Goal: Task Accomplishment & Management: Use online tool/utility

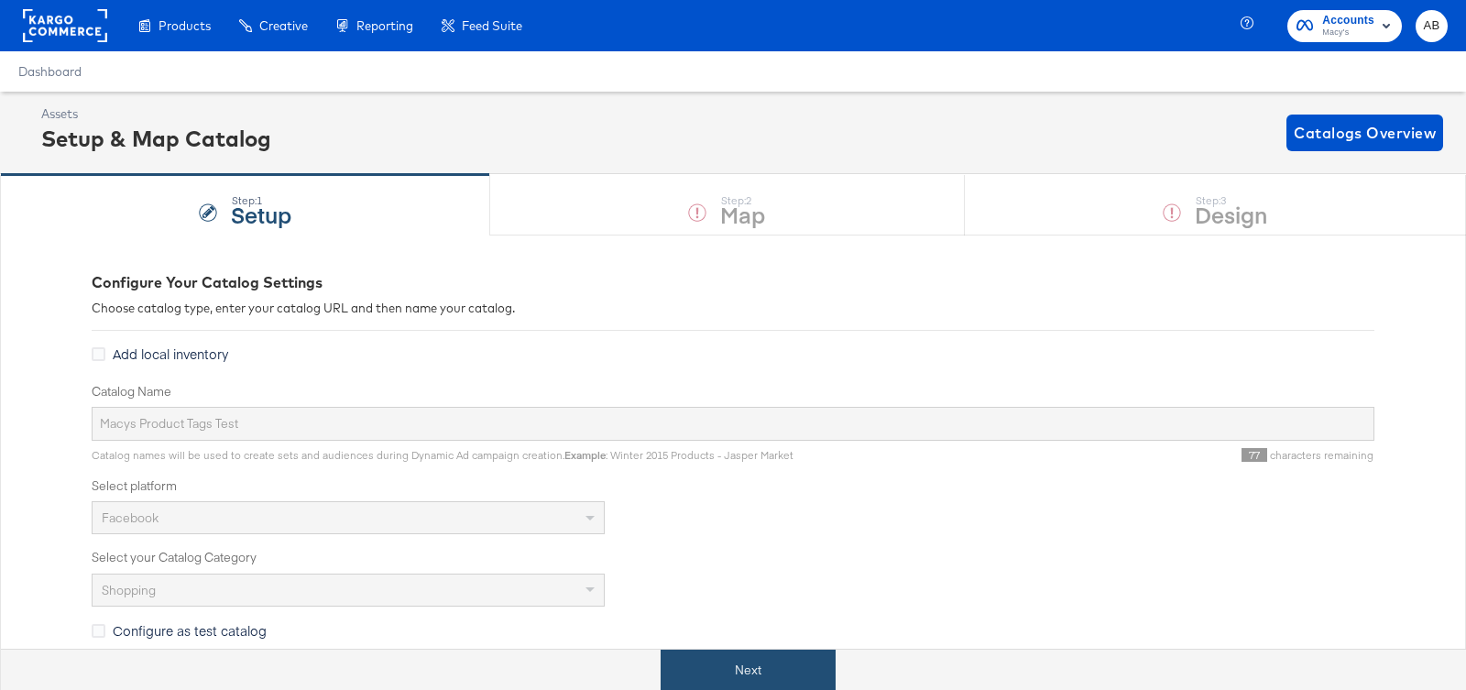
click at [715, 660] on button "Next" at bounding box center [747, 669] width 175 height 41
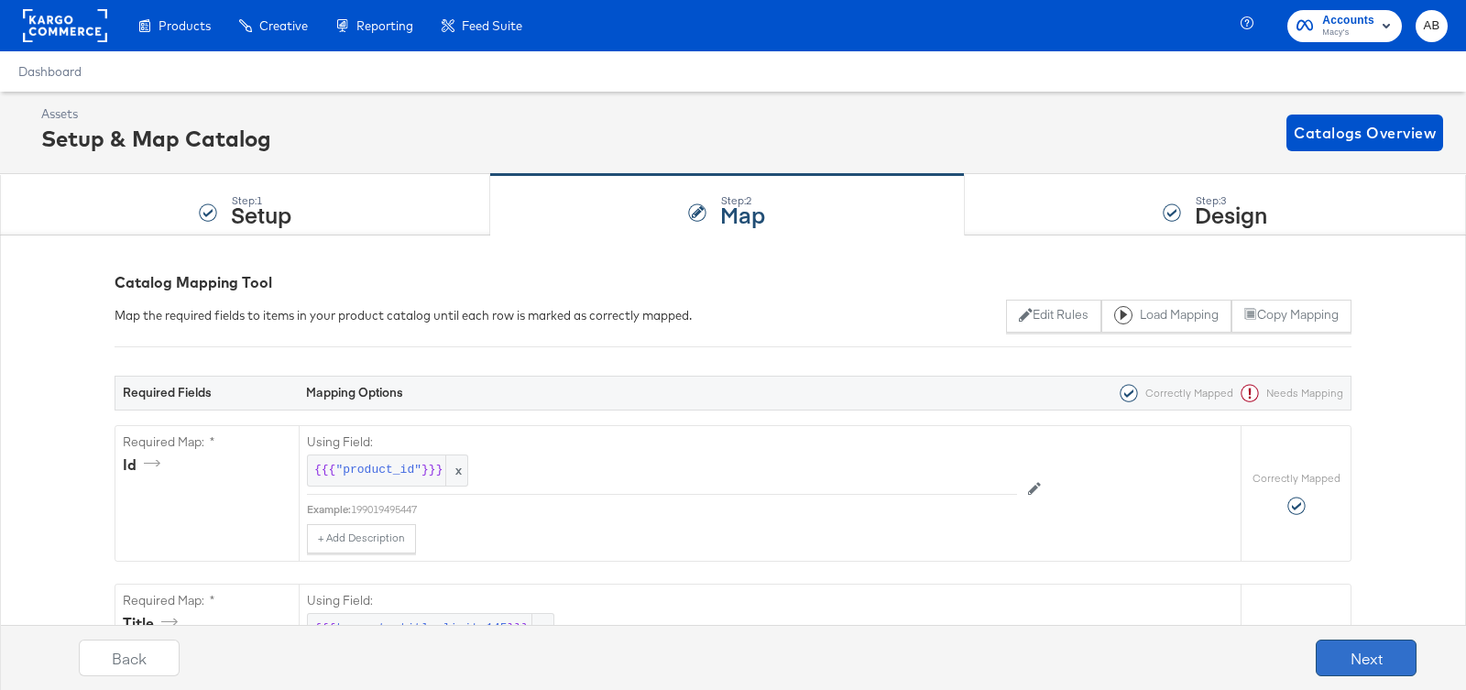
click at [1363, 670] on button "Next" at bounding box center [1365, 657] width 101 height 37
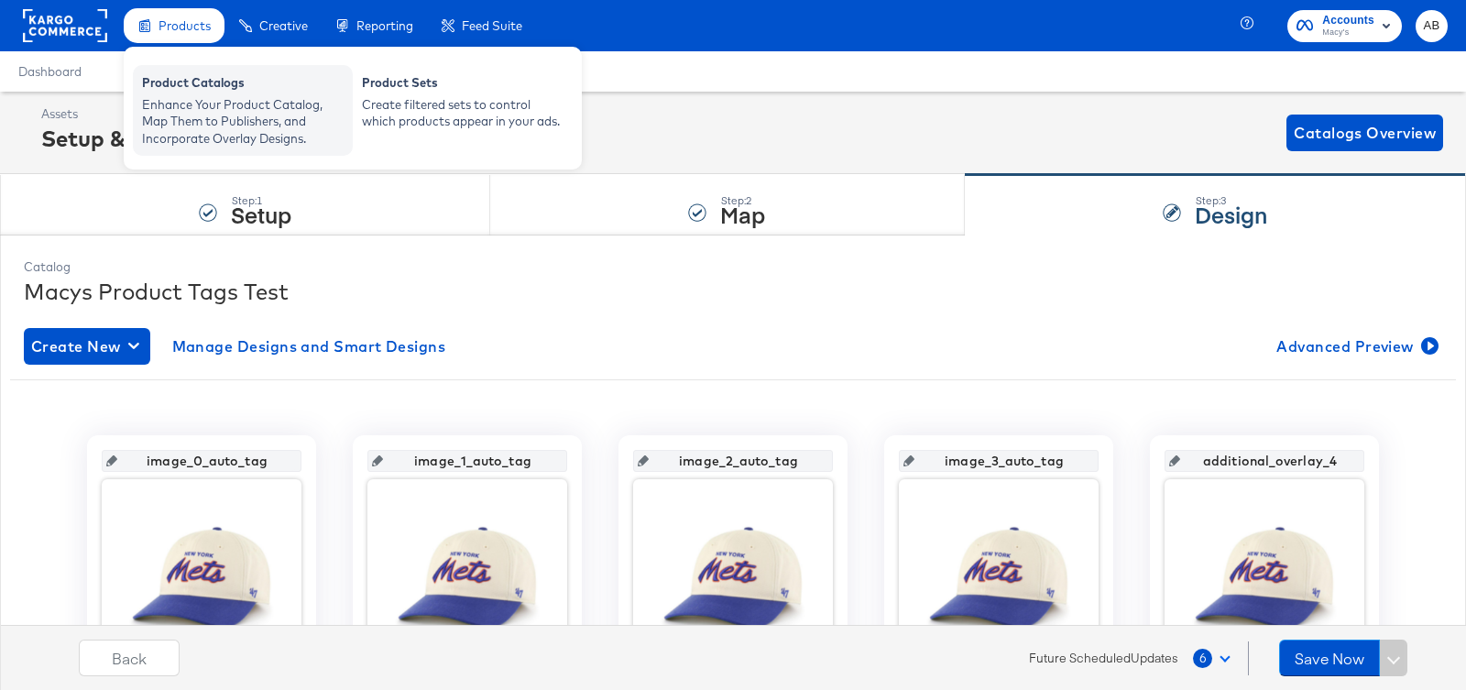
click at [184, 104] on div "Enhance Your Product Catalog, Map Them to Publishers, and Incorporate Overlay D…" at bounding box center [243, 121] width 202 height 51
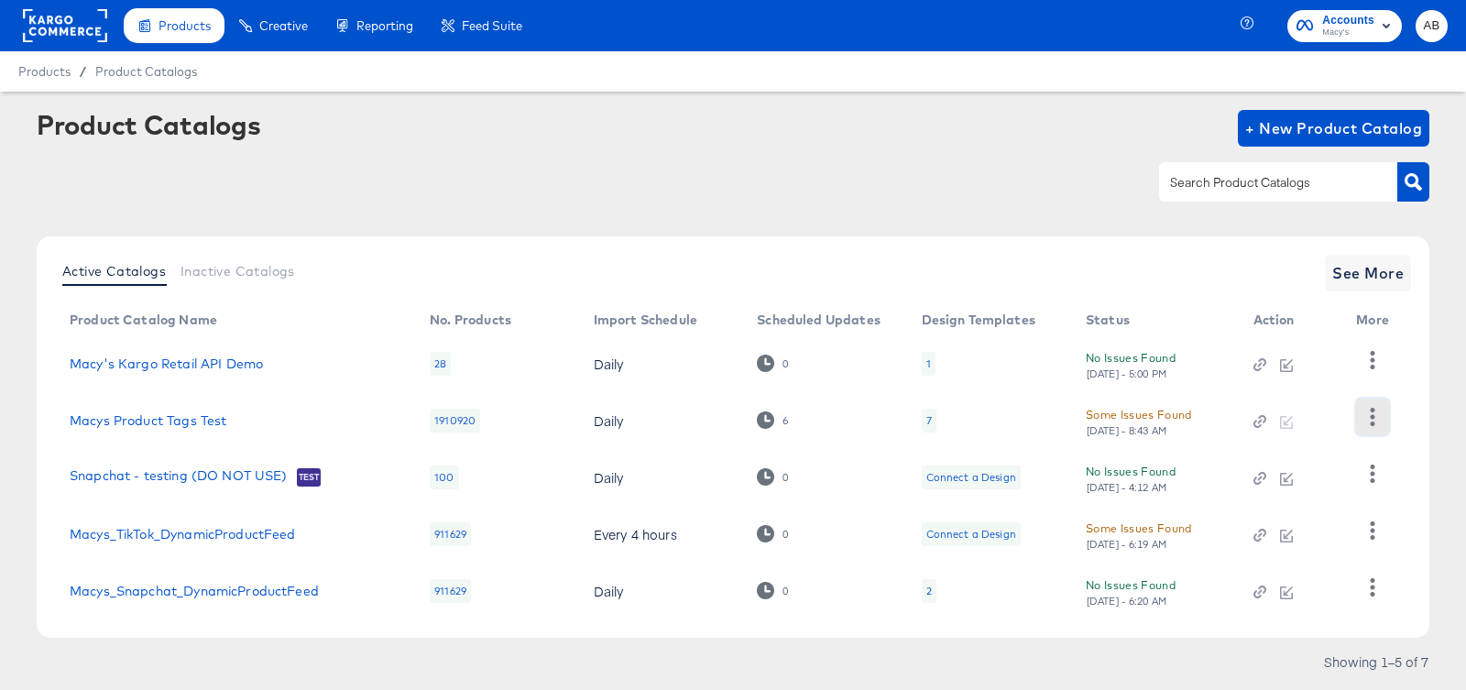
click at [1376, 412] on icon "button" at bounding box center [1371, 416] width 17 height 17
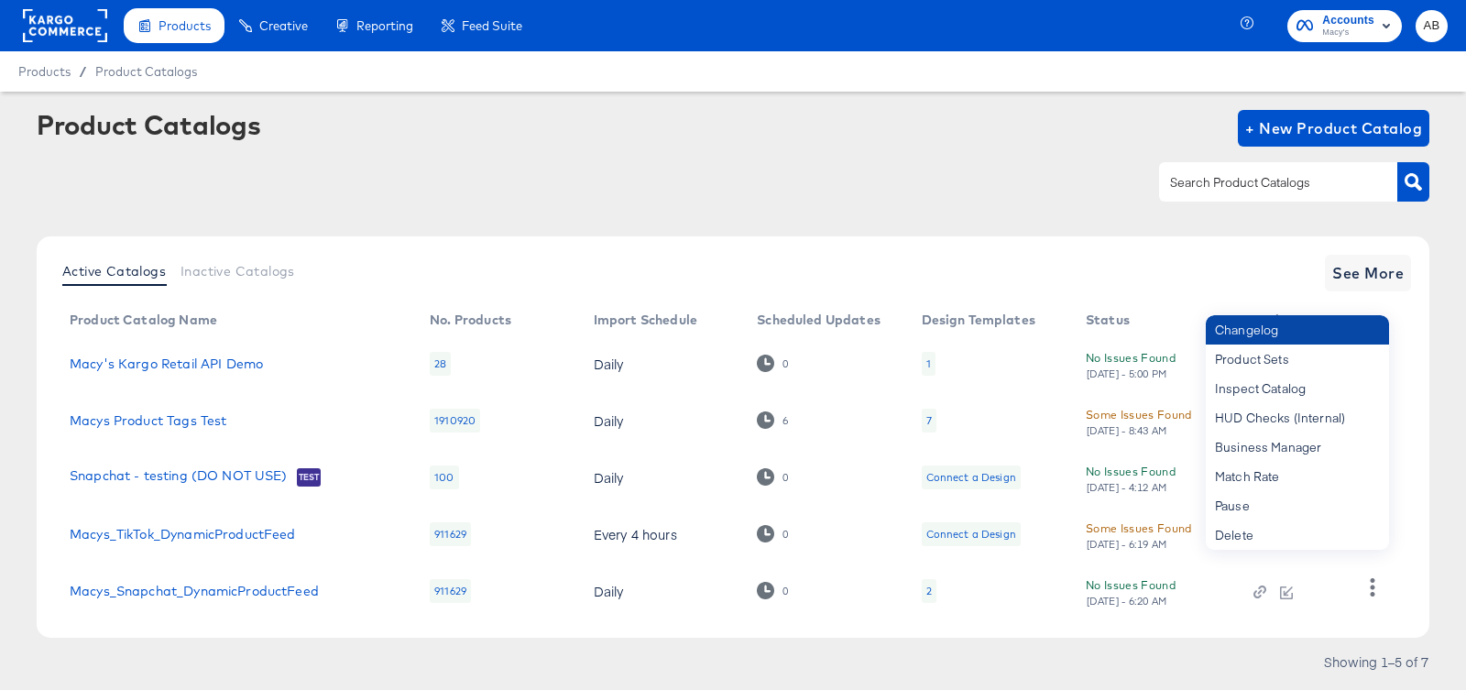
click at [1274, 327] on div "Changelog" at bounding box center [1296, 329] width 183 height 29
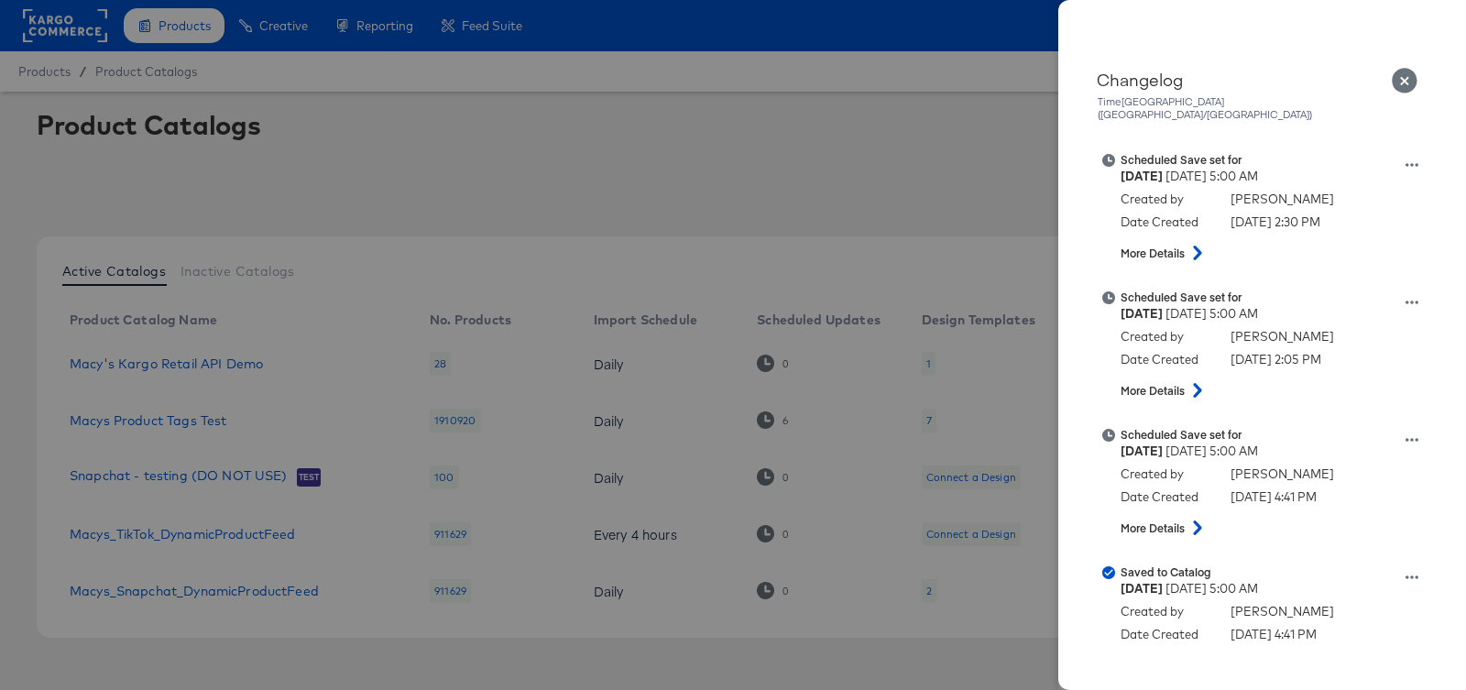
scroll to position [396, 0]
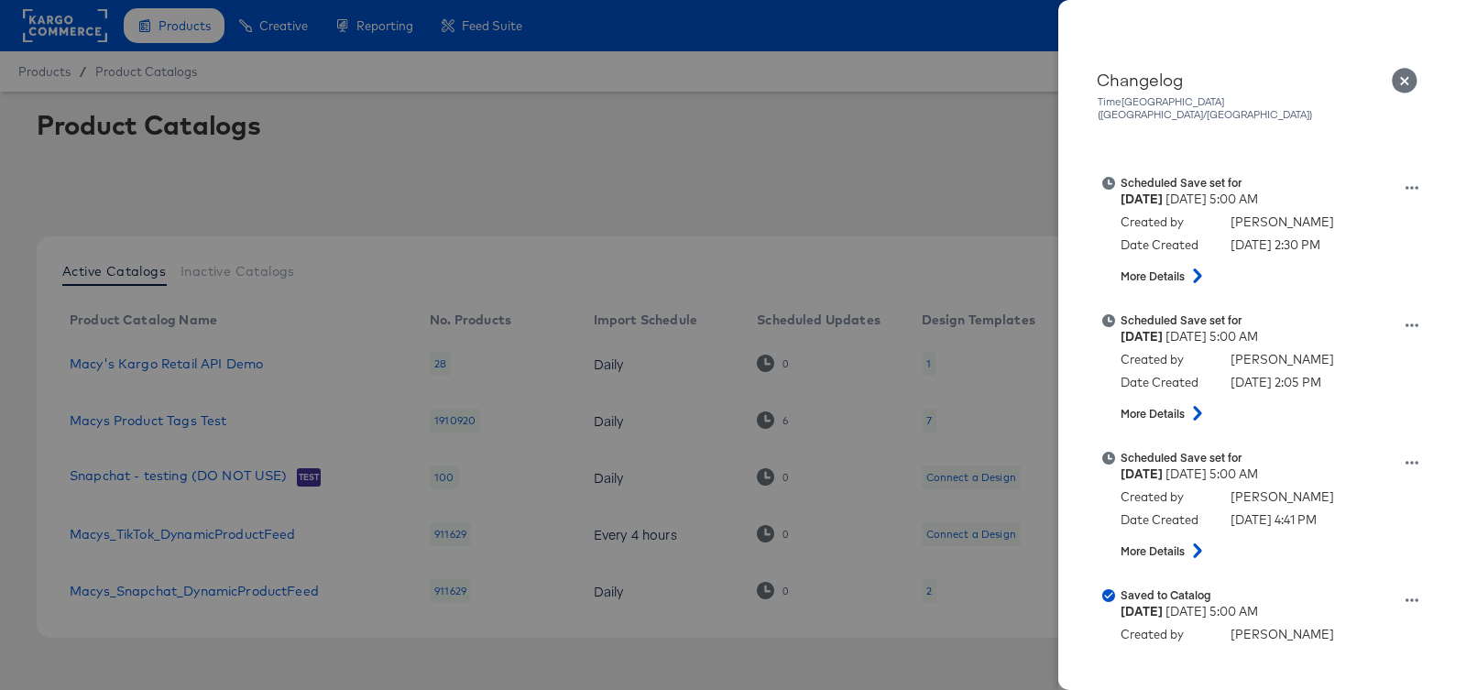
click at [1402, 80] on icon "Close" at bounding box center [1404, 81] width 27 height 27
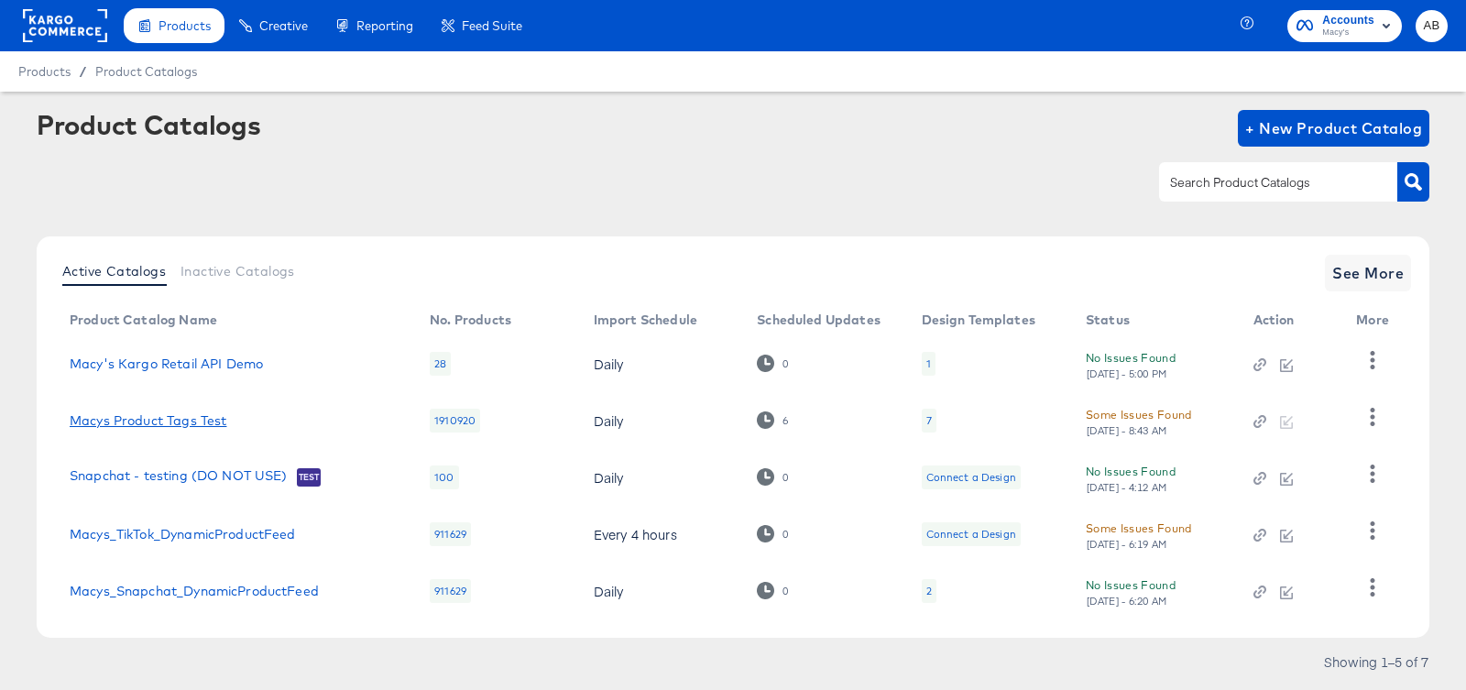
click at [101, 416] on link "Macys Product Tags Test" at bounding box center [148, 420] width 157 height 15
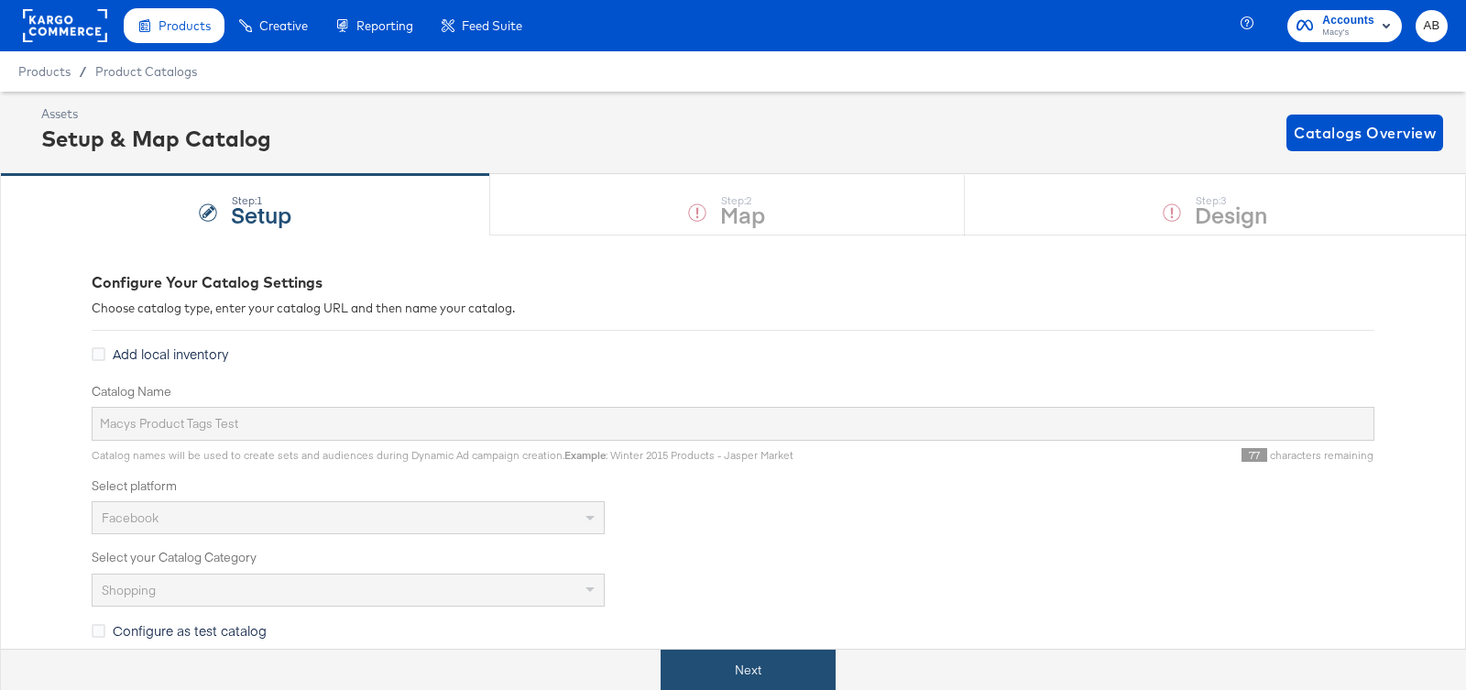
click at [749, 669] on button "Next" at bounding box center [747, 669] width 175 height 41
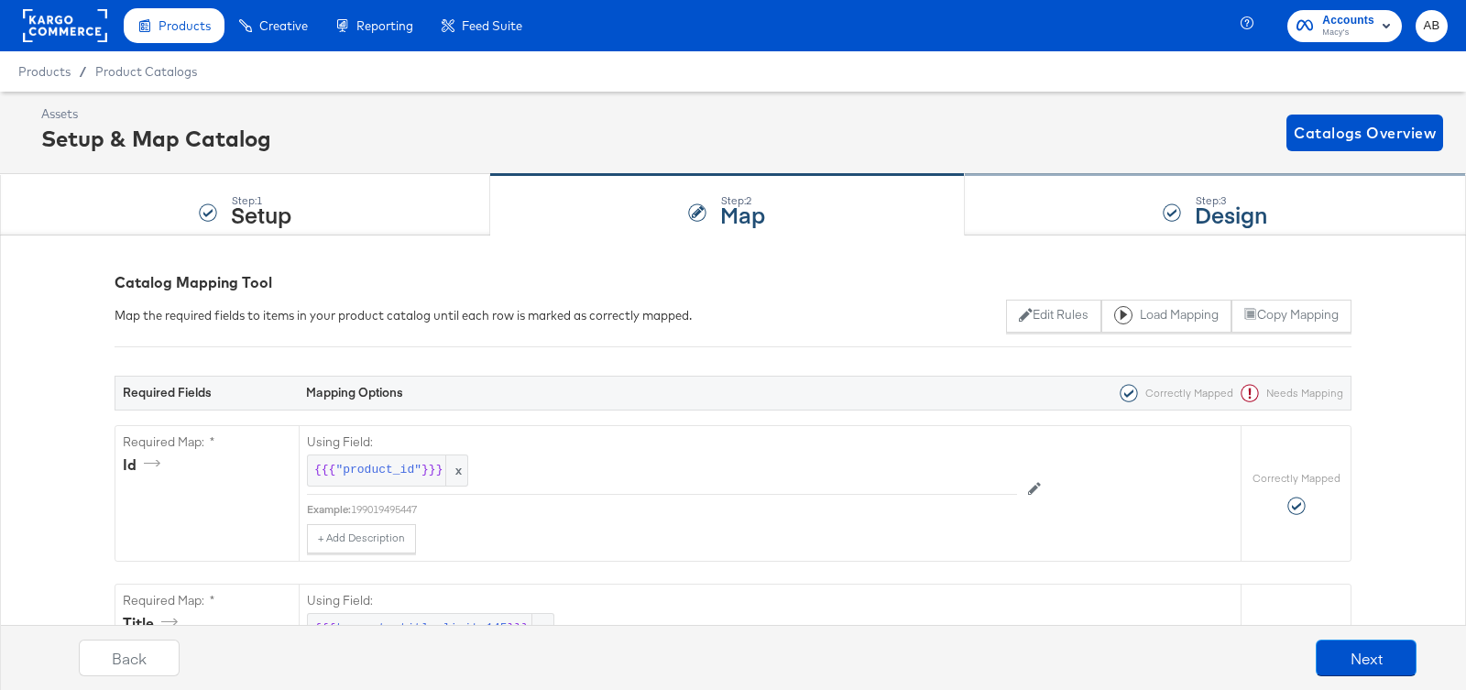
click at [1118, 196] on div "Step: 3 Design" at bounding box center [1215, 205] width 501 height 60
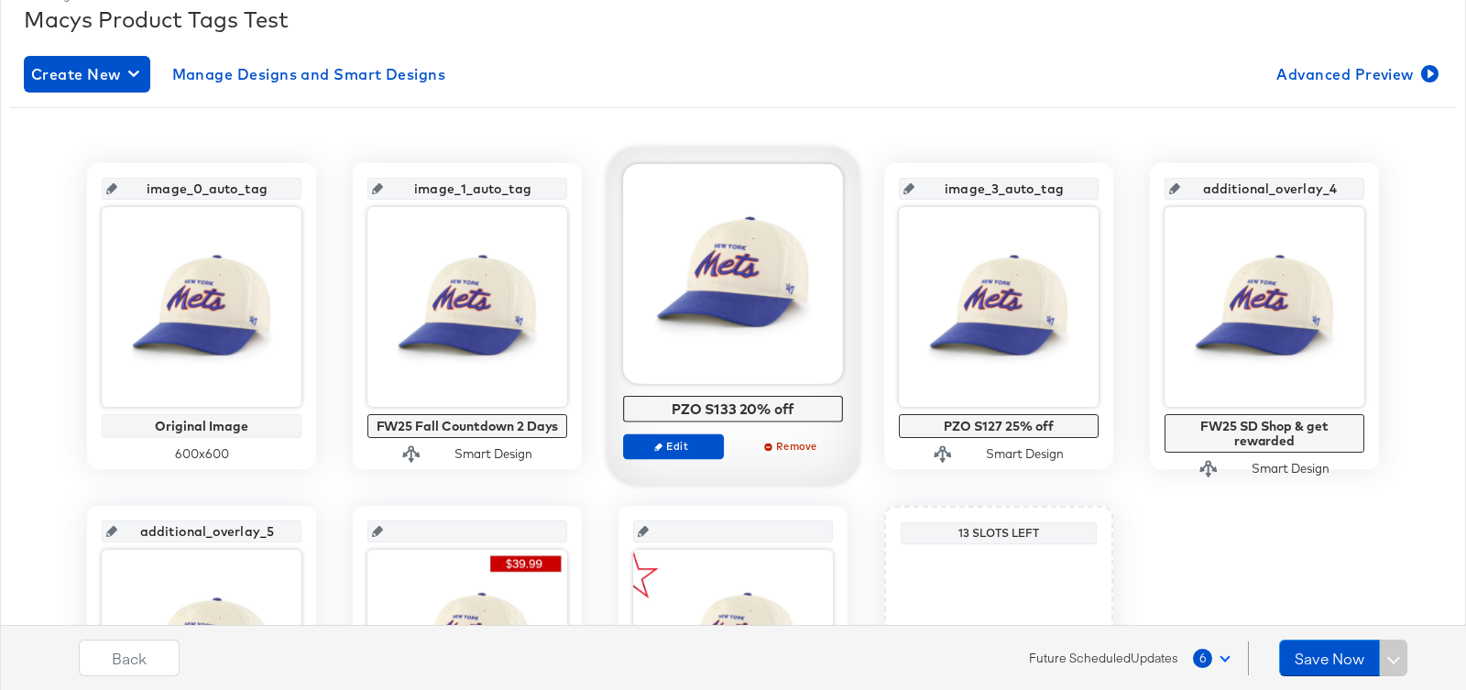
scroll to position [297, 0]
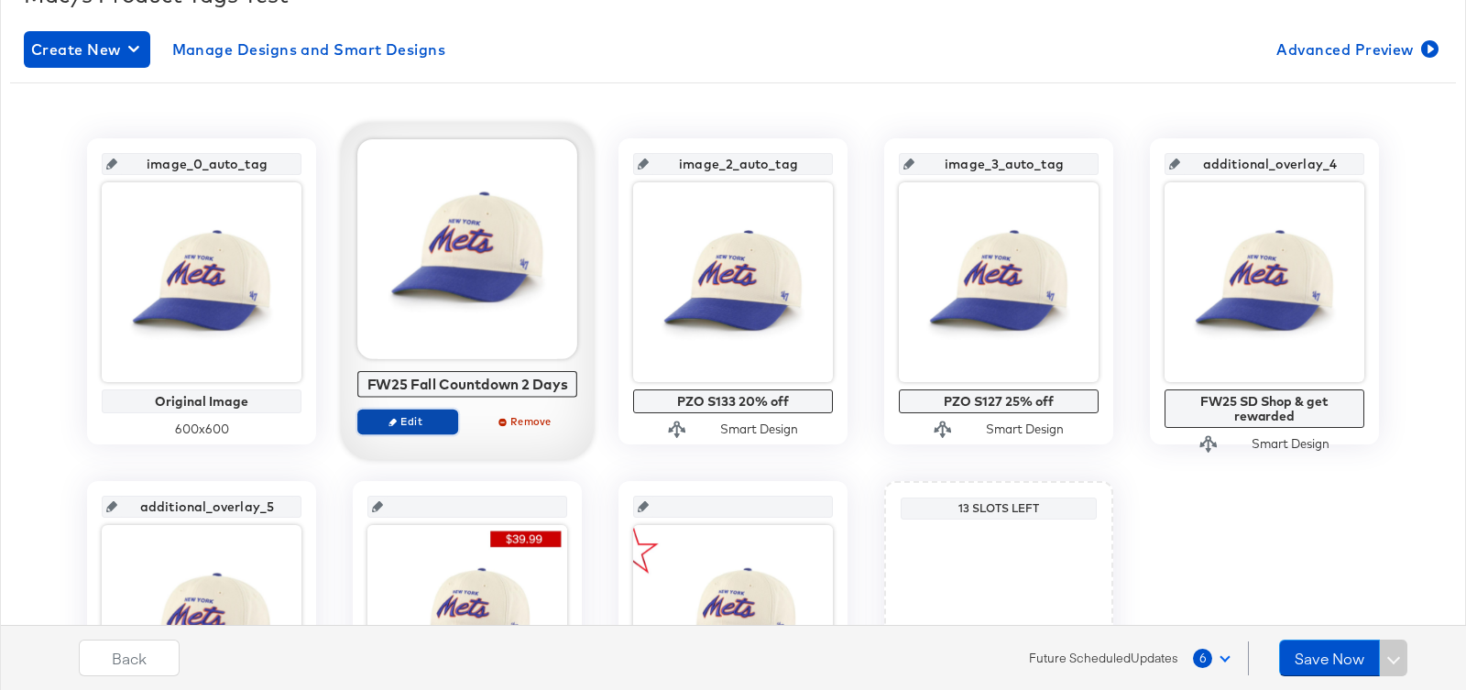
click at [393, 421] on icon "button" at bounding box center [392, 422] width 8 height 8
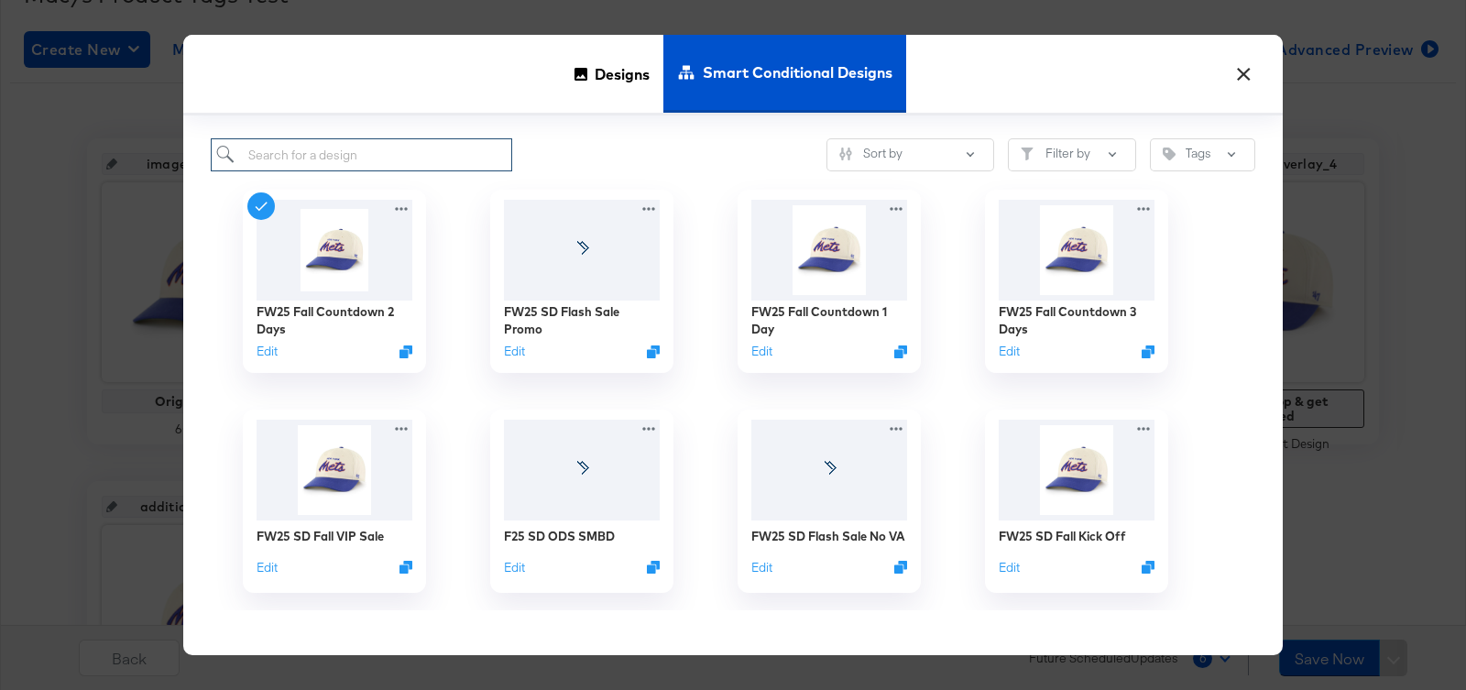
click at [344, 149] on input "search" at bounding box center [361, 155] width 301 height 34
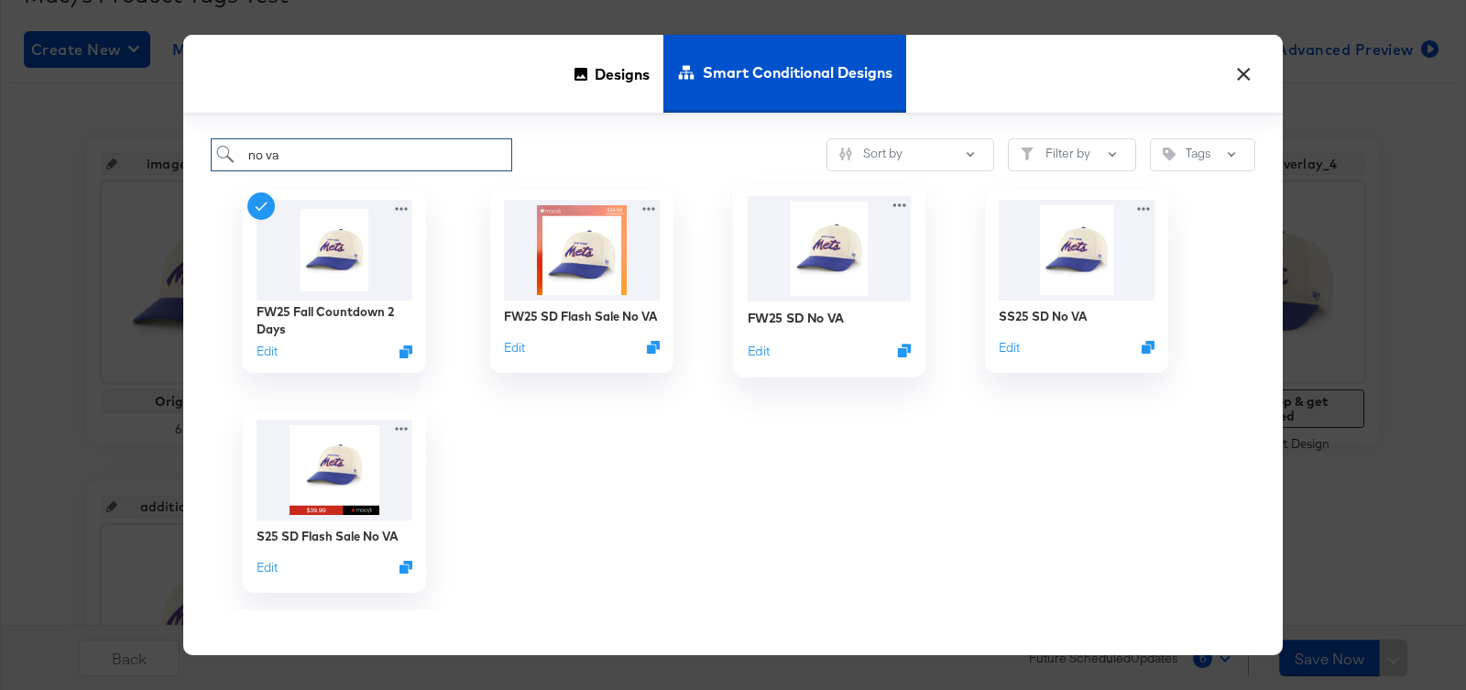
type input "no va"
click at [801, 247] on img at bounding box center [829, 248] width 164 height 105
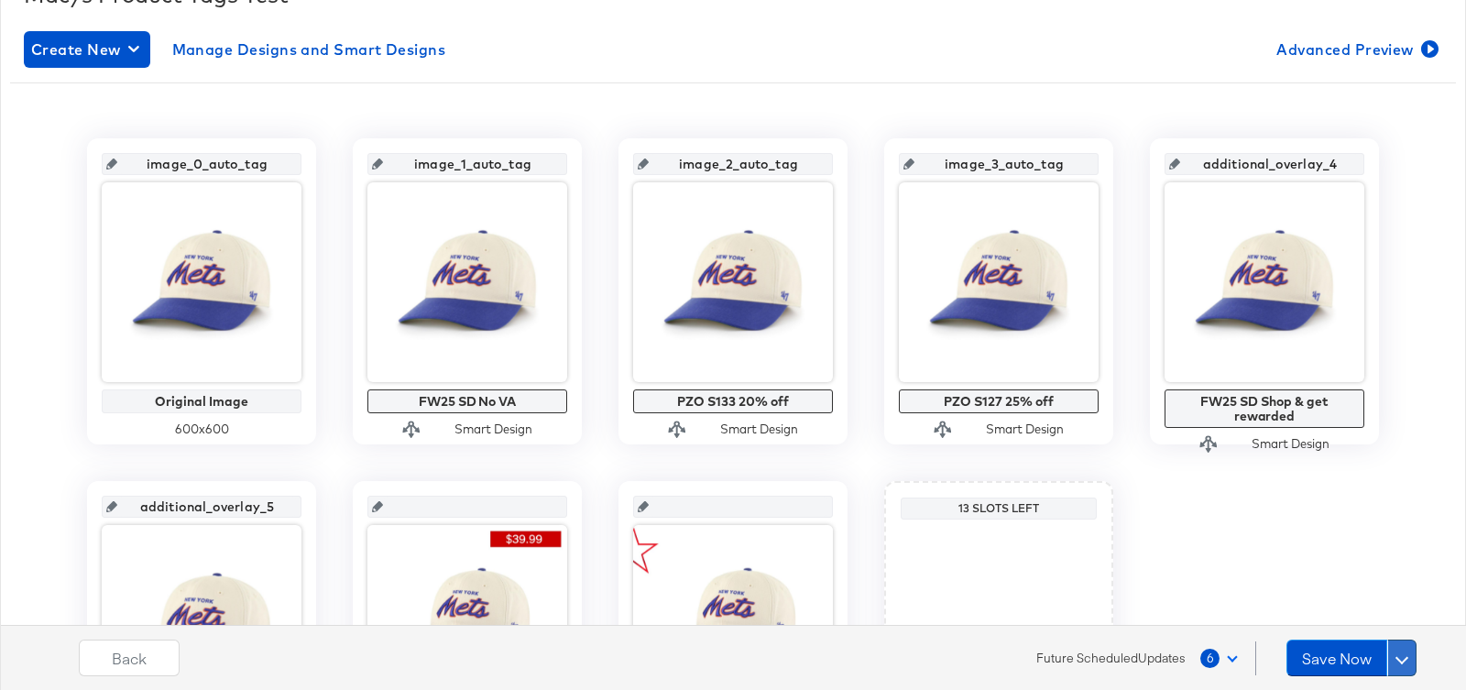
click at [1413, 666] on button at bounding box center [1401, 657] width 29 height 37
click at [1388, 621] on div "Schedule Save" at bounding box center [1357, 622] width 83 height 17
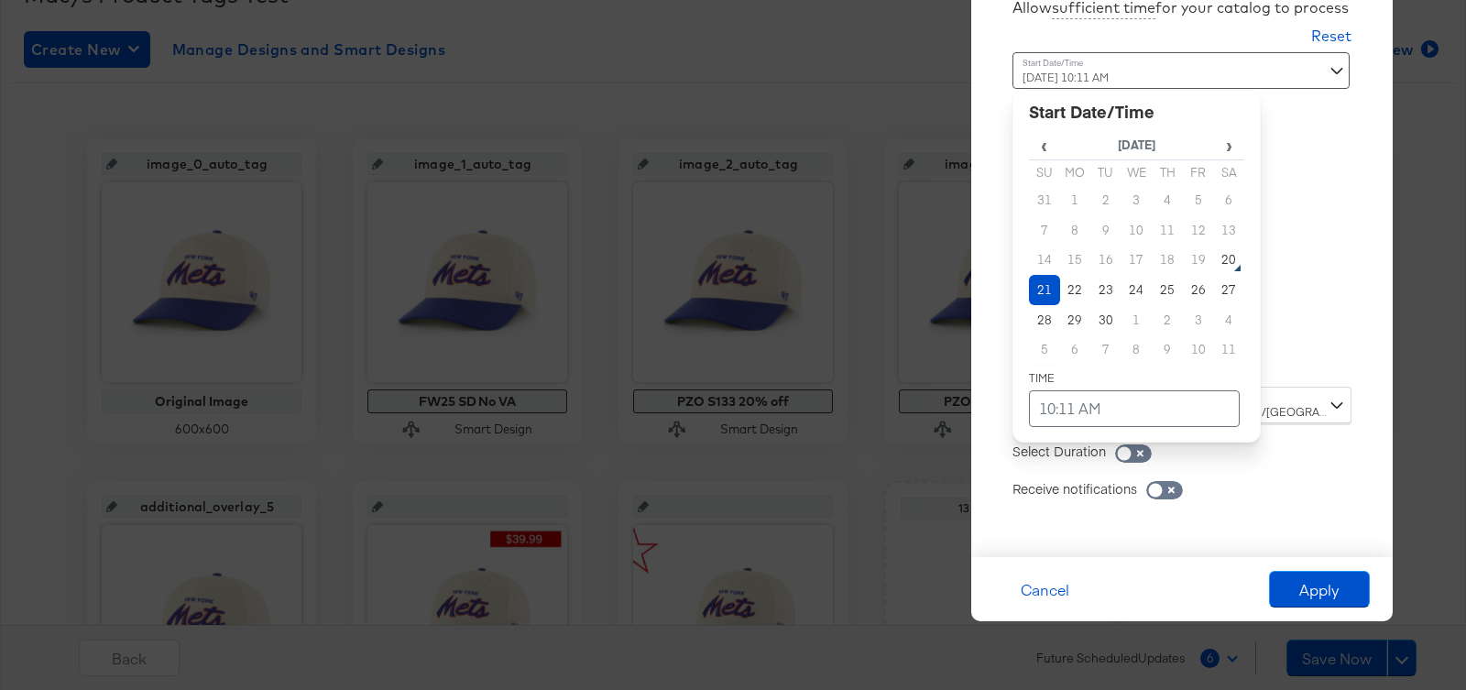
click at [1083, 358] on div "[DATE] 10:11 AM ‹ [DATE] › Su Mo Tu We Th Fr Sa 31 1 2 3 4 5 6 7 8 9 10 11 12 1…" at bounding box center [1136, 212] width 248 height 321
click at [1069, 294] on td "22" at bounding box center [1075, 290] width 31 height 30
click at [1109, 397] on td "10:11 AM" at bounding box center [1134, 408] width 211 height 37
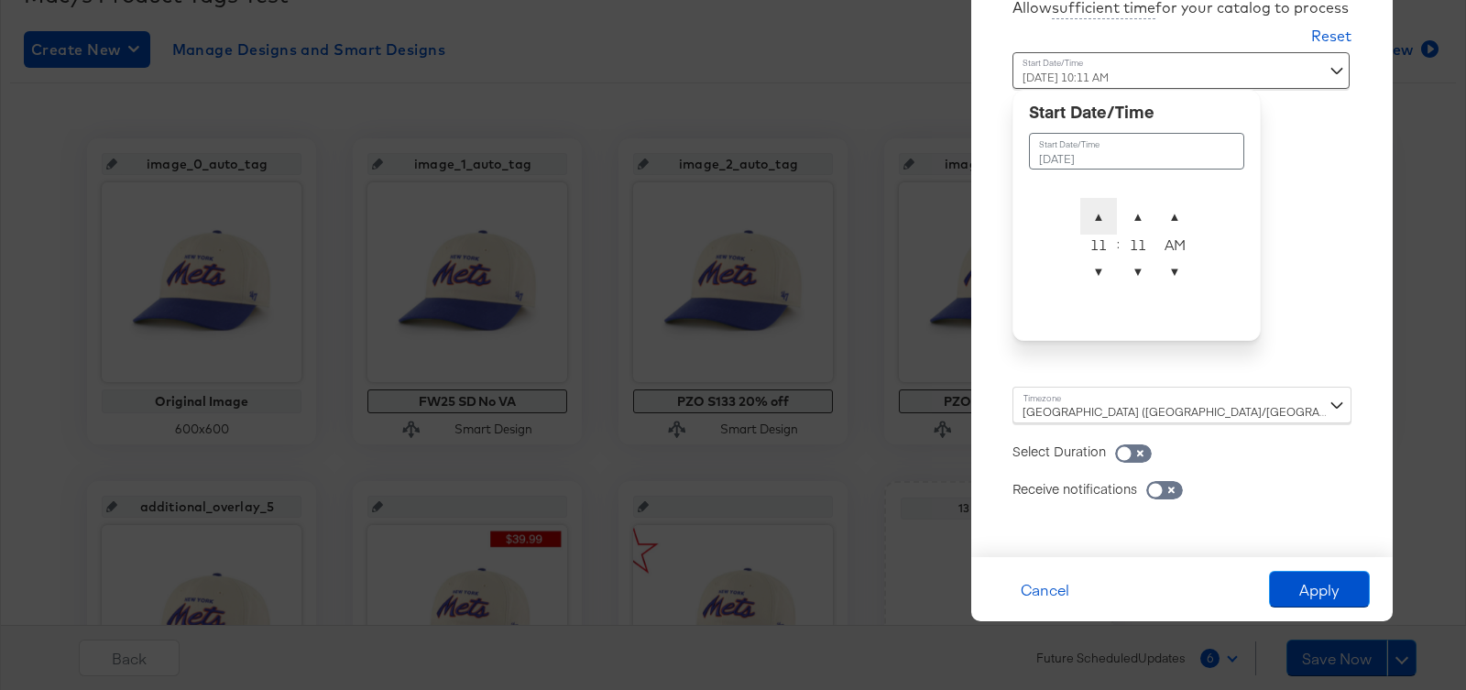
click at [1097, 212] on span "▲" at bounding box center [1098, 216] width 37 height 37
click at [1130, 266] on span "▼" at bounding box center [1137, 271] width 37 height 37
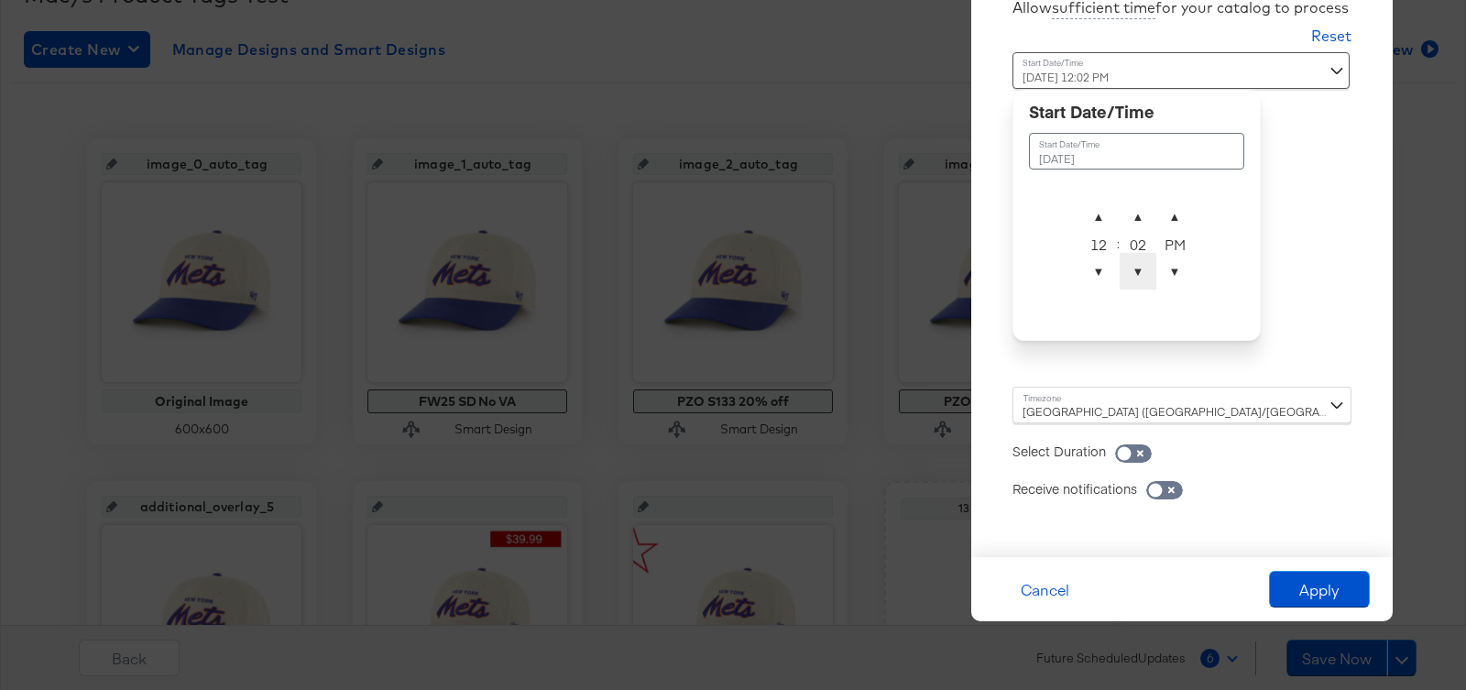
click at [1130, 266] on span "▼" at bounding box center [1137, 271] width 37 height 37
type input "[DATE] 12:00 AM"
click at [1163, 273] on span "▼" at bounding box center [1174, 271] width 37 height 37
click at [1136, 413] on div "[GEOGRAPHIC_DATA] ([GEOGRAPHIC_DATA]/[GEOGRAPHIC_DATA])" at bounding box center [1181, 405] width 339 height 37
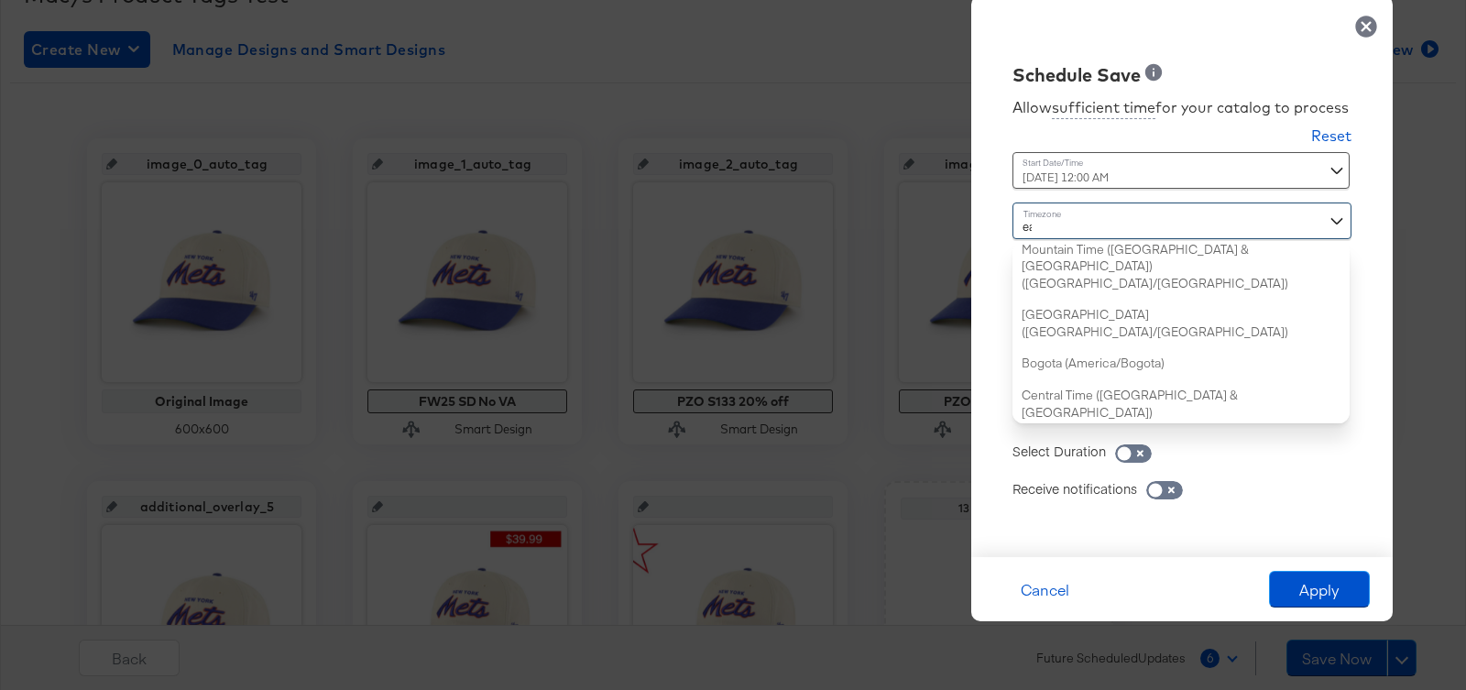
type input "eas"
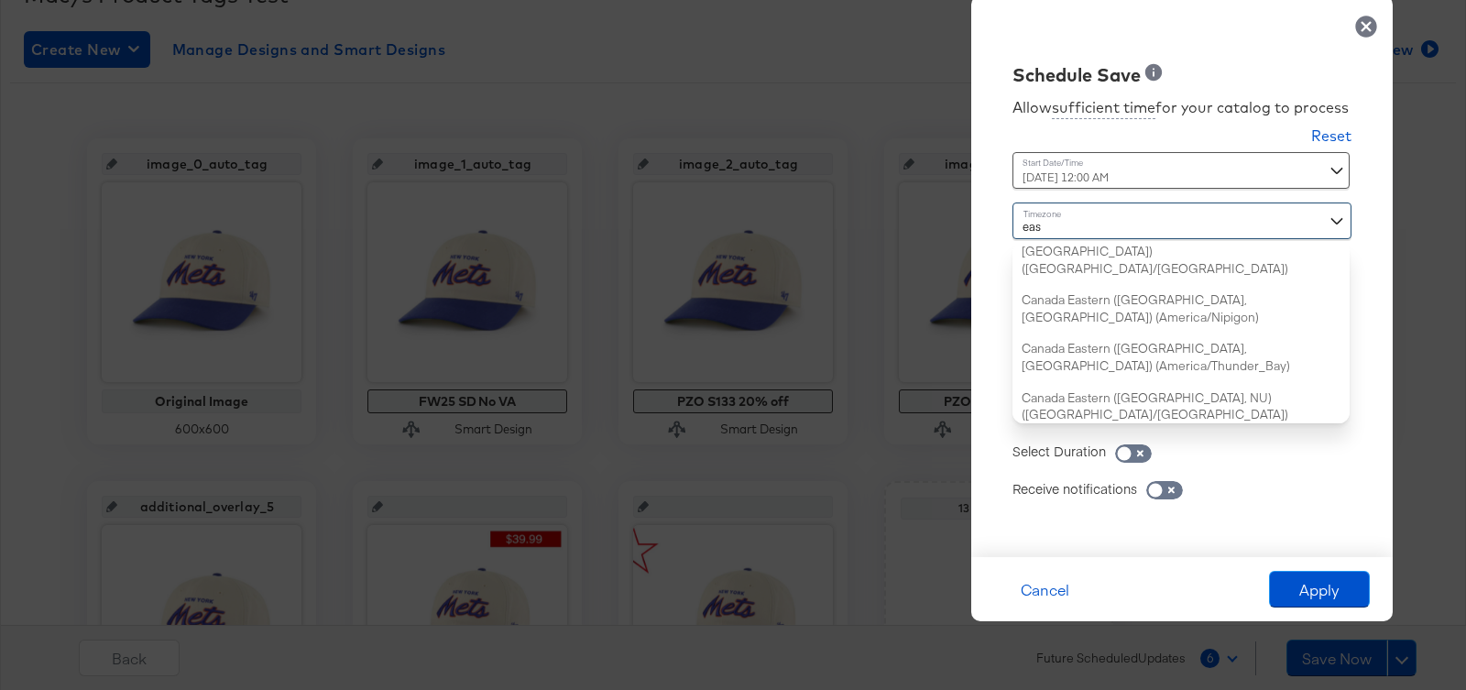
scroll to position [0, 0]
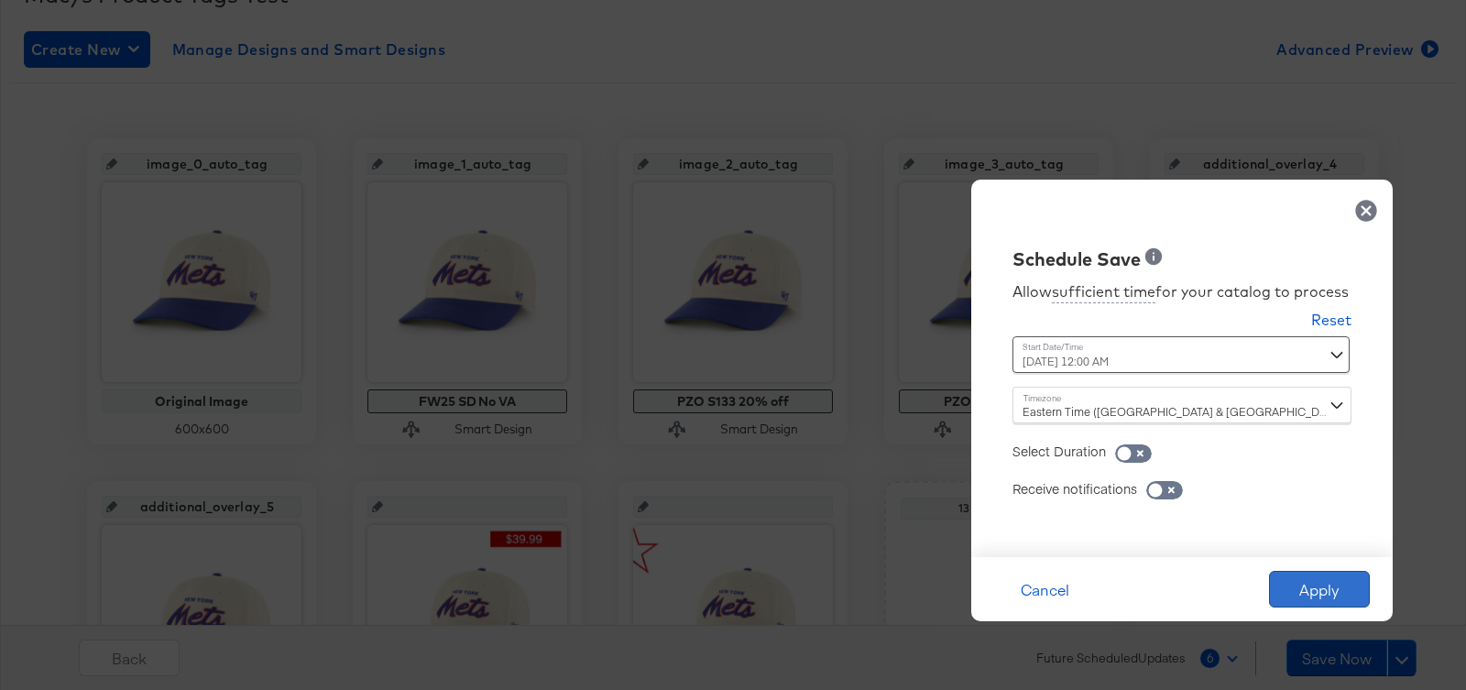
click at [1303, 584] on button "Apply" at bounding box center [1319, 589] width 101 height 37
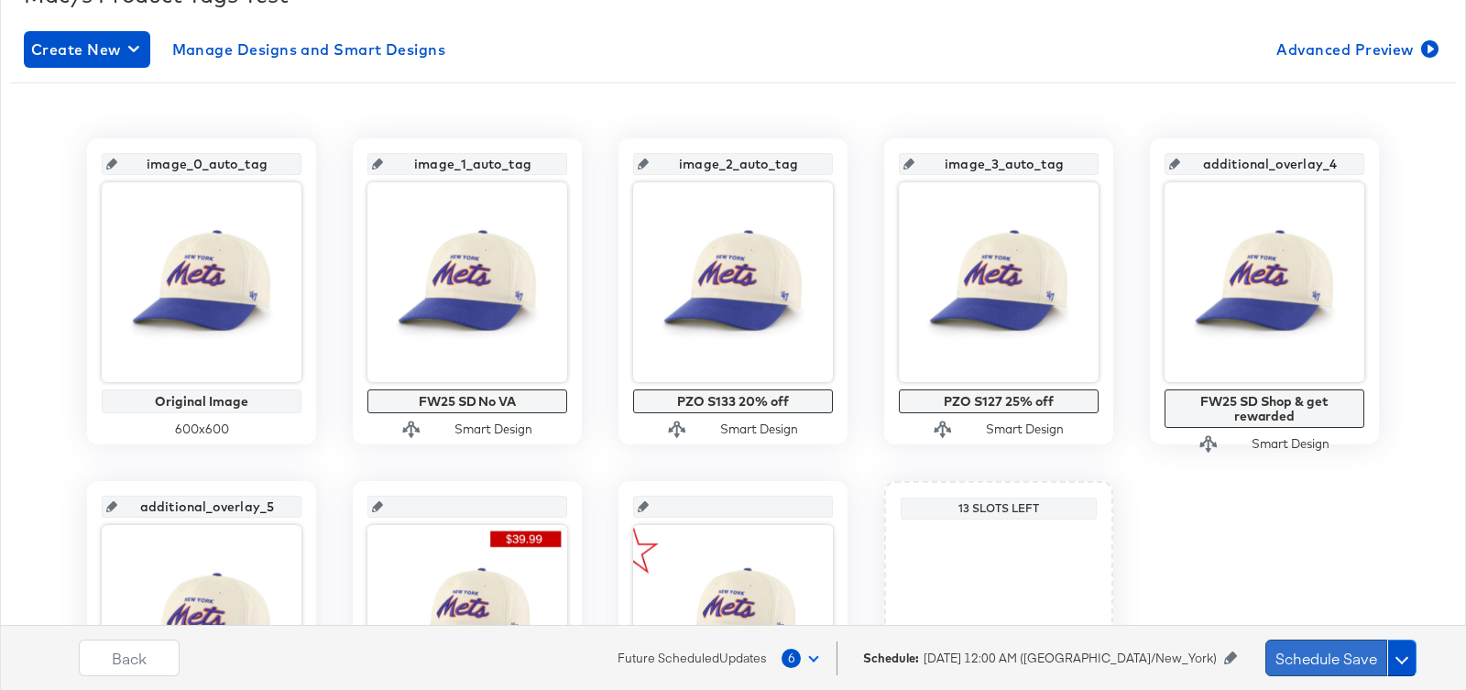
click at [1304, 649] on button "Schedule Save" at bounding box center [1326, 657] width 122 height 37
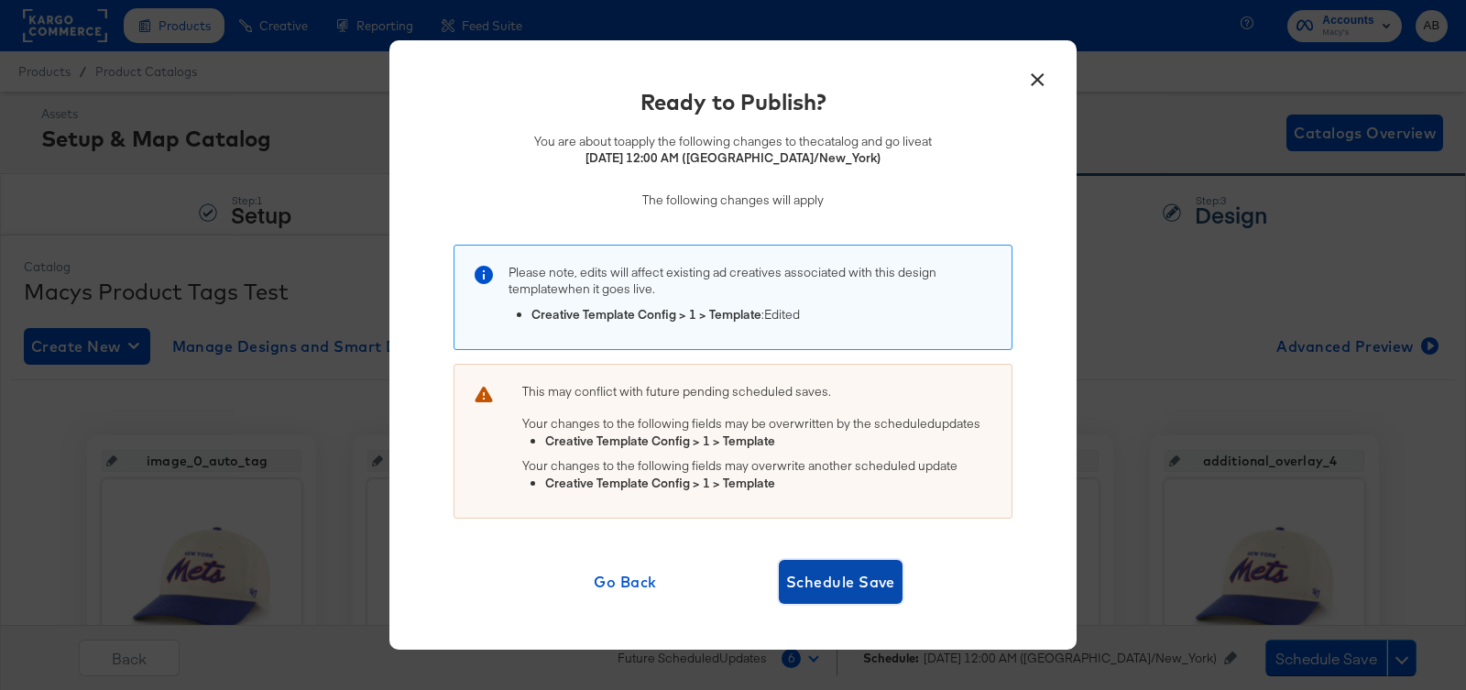
click at [857, 584] on span "Schedule Save" at bounding box center [840, 582] width 109 height 26
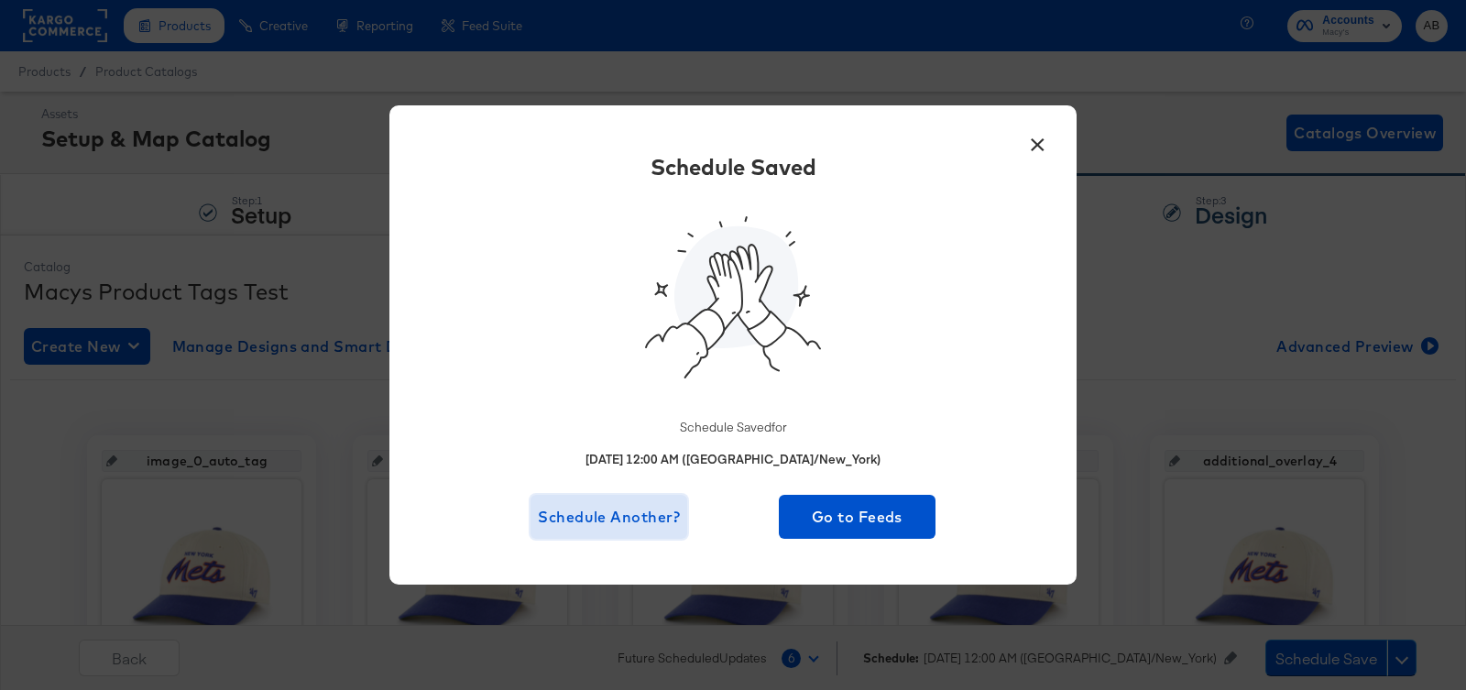
click at [632, 510] on span "Schedule Another?" at bounding box center [609, 517] width 142 height 26
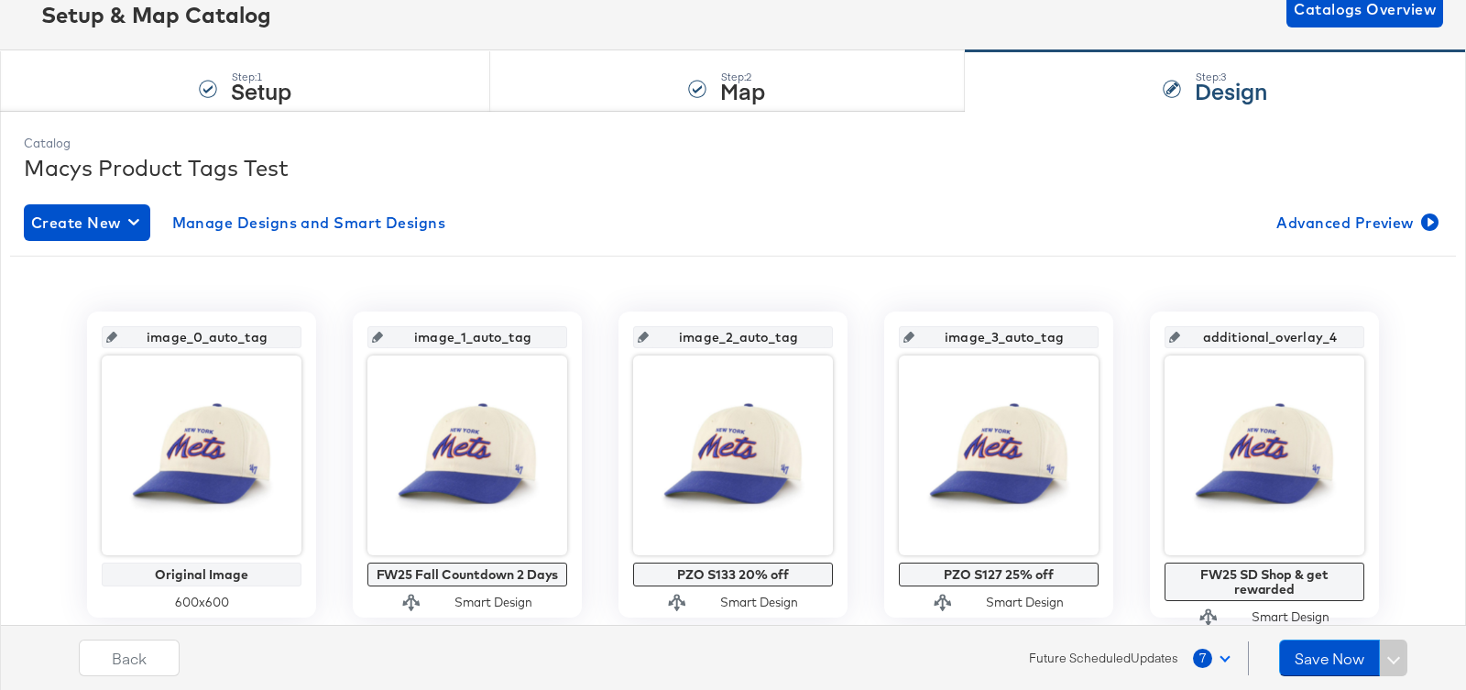
scroll to position [167, 0]
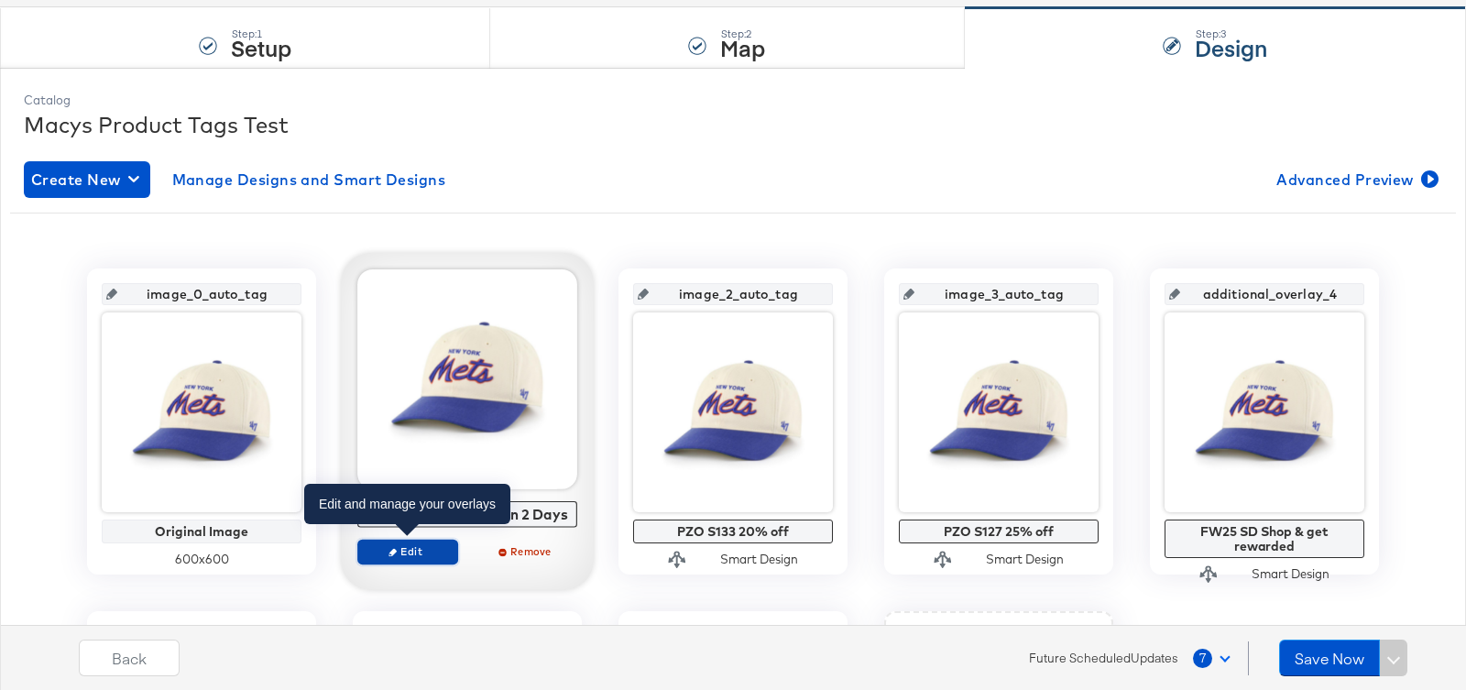
click at [405, 547] on span "Edit" at bounding box center [407, 551] width 84 height 14
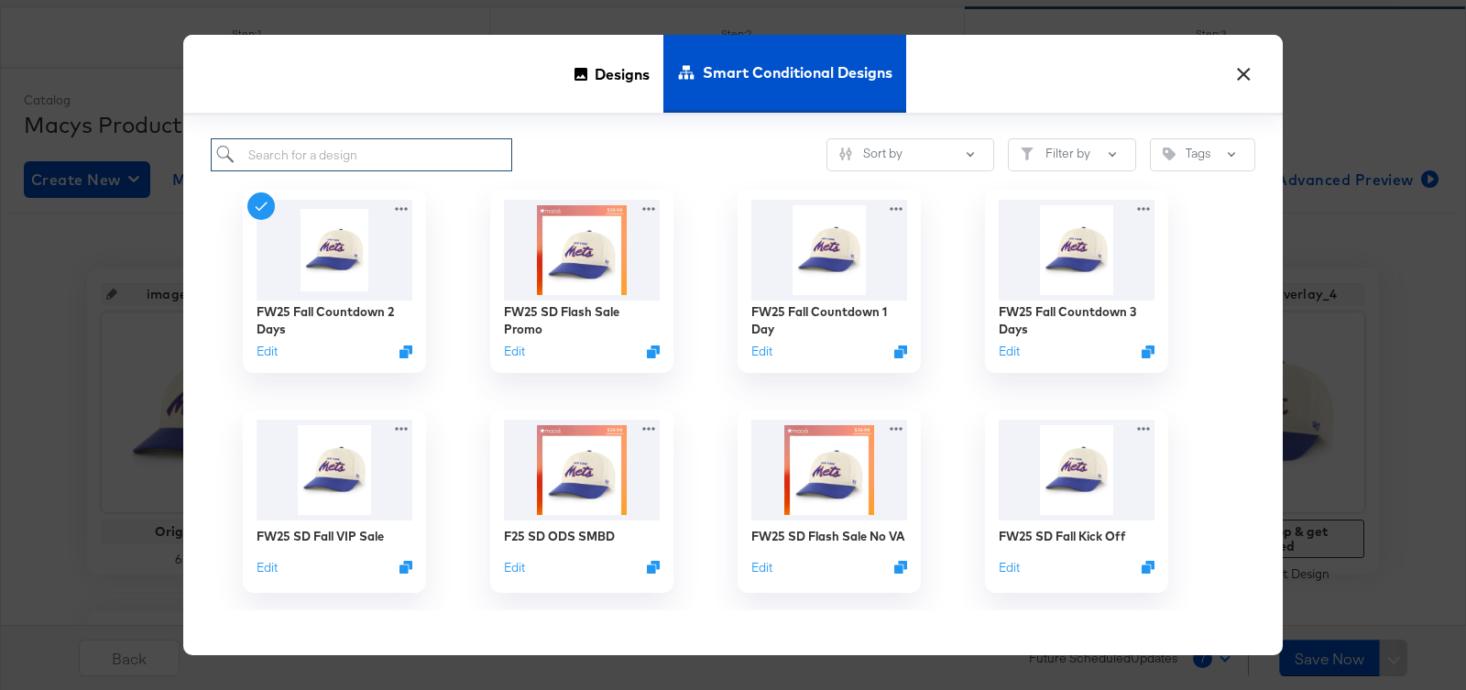
click at [391, 162] on input "search" at bounding box center [361, 155] width 301 height 34
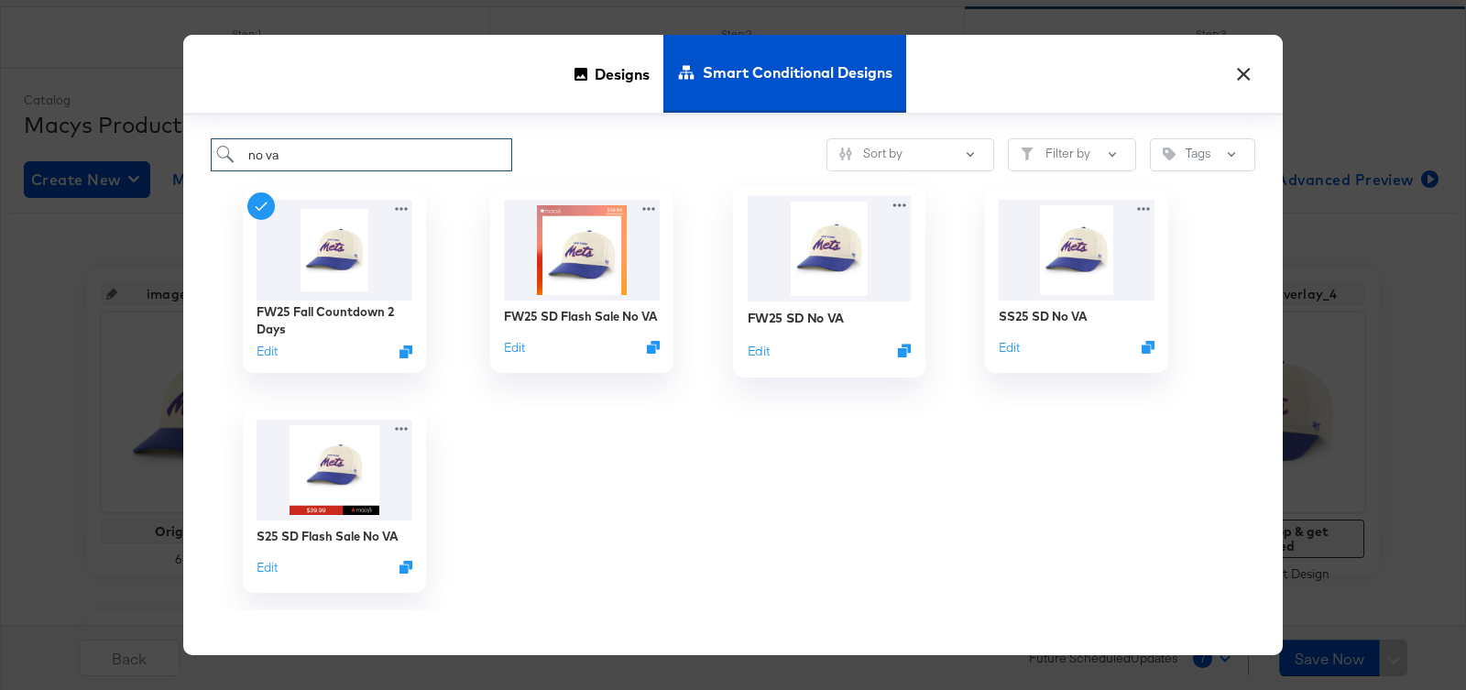
type input "no va"
click at [845, 247] on img at bounding box center [829, 248] width 164 height 105
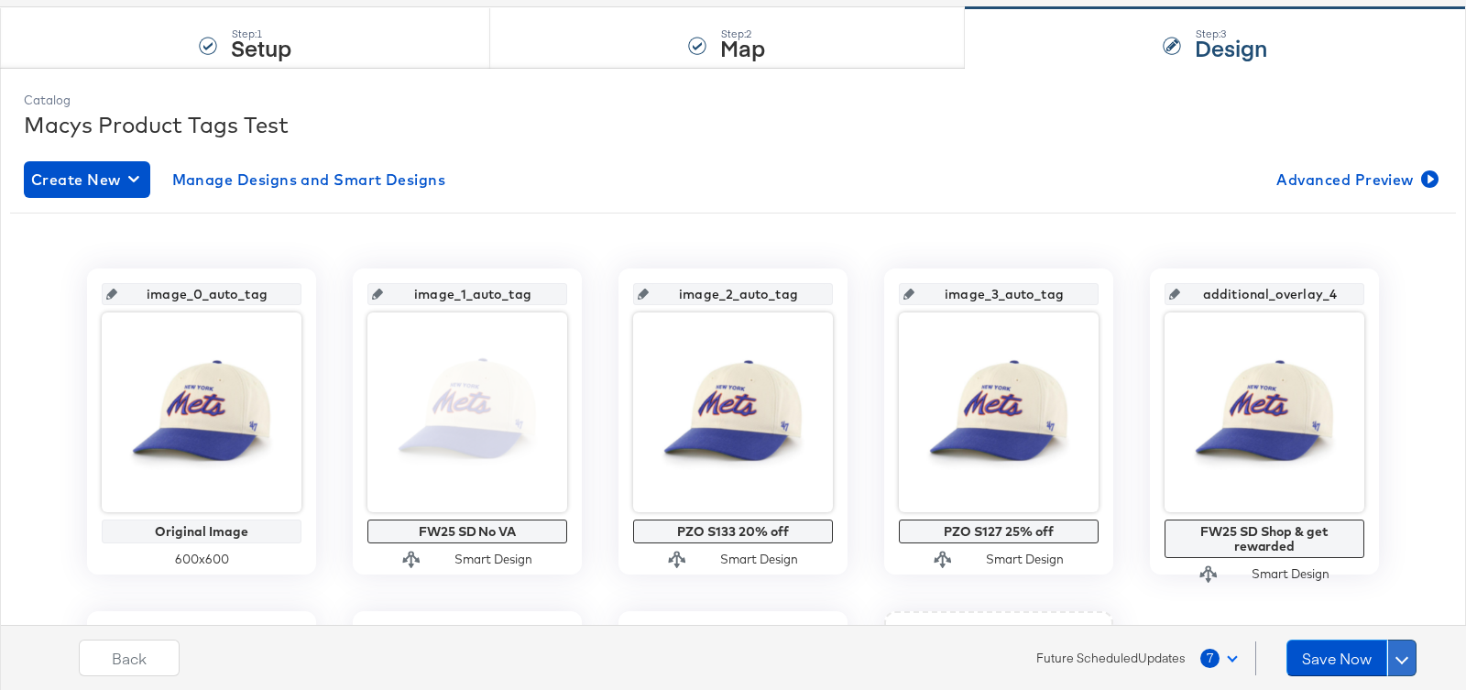
click at [1401, 653] on span at bounding box center [1401, 657] width 13 height 13
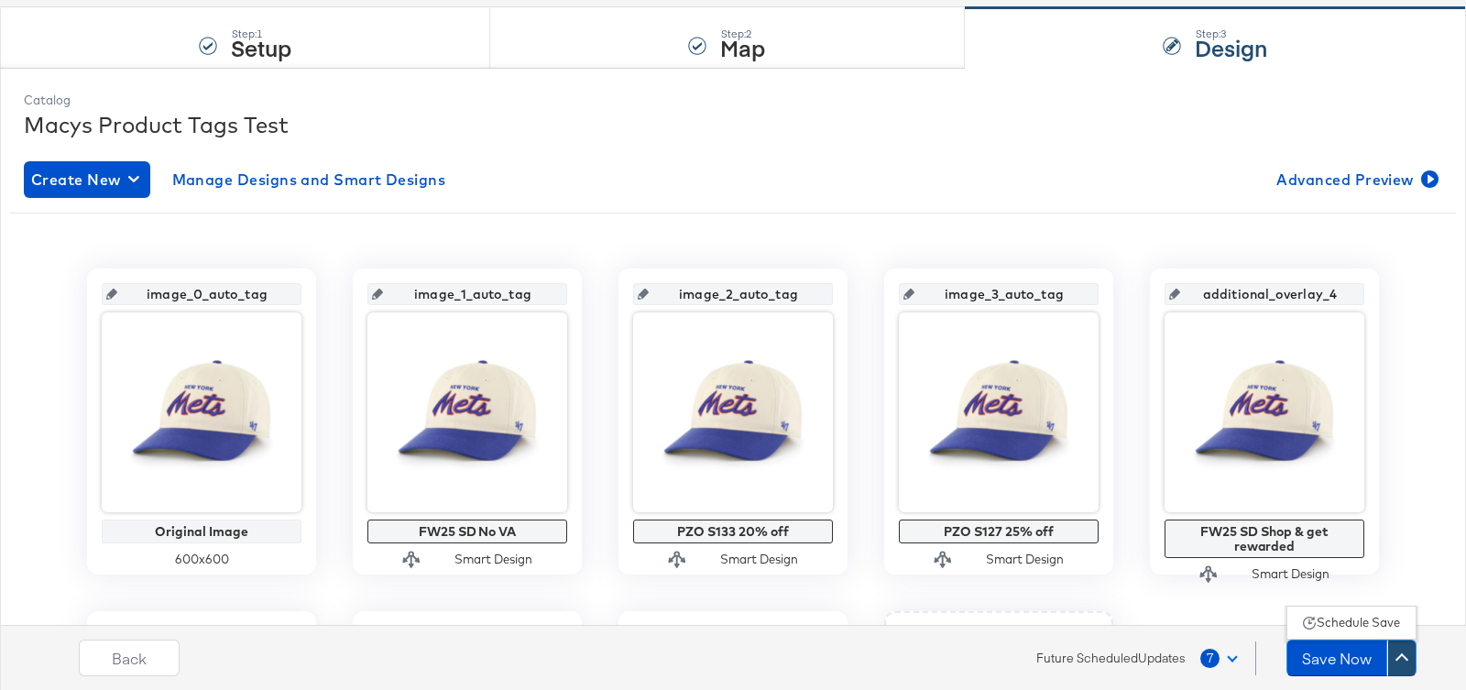
click at [1376, 623] on div "Schedule Save" at bounding box center [1357, 622] width 83 height 17
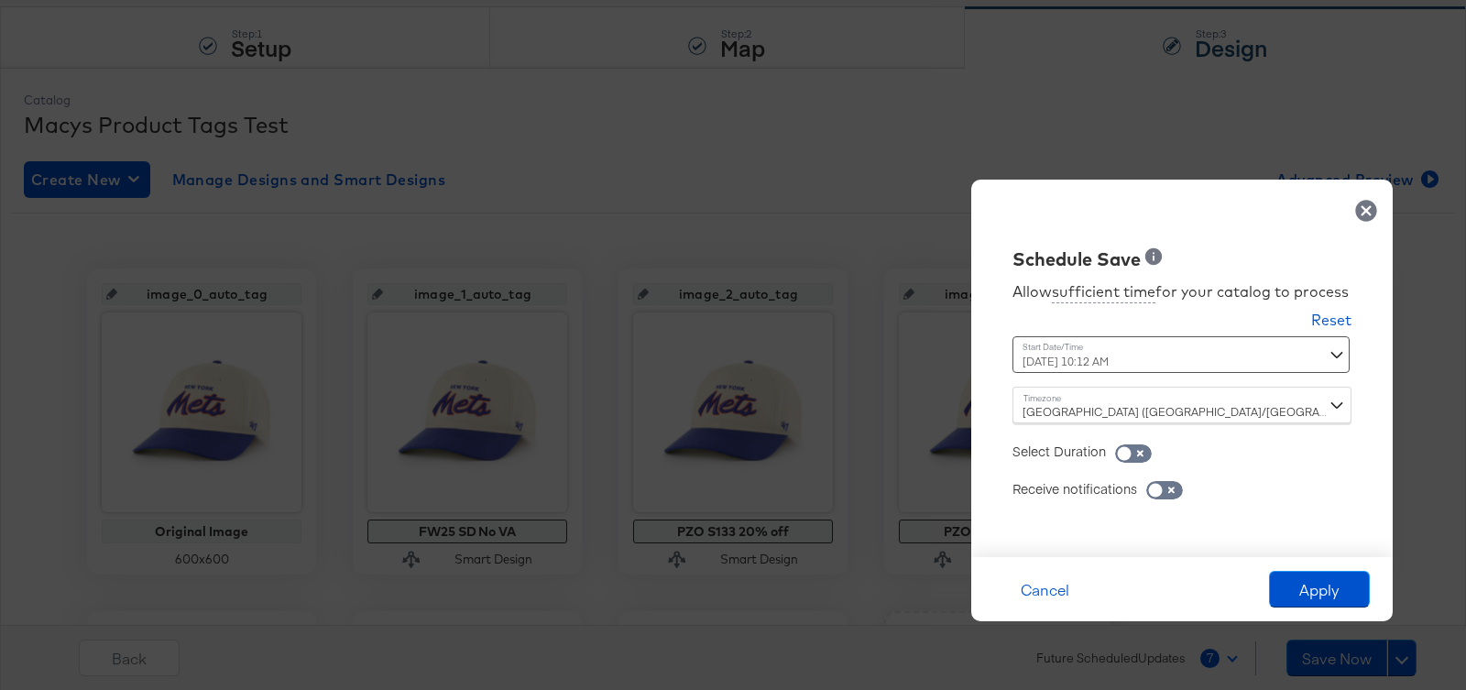
click at [1163, 348] on div "[DATE] 10:12 AM ‹ [DATE] › Su Mo Tu We Th Fr Sa 31 1 2 3 4 5 6 7 8 9 10 11 12 1…" at bounding box center [1136, 354] width 248 height 37
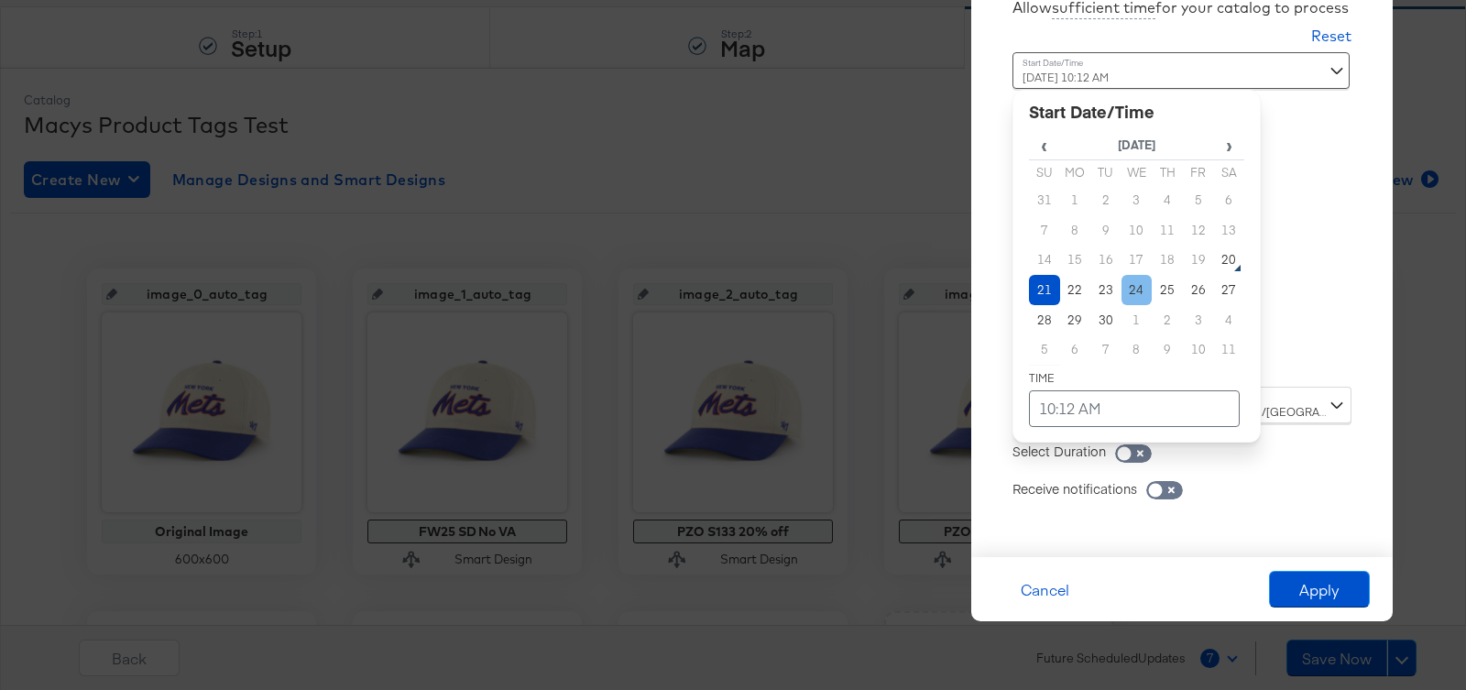
click at [1136, 291] on td "24" at bounding box center [1136, 290] width 31 height 30
click at [1096, 405] on td "10:12 AM" at bounding box center [1134, 408] width 211 height 37
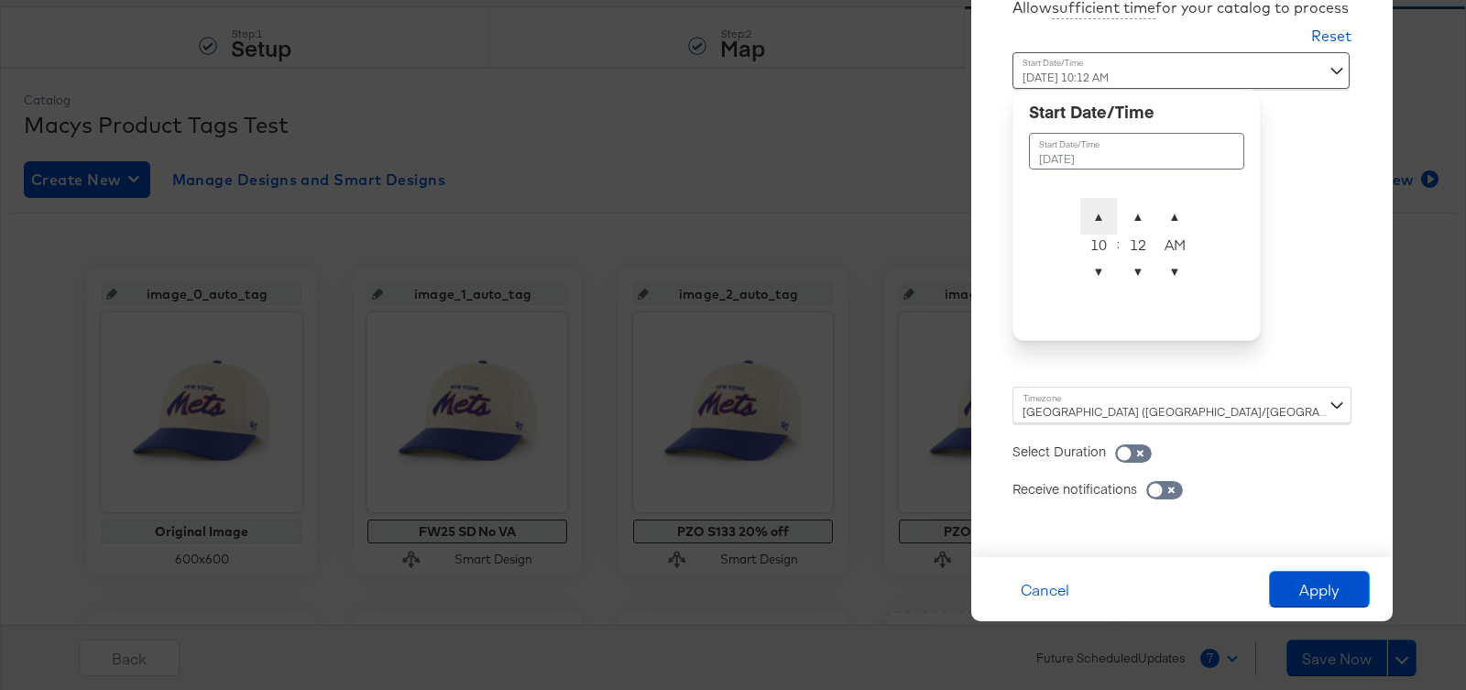
click at [1098, 217] on span "▲" at bounding box center [1098, 216] width 37 height 37
drag, startPoint x: 1098, startPoint y: 217, endPoint x: 1099, endPoint y: 257, distance: 40.3
click at [1098, 219] on span "▲" at bounding box center [1098, 216] width 37 height 37
click at [1125, 274] on span "▼" at bounding box center [1137, 271] width 37 height 37
click at [1130, 210] on span "▲" at bounding box center [1137, 216] width 37 height 37
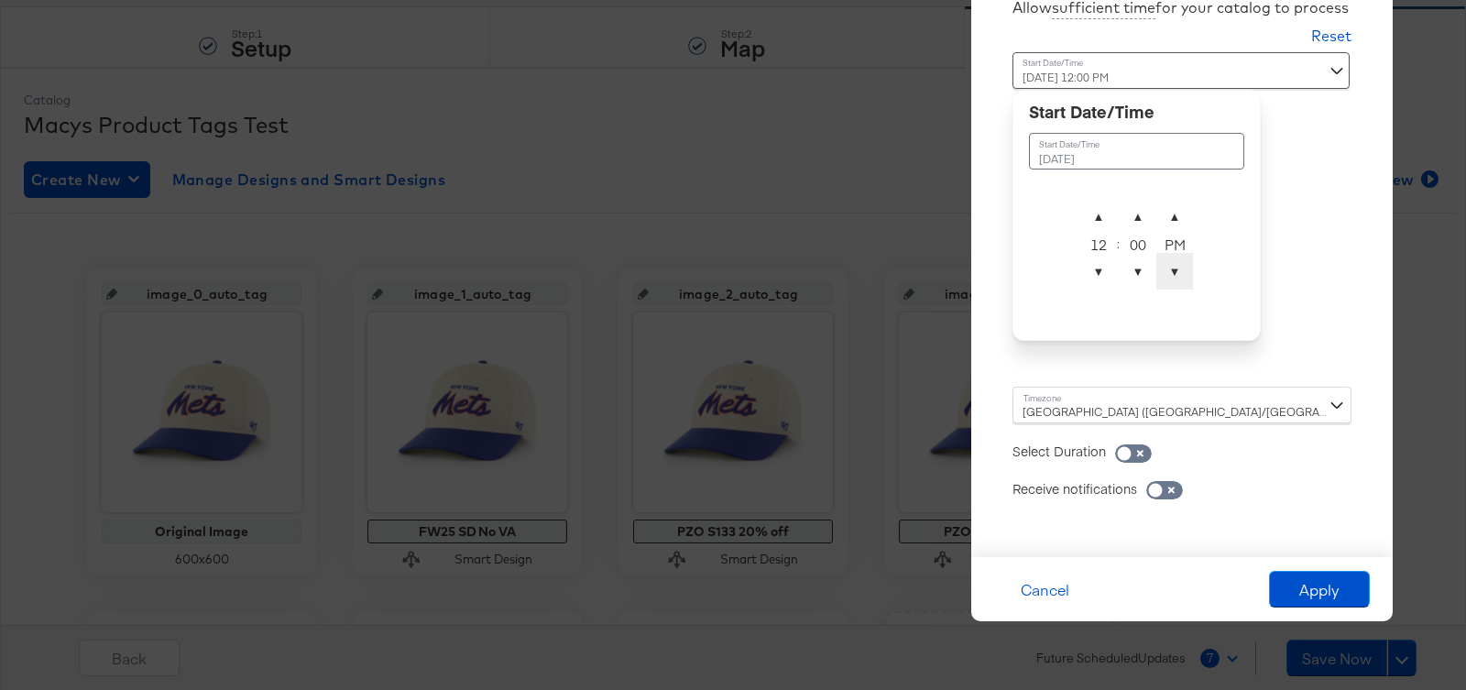
type input "[DATE] 12:00 AM"
click at [1186, 265] on span "▼" at bounding box center [1174, 271] width 37 height 37
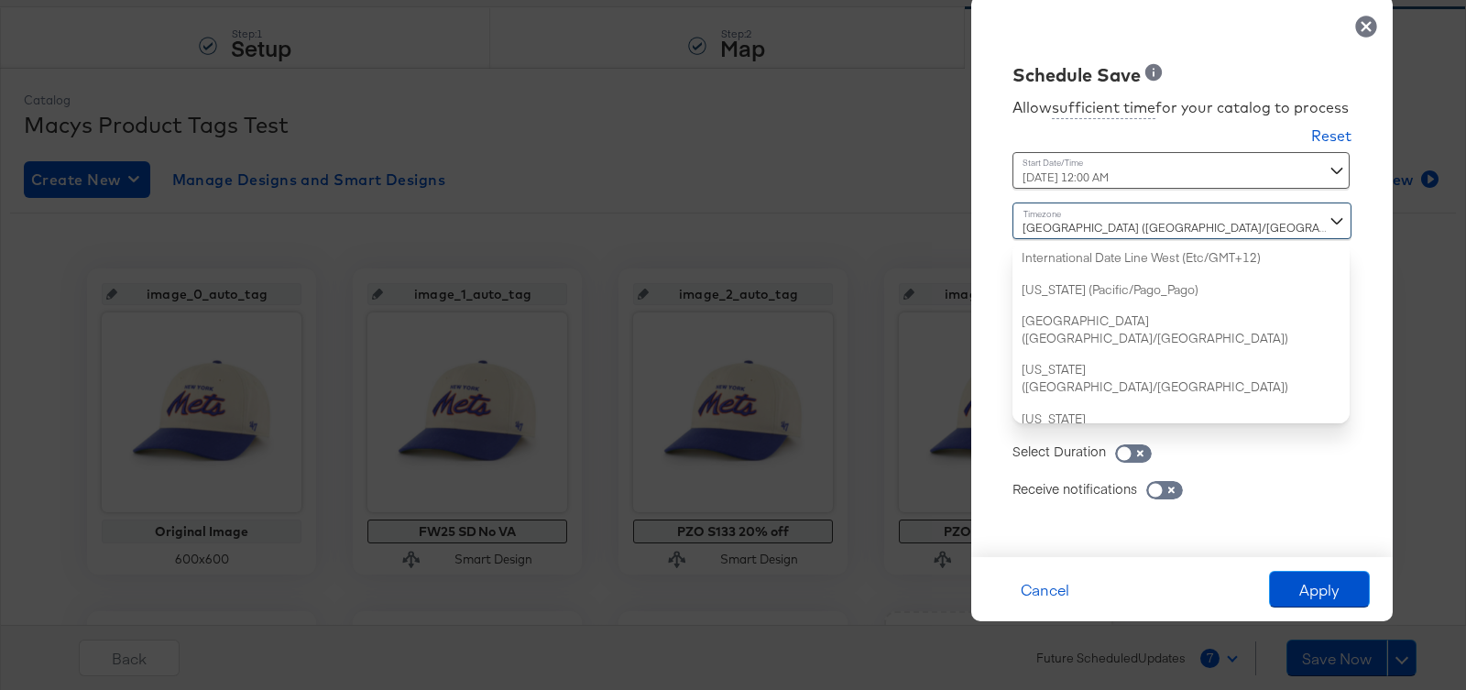
drag, startPoint x: 1146, startPoint y: 388, endPoint x: 1144, endPoint y: 398, distance: 9.3
click at [1144, 398] on div "[GEOGRAPHIC_DATA] ([GEOGRAPHIC_DATA]/[GEOGRAPHIC_DATA]) International Date Line…" at bounding box center [1181, 312] width 339 height 221
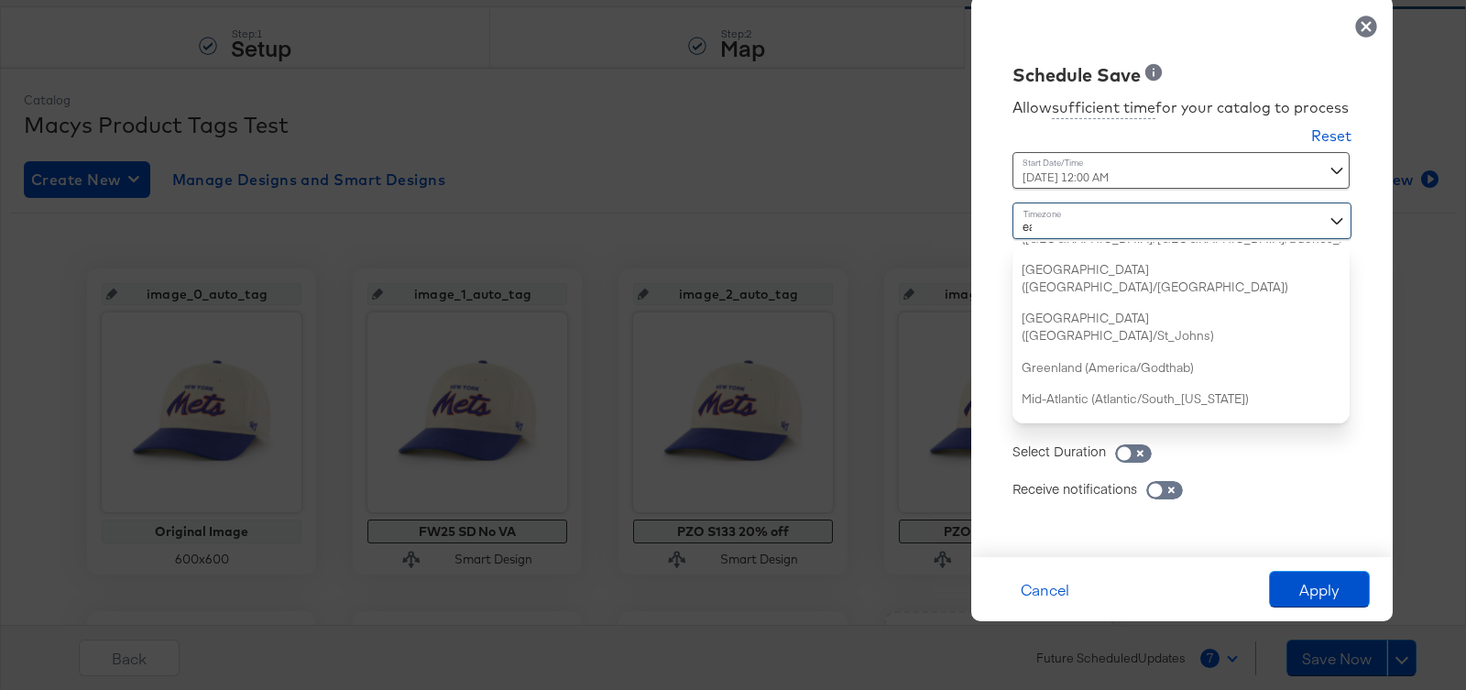
type input "eas"
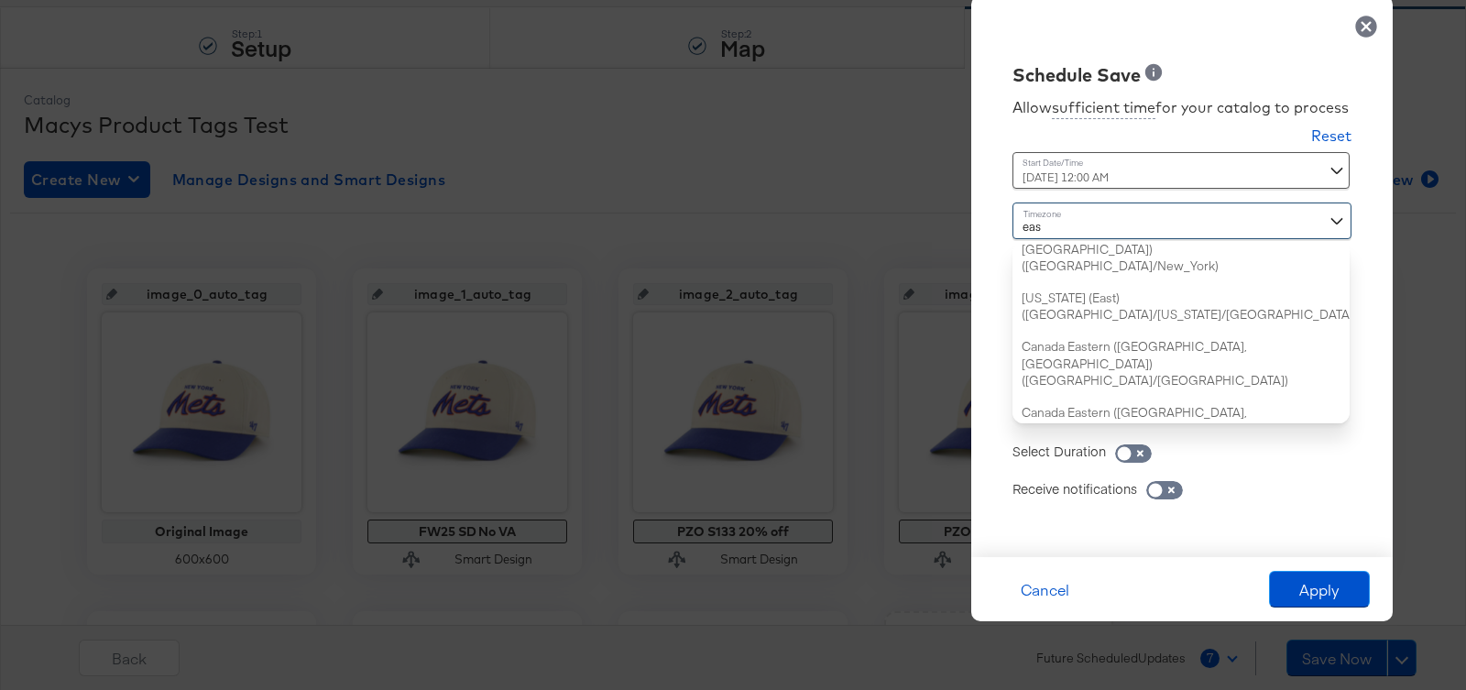
scroll to position [0, 0]
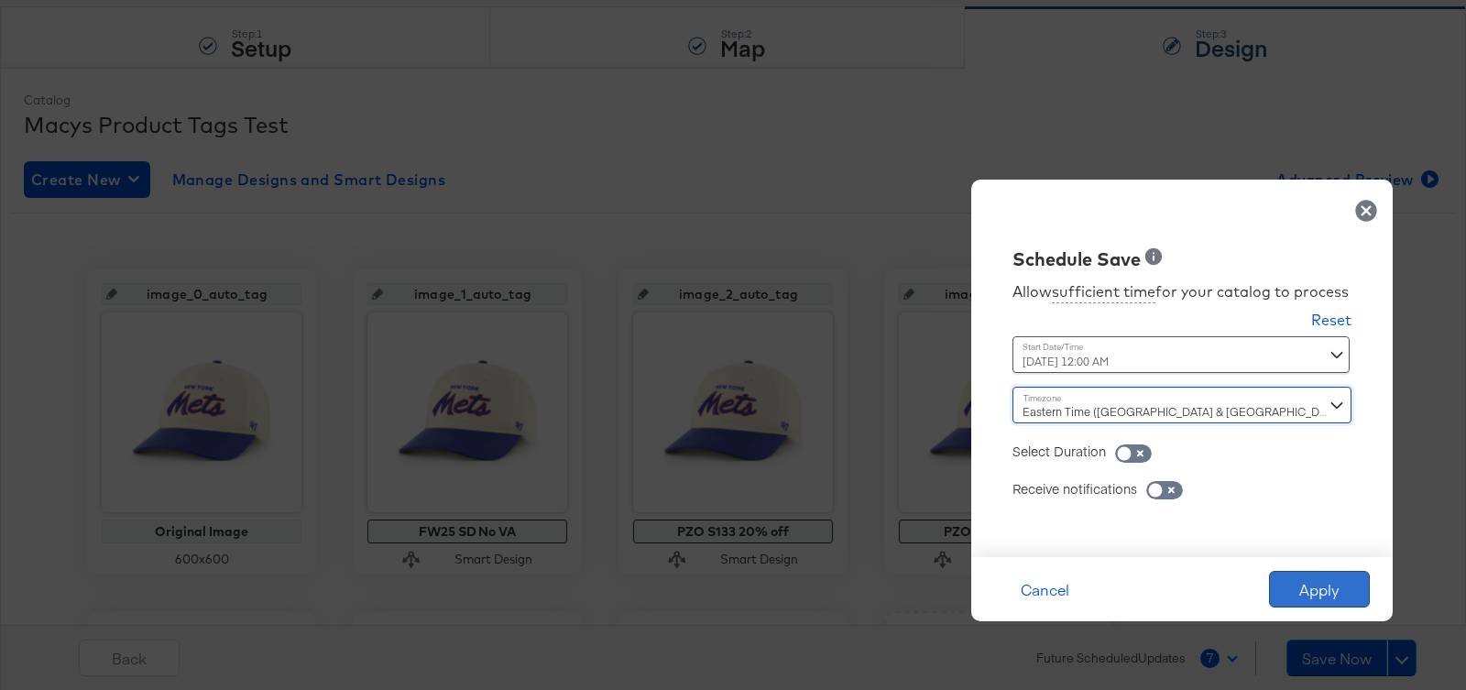
click at [1310, 577] on button "Apply" at bounding box center [1319, 589] width 101 height 37
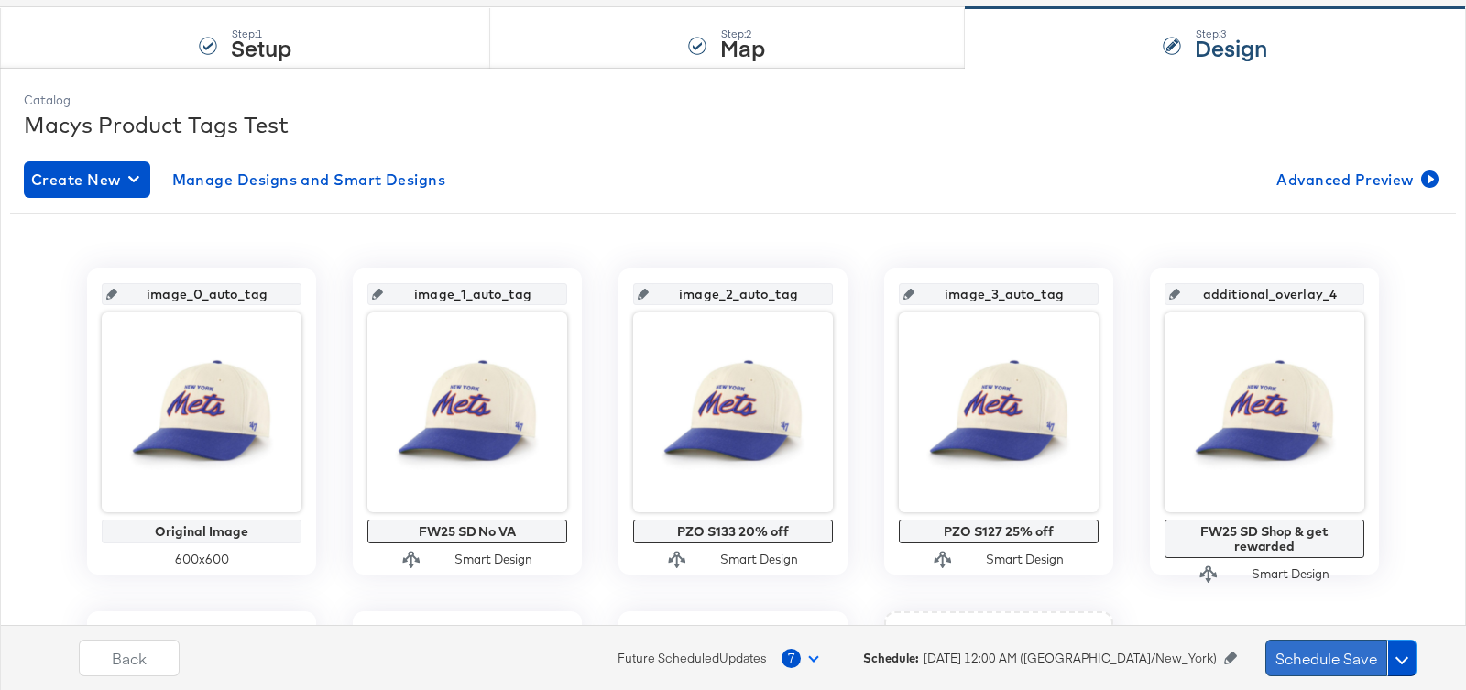
click at [1347, 660] on button "Schedule Save" at bounding box center [1326, 657] width 122 height 37
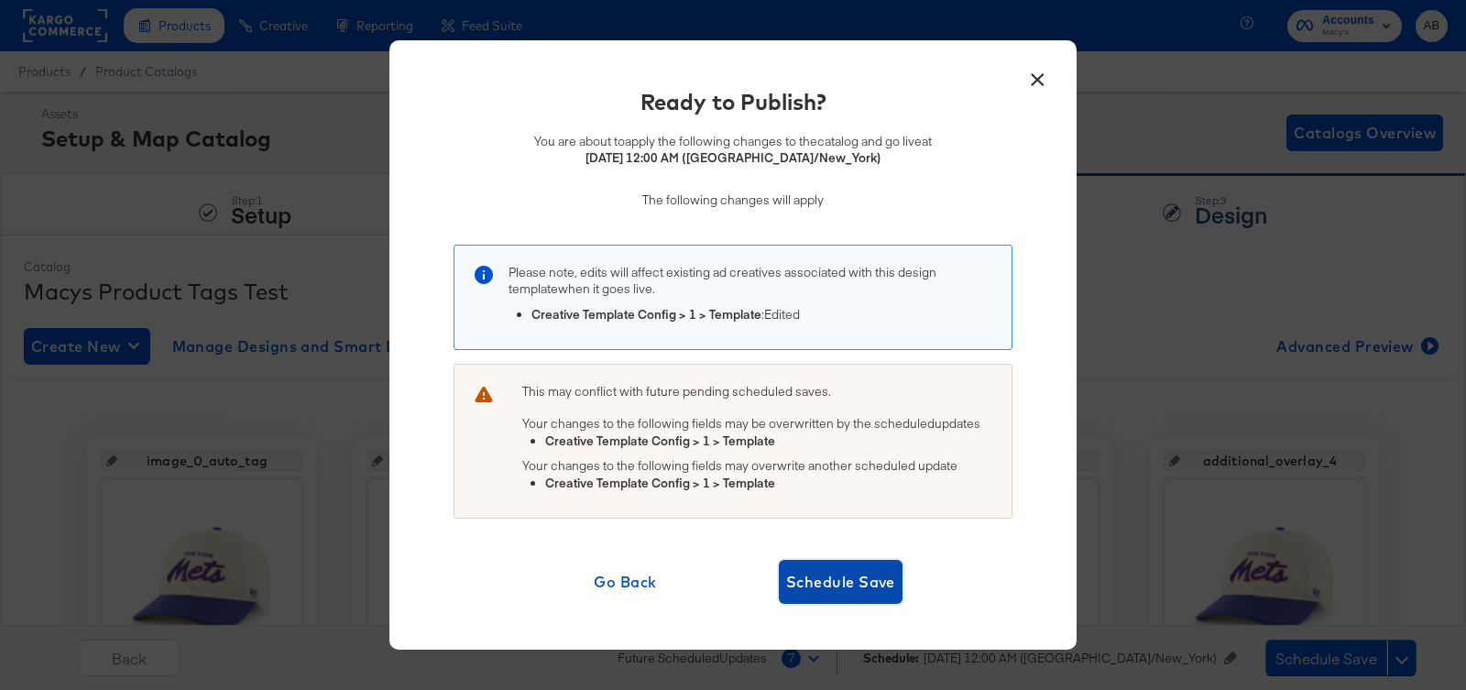
click at [878, 576] on span "Schedule Save" at bounding box center [840, 582] width 109 height 26
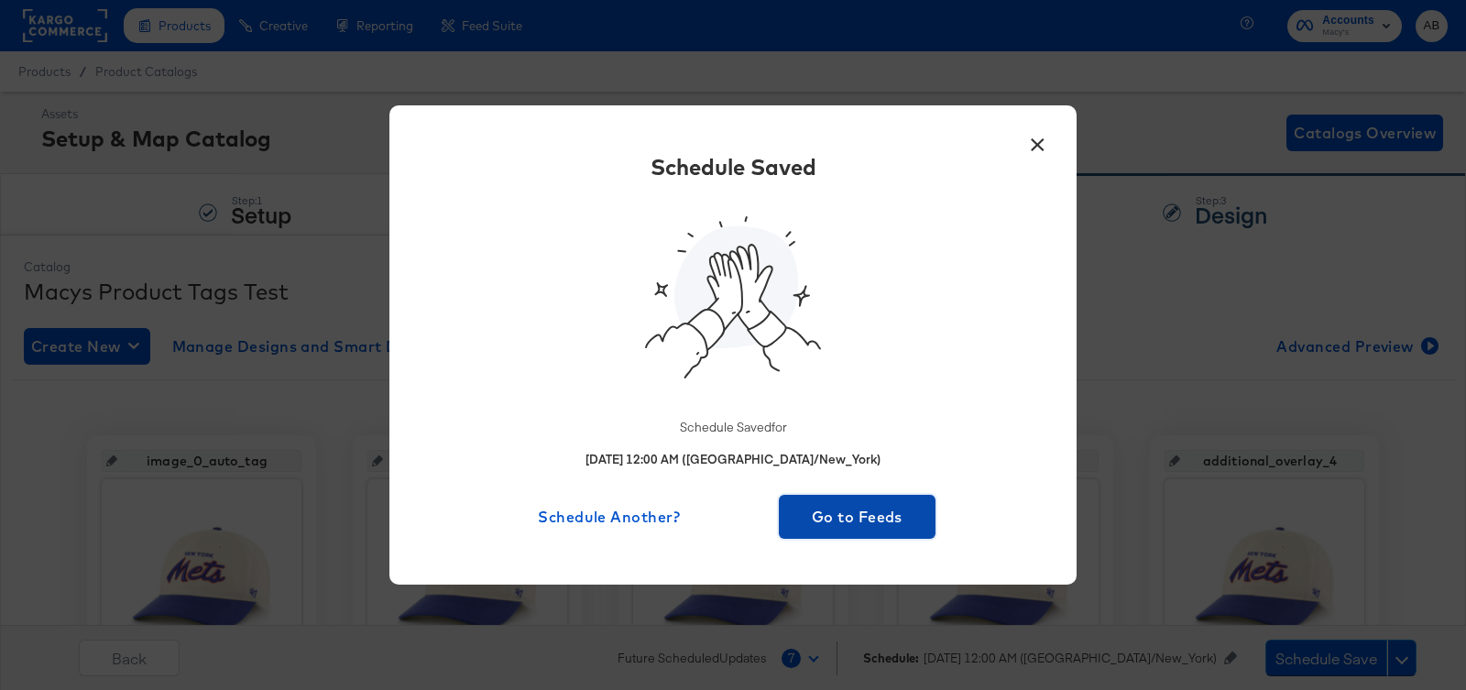
click at [851, 522] on span "Go to Feeds" at bounding box center [857, 517] width 142 height 26
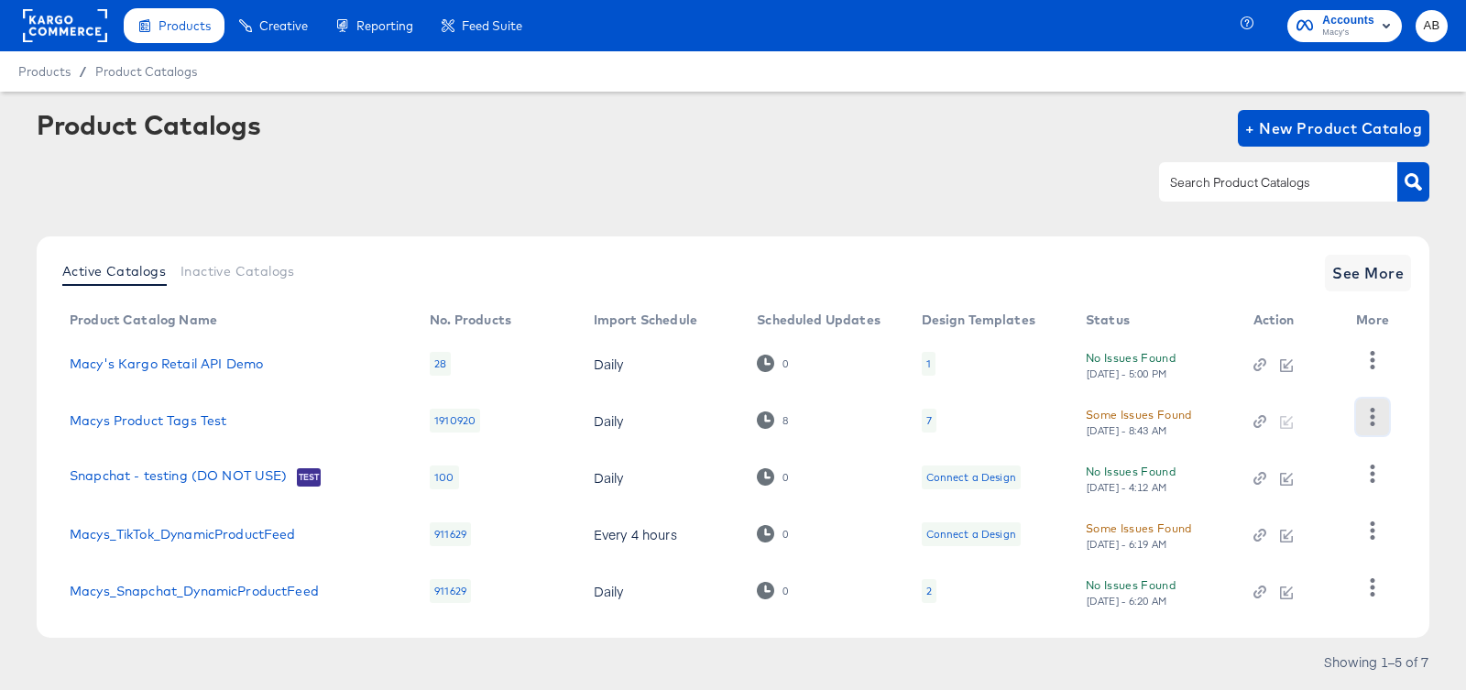
click at [1375, 415] on icon "button" at bounding box center [1371, 416] width 17 height 17
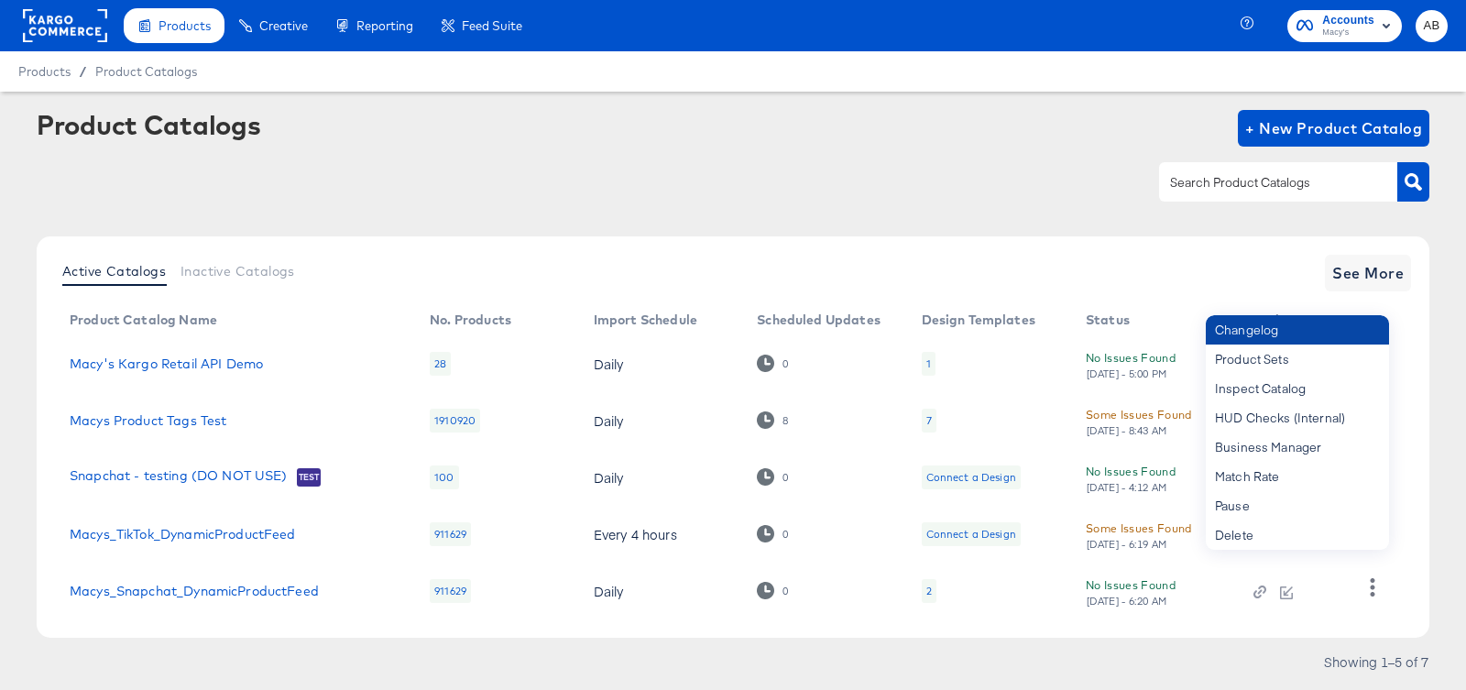
click at [1273, 329] on div "Changelog" at bounding box center [1296, 329] width 183 height 29
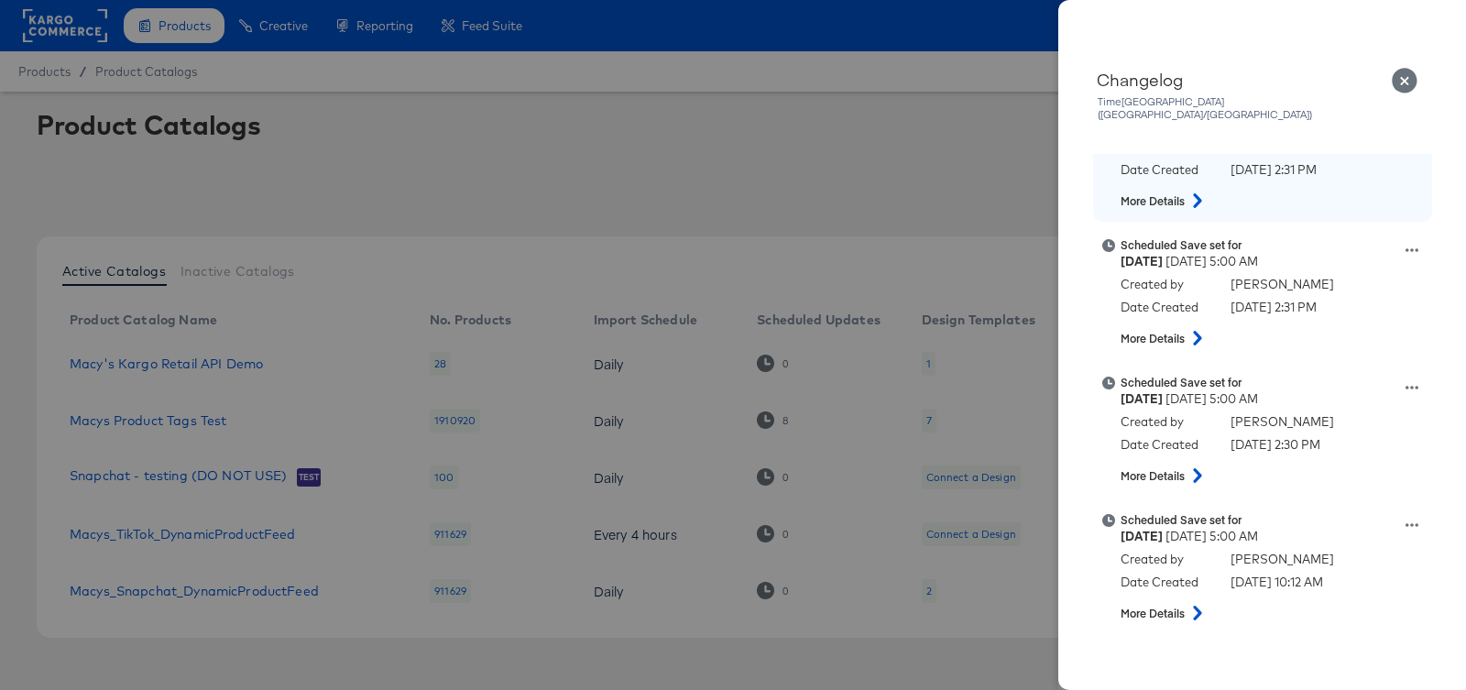
scroll to position [200, 0]
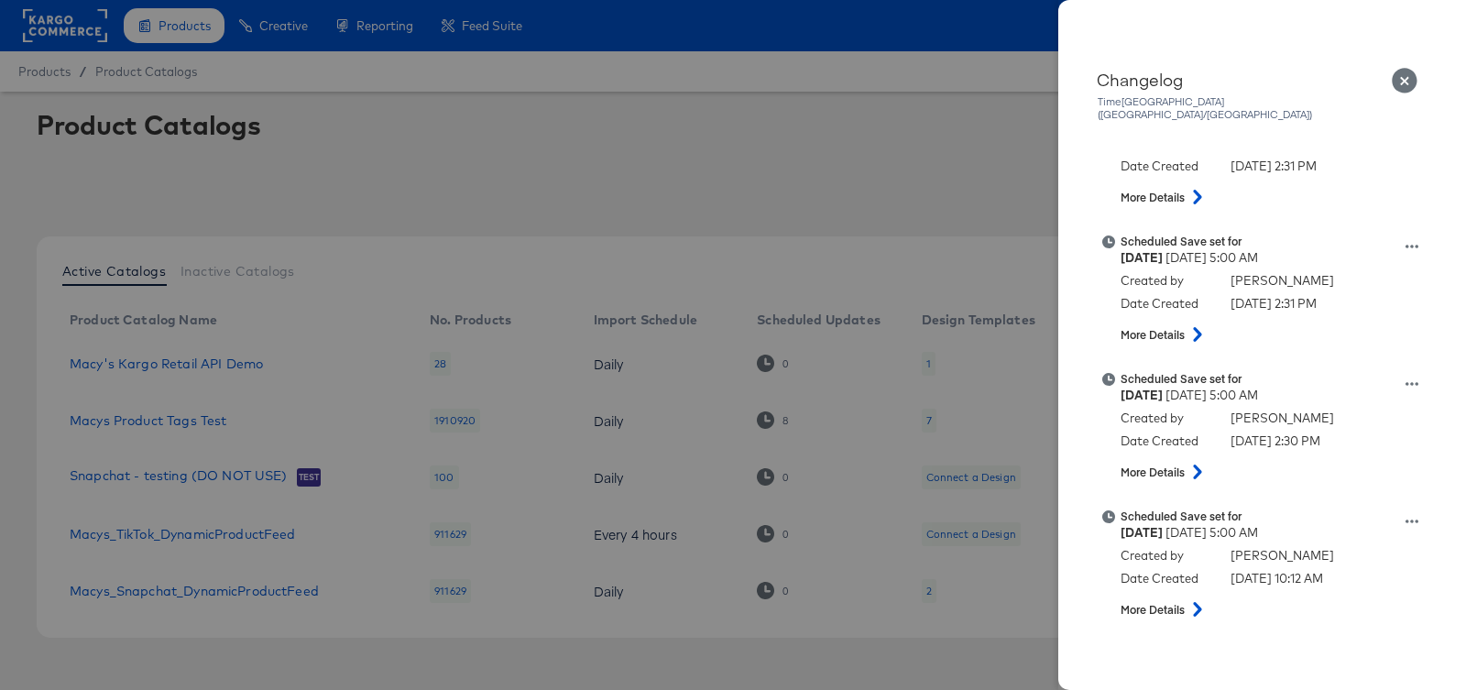
click at [1402, 81] on icon "Close" at bounding box center [1404, 81] width 27 height 27
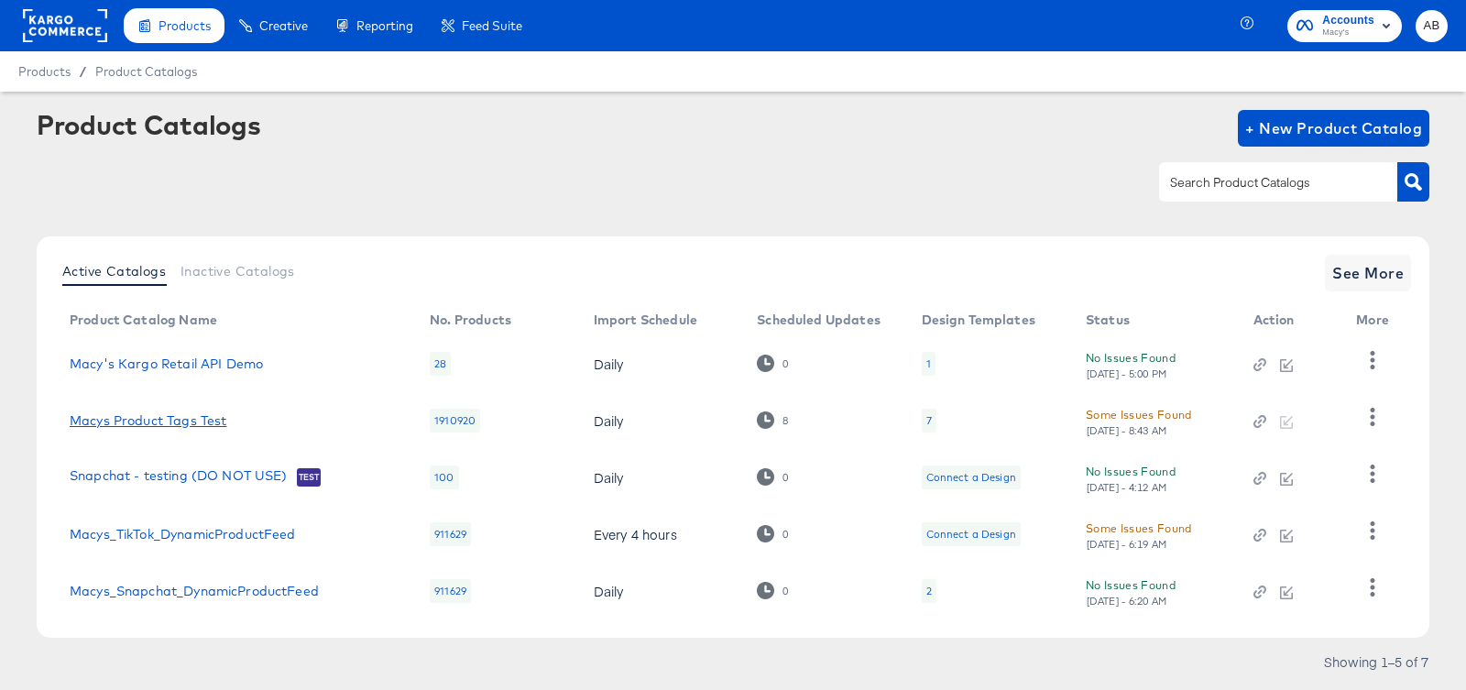
click at [194, 418] on link "Macys Product Tags Test" at bounding box center [148, 420] width 157 height 15
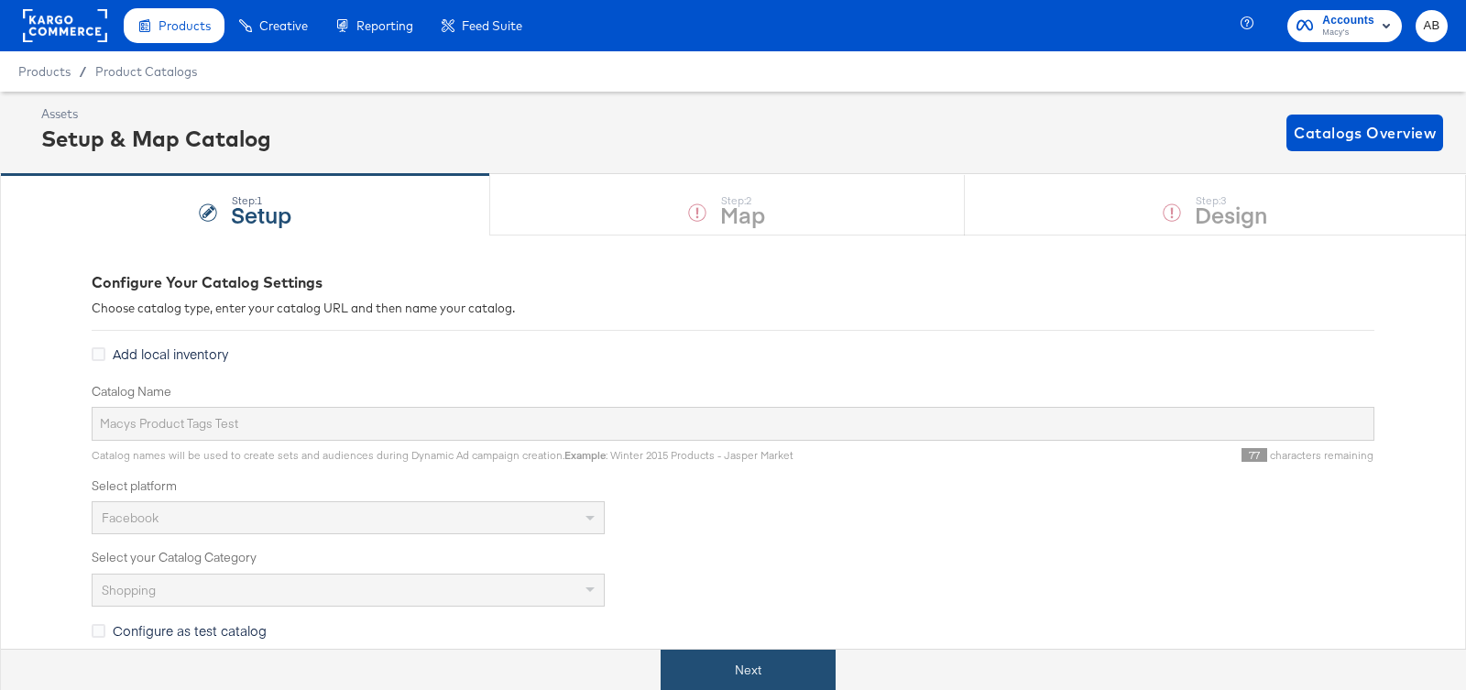
click at [770, 657] on button "Next" at bounding box center [747, 669] width 175 height 41
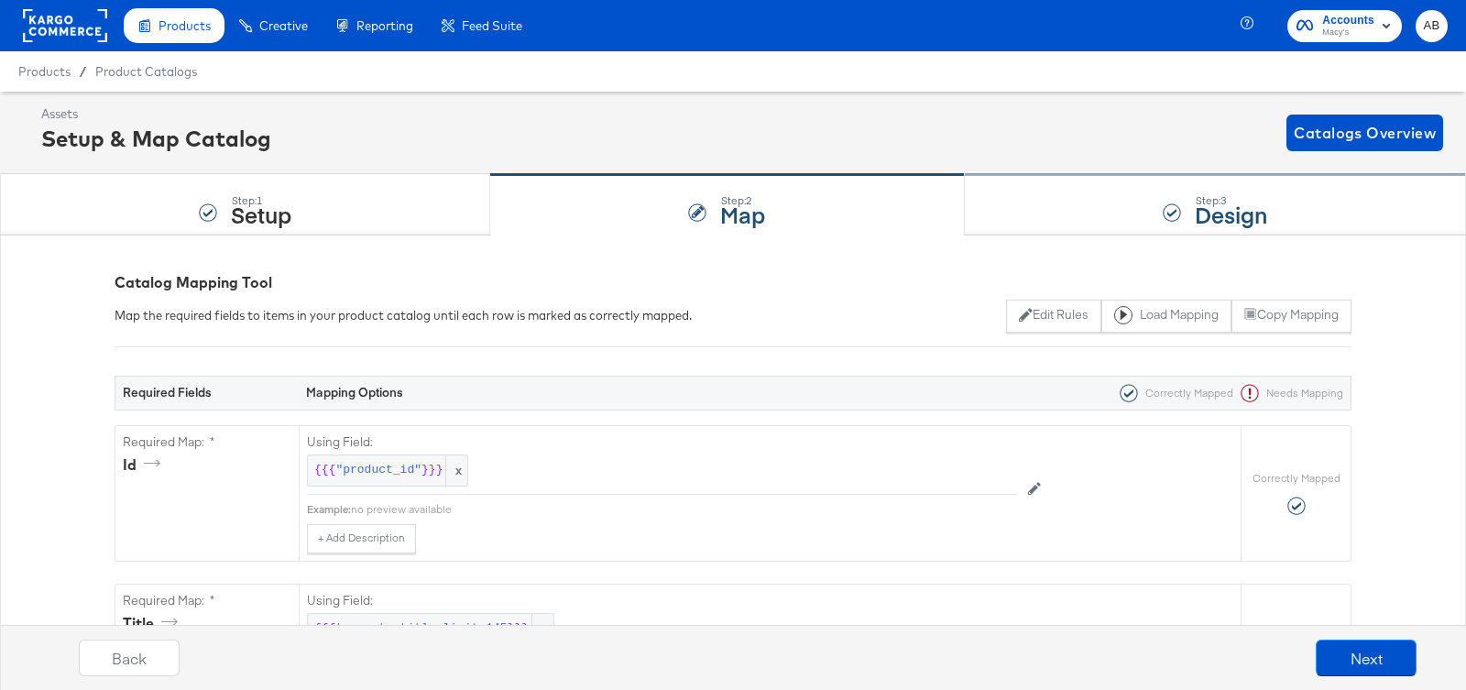
click at [1107, 184] on div "Step: 3 Design" at bounding box center [1215, 205] width 501 height 60
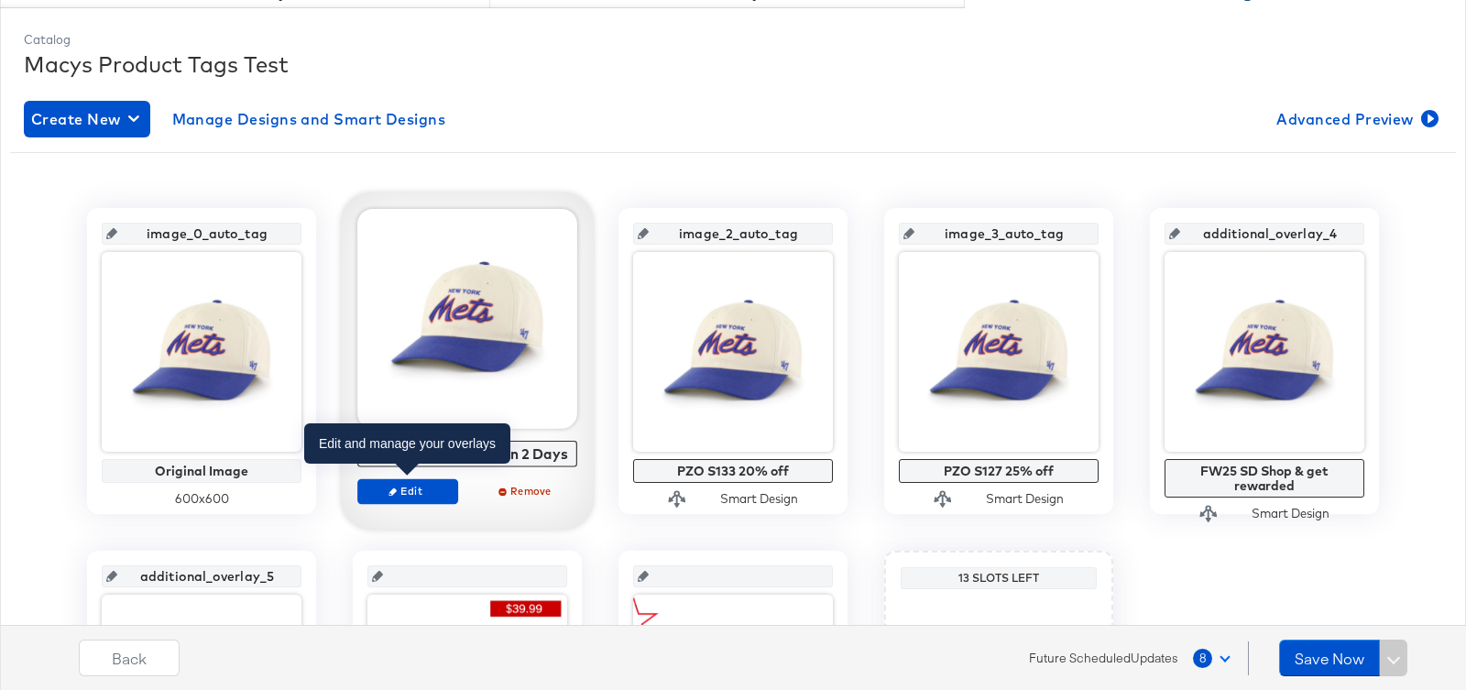
scroll to position [250, 0]
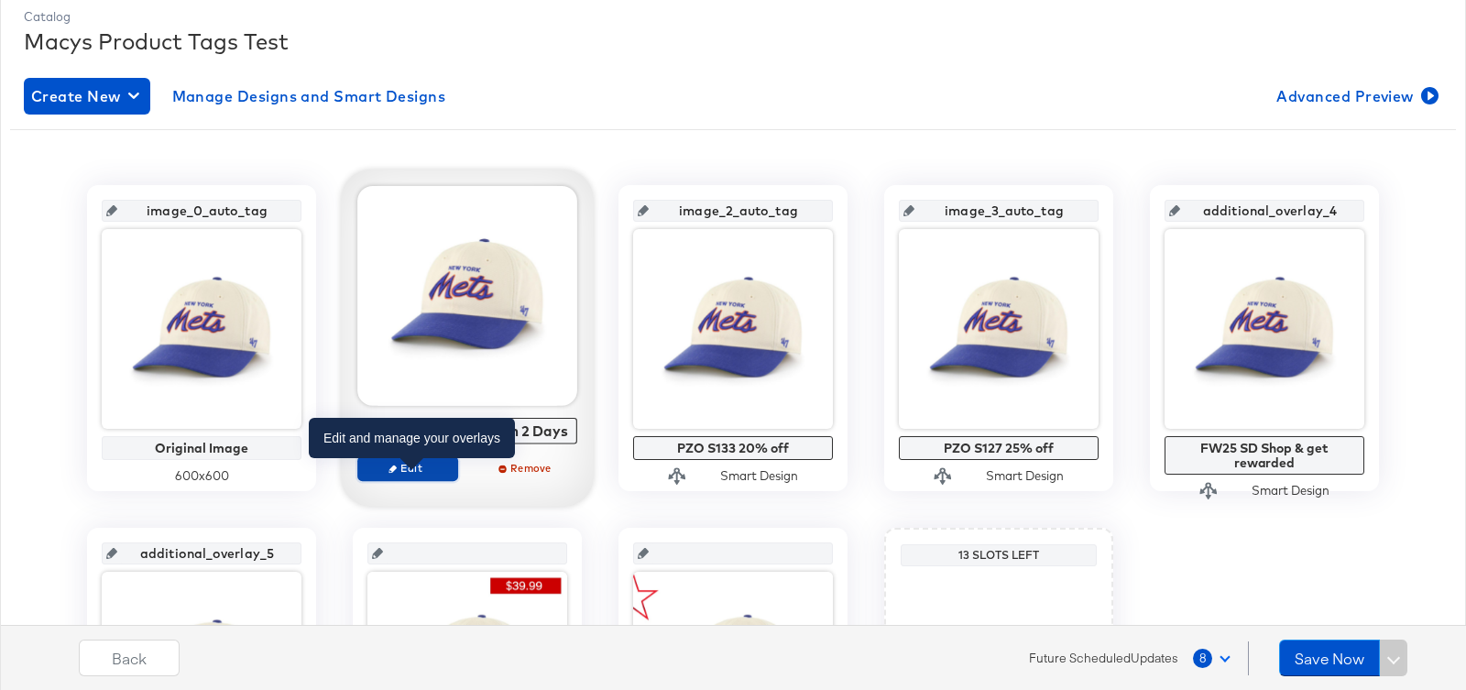
click at [408, 474] on button "Edit" at bounding box center [407, 468] width 101 height 26
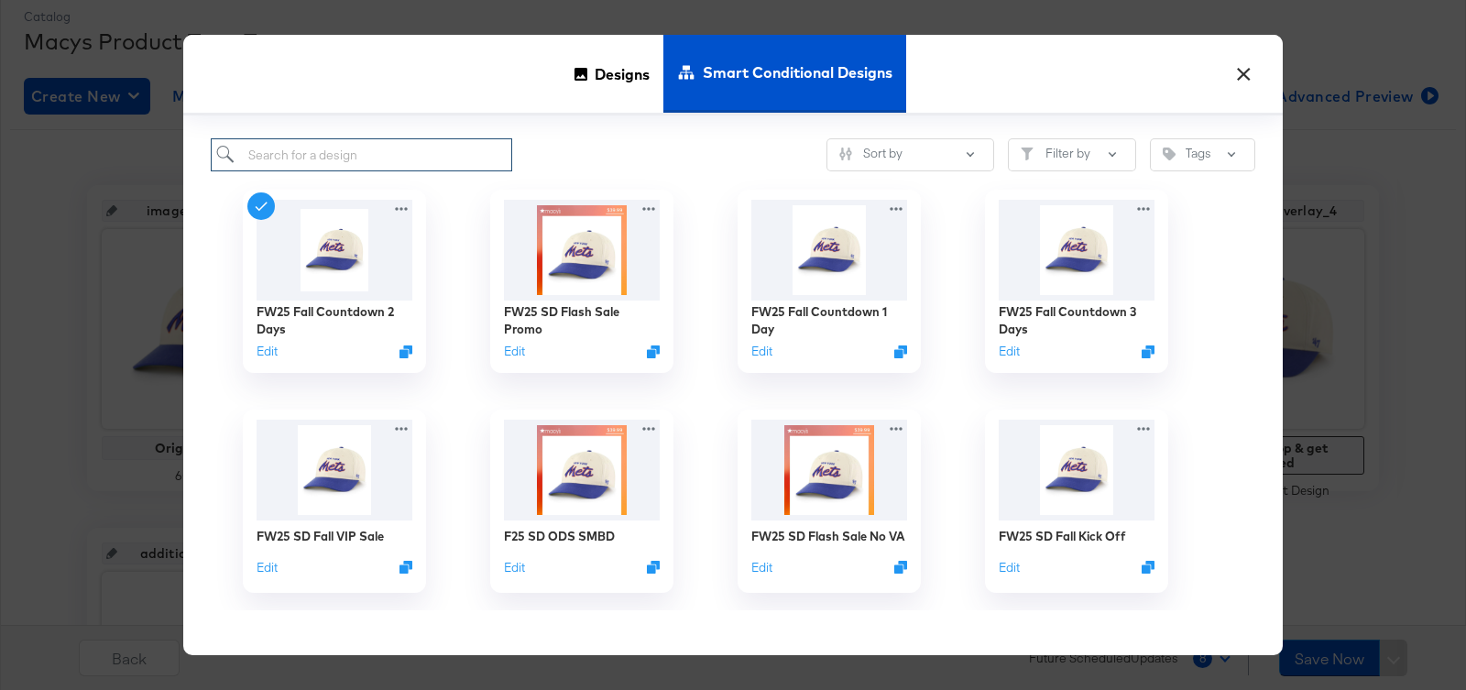
click at [389, 153] on input "search" at bounding box center [361, 155] width 301 height 34
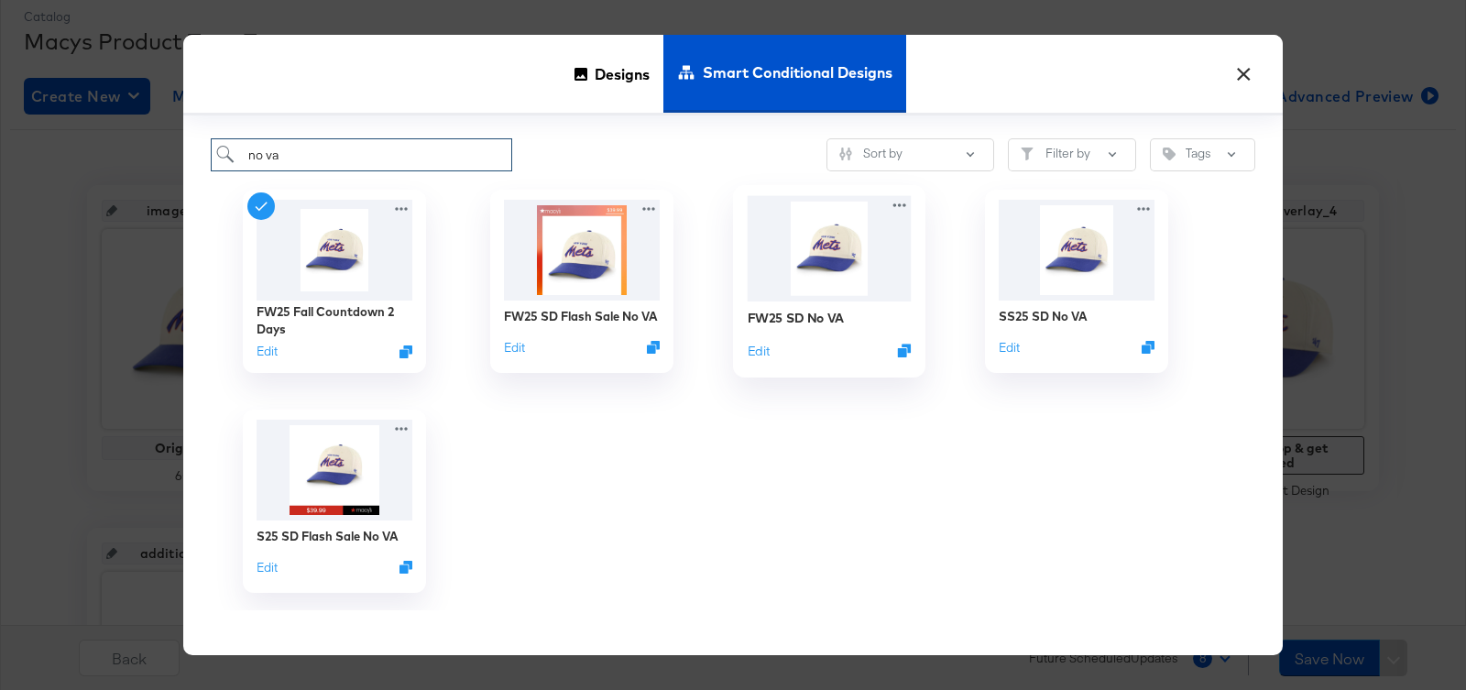
type input "no va"
click at [799, 259] on img at bounding box center [829, 248] width 164 height 105
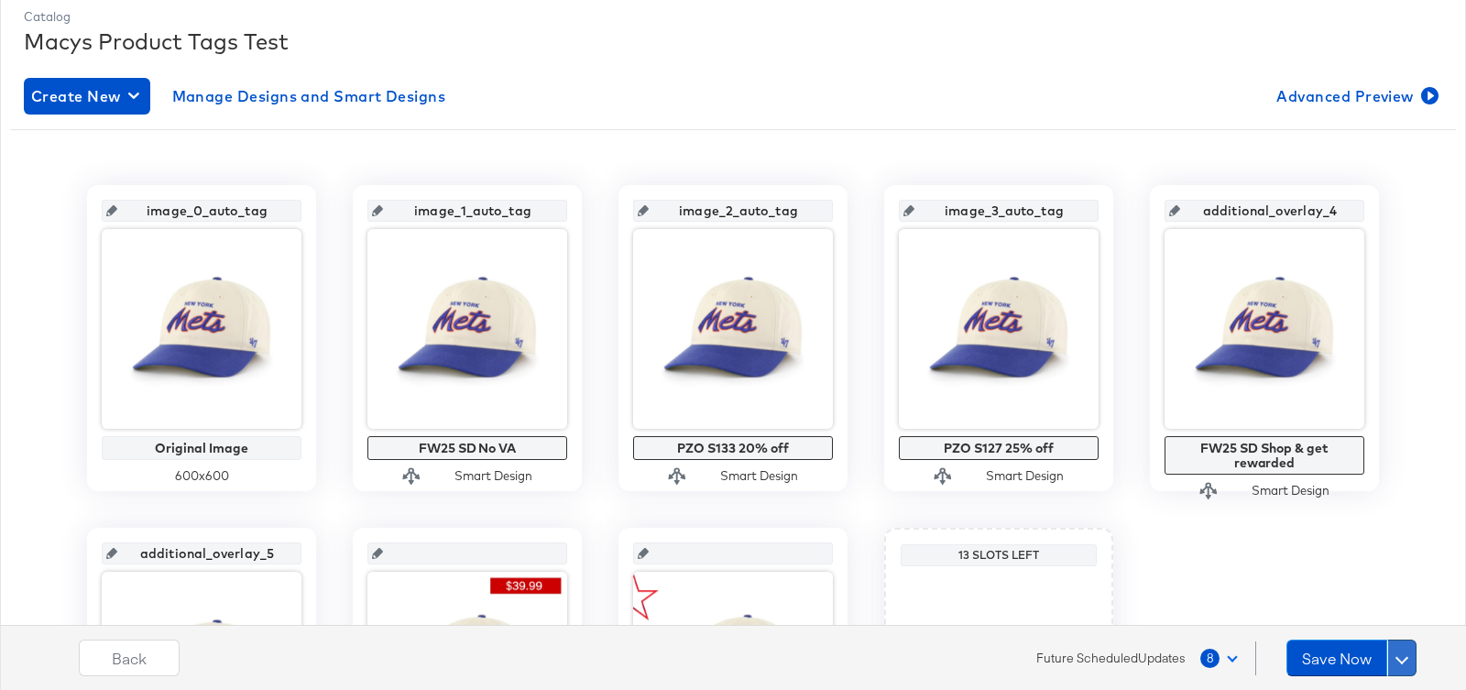
click at [1402, 655] on span at bounding box center [1401, 657] width 13 height 13
click at [1370, 623] on div "Schedule Save" at bounding box center [1357, 622] width 83 height 17
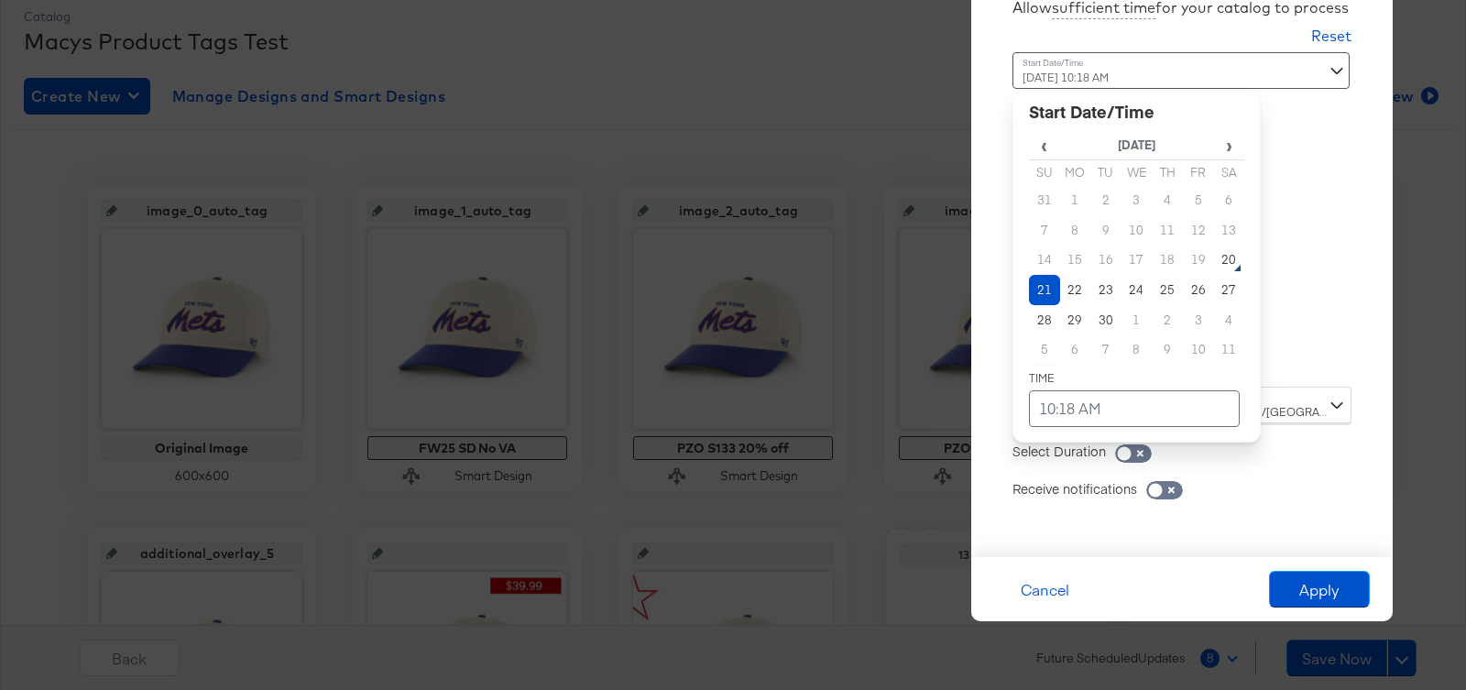
click at [1103, 366] on div "[DATE] 10:18 AM ‹ [DATE] › Su Mo Tu We Th Fr Sa 31 1 2 3 4 5 6 7 8 9 10 11 12 1…" at bounding box center [1136, 212] width 248 height 321
click at [1075, 349] on td "6" at bounding box center [1075, 349] width 31 height 30
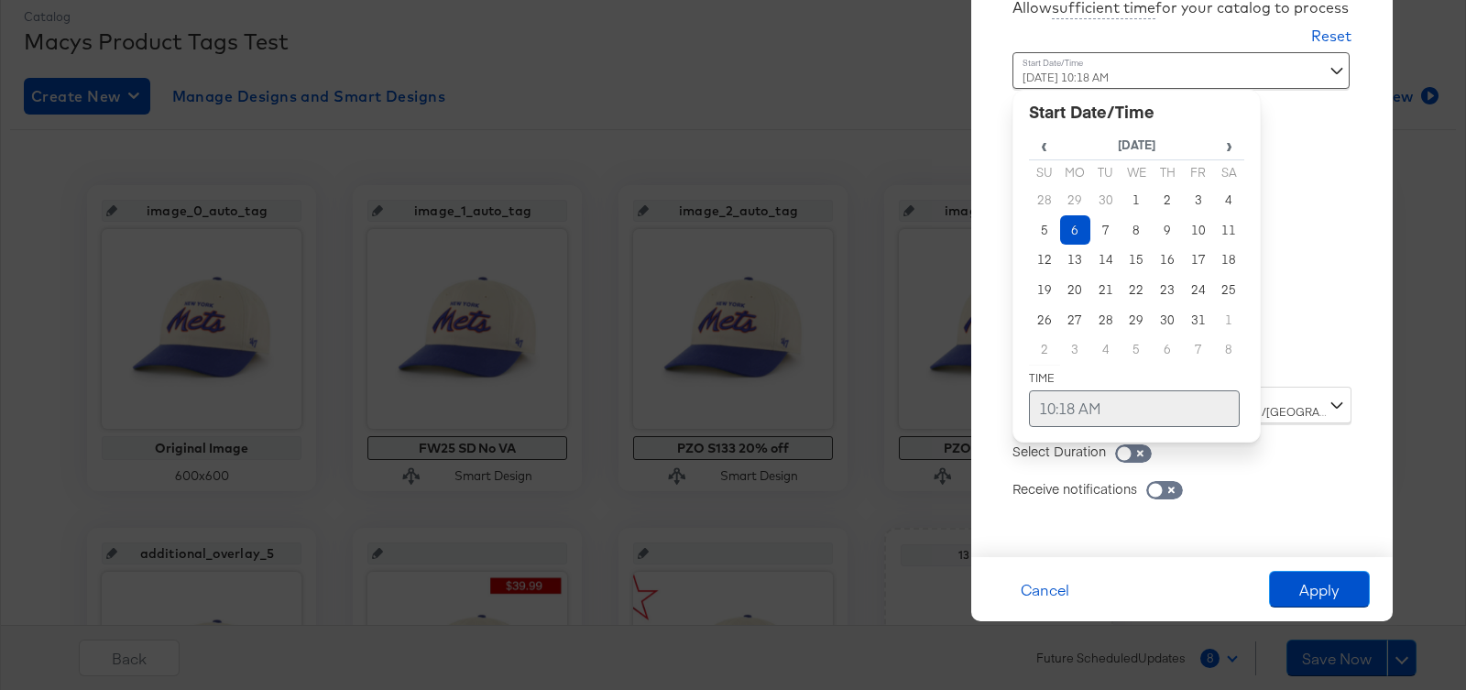
click at [1060, 412] on td "10:18 AM" at bounding box center [1134, 408] width 211 height 37
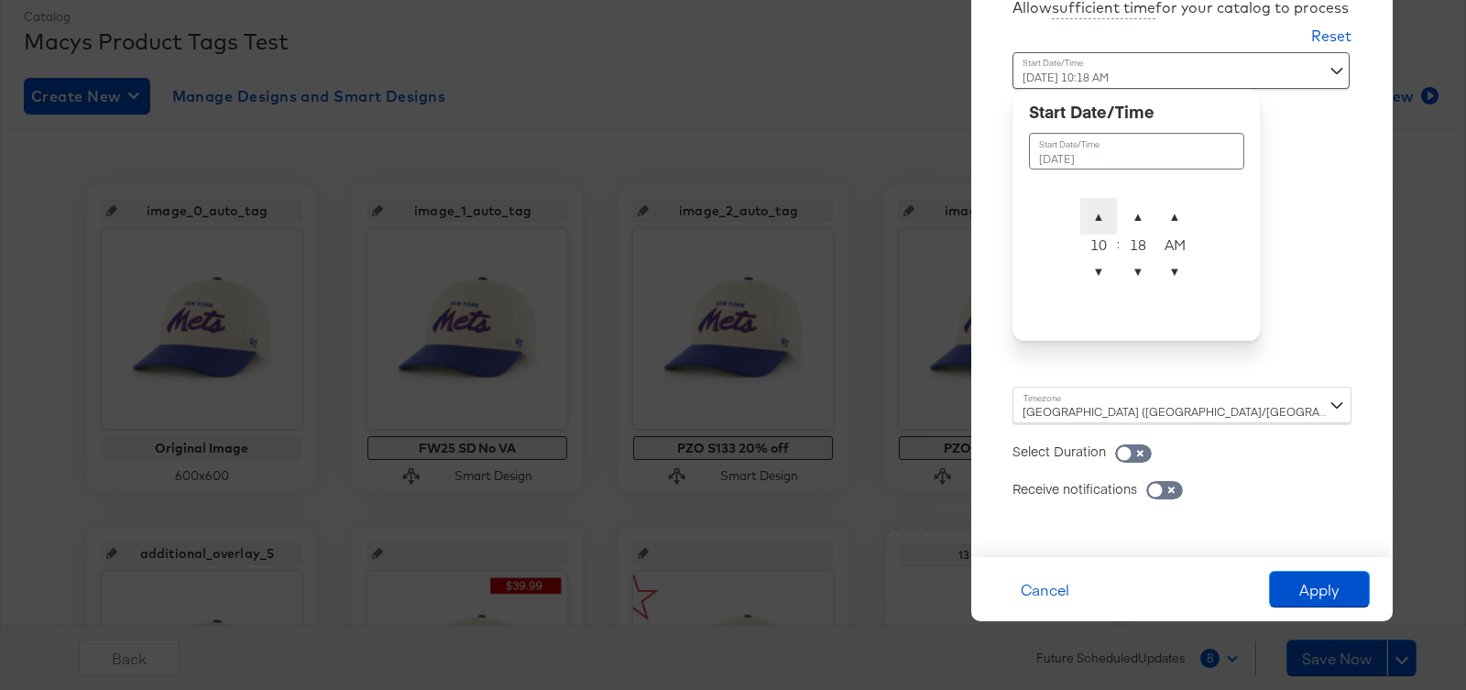
click at [1096, 211] on span "▲" at bounding box center [1098, 216] width 37 height 37
click at [1135, 275] on span "▼" at bounding box center [1137, 271] width 37 height 37
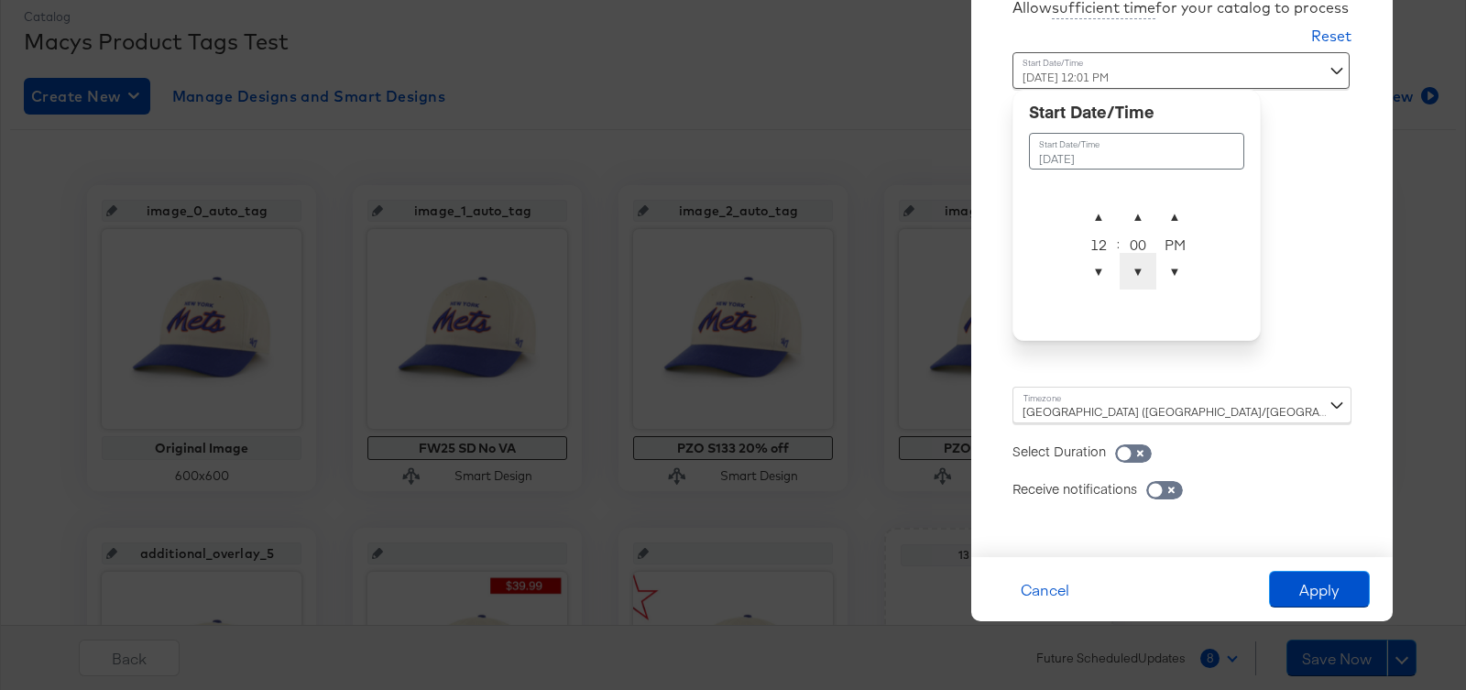
click at [1135, 275] on span "▼" at bounding box center [1137, 271] width 37 height 37
type input "[DATE] 12:00 AM"
click at [1174, 275] on span "▼" at bounding box center [1174, 271] width 37 height 37
click at [1205, 398] on div "[GEOGRAPHIC_DATA] ([GEOGRAPHIC_DATA]/[GEOGRAPHIC_DATA])" at bounding box center [1181, 405] width 339 height 37
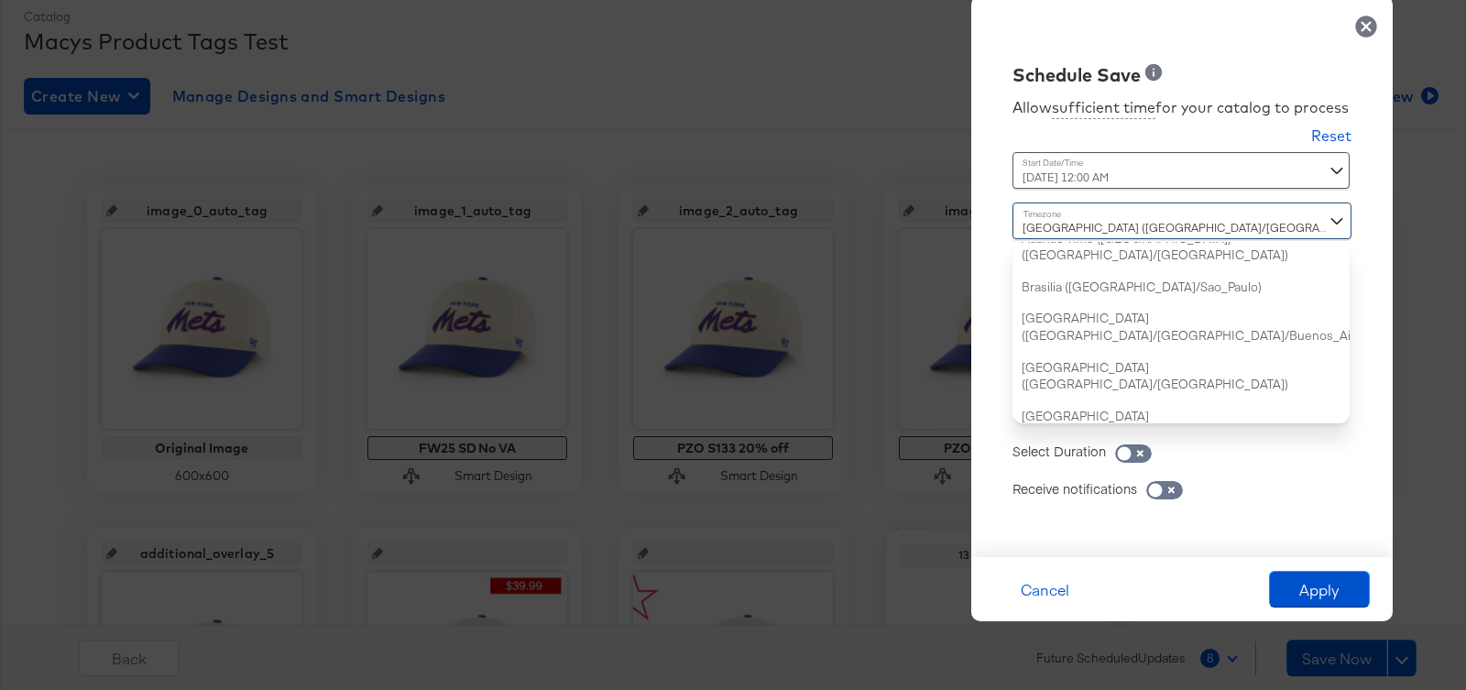
type input "w"
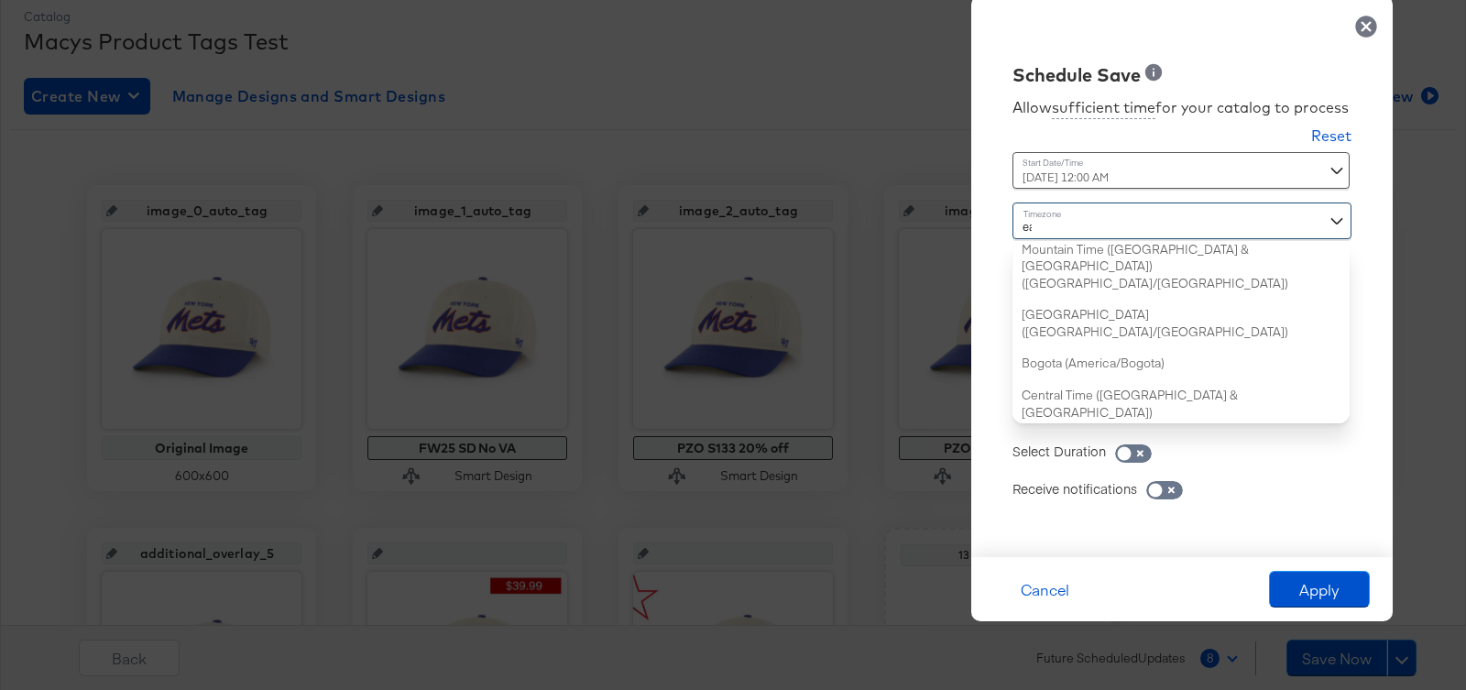
type input "eas"
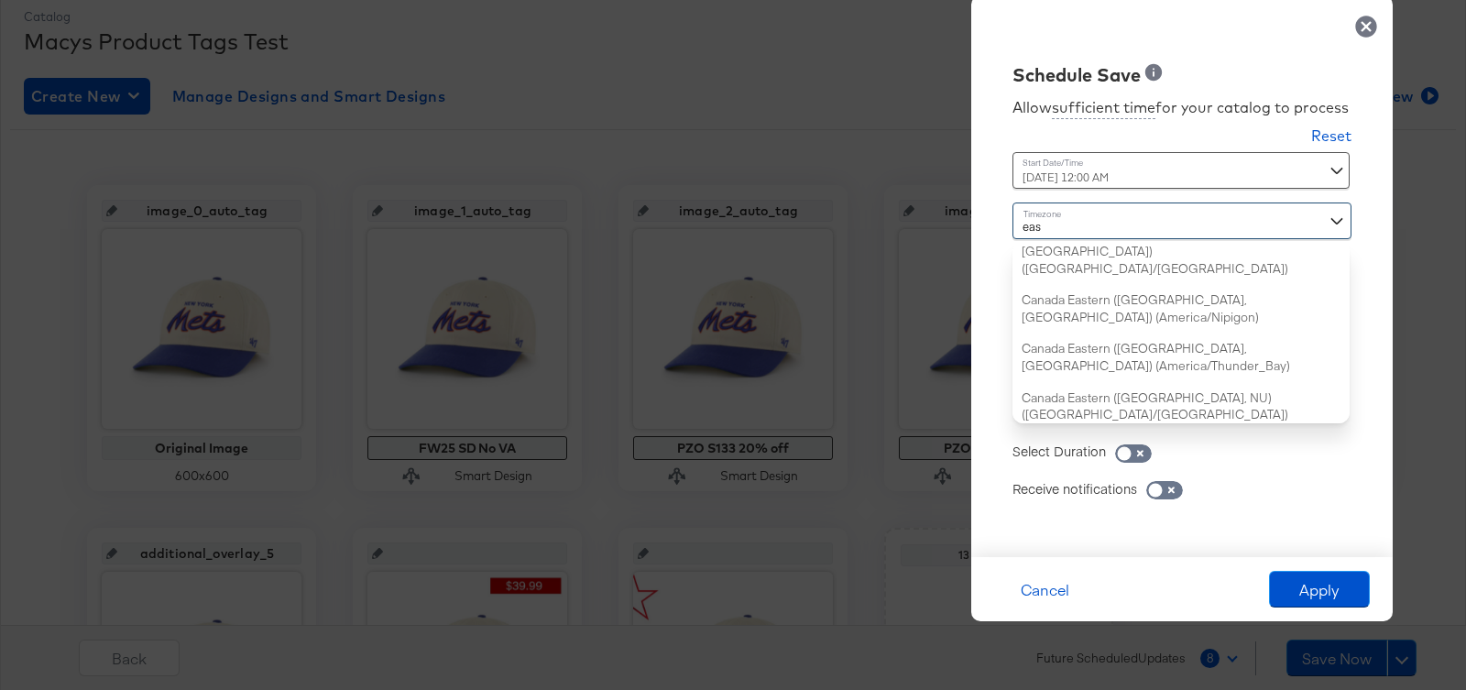
scroll to position [0, 0]
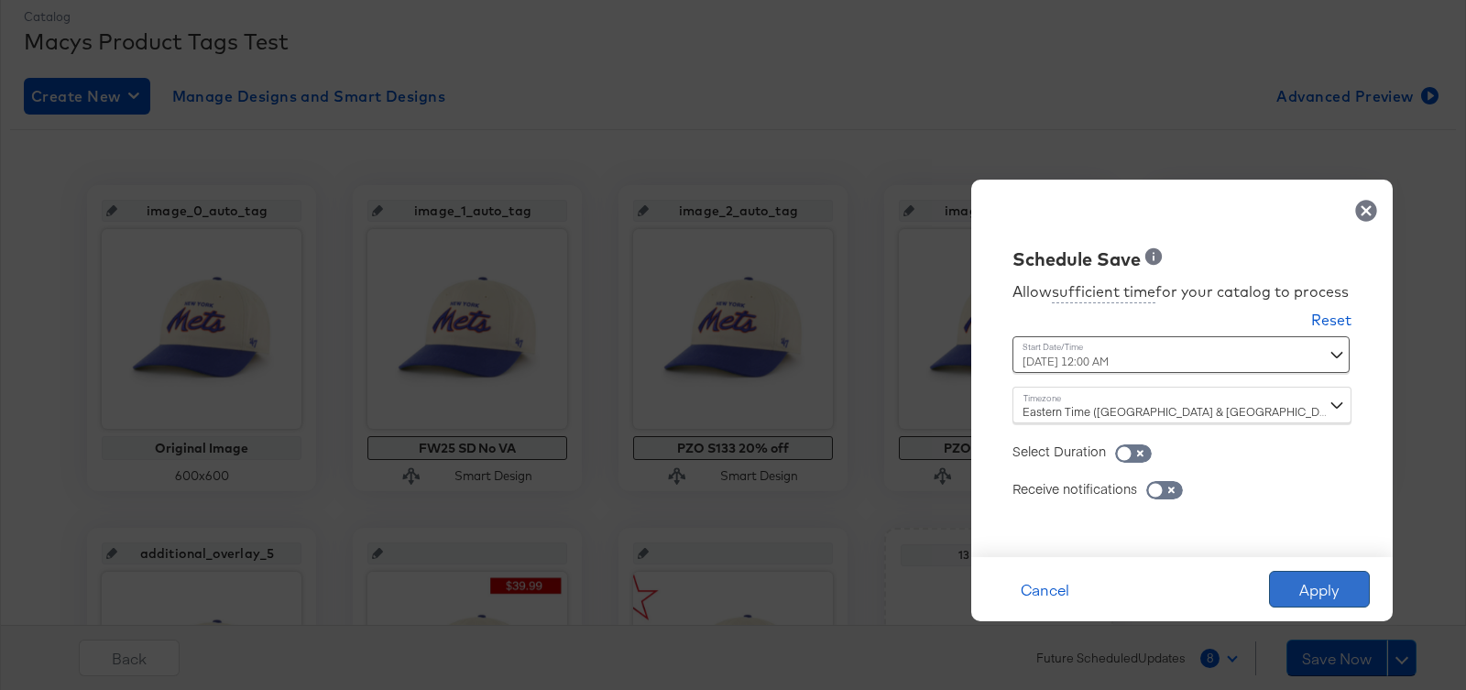
click at [1299, 589] on button "Apply" at bounding box center [1319, 589] width 101 height 37
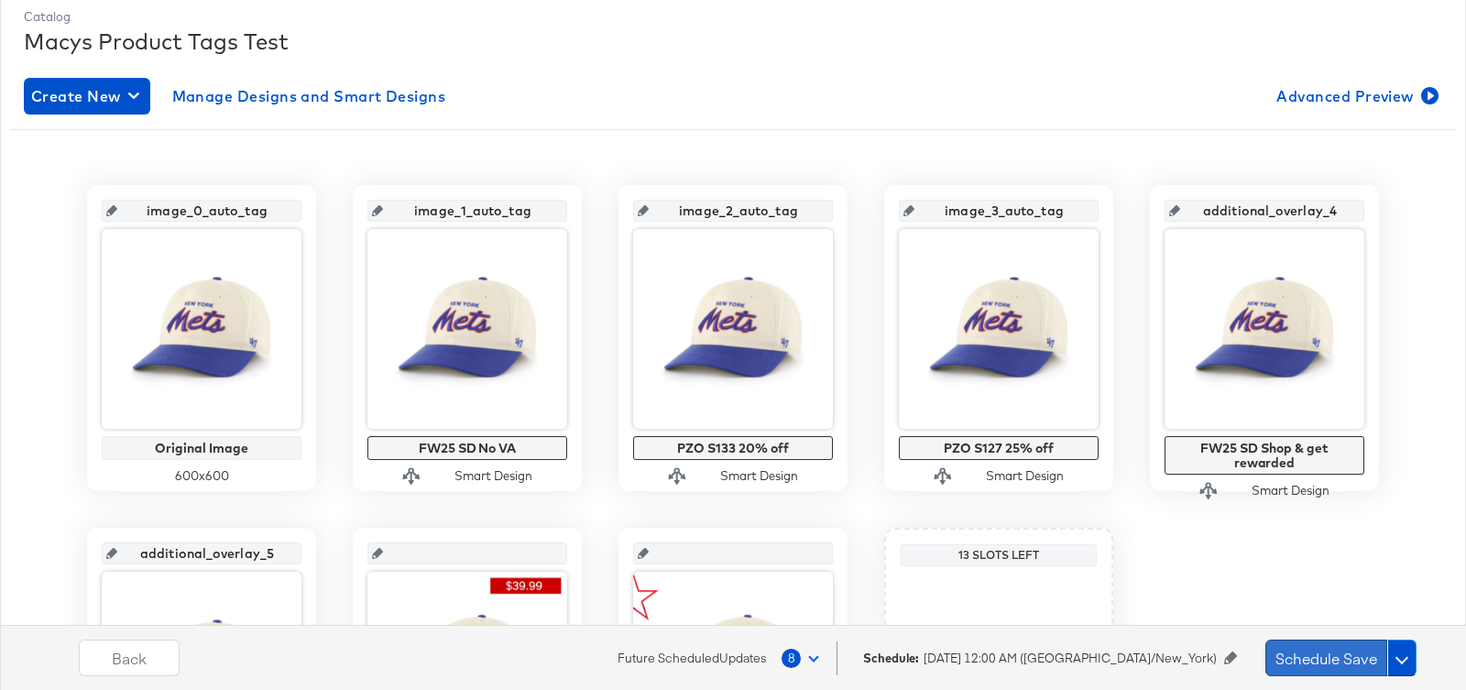
click at [1346, 661] on button "Schedule Save" at bounding box center [1326, 657] width 122 height 37
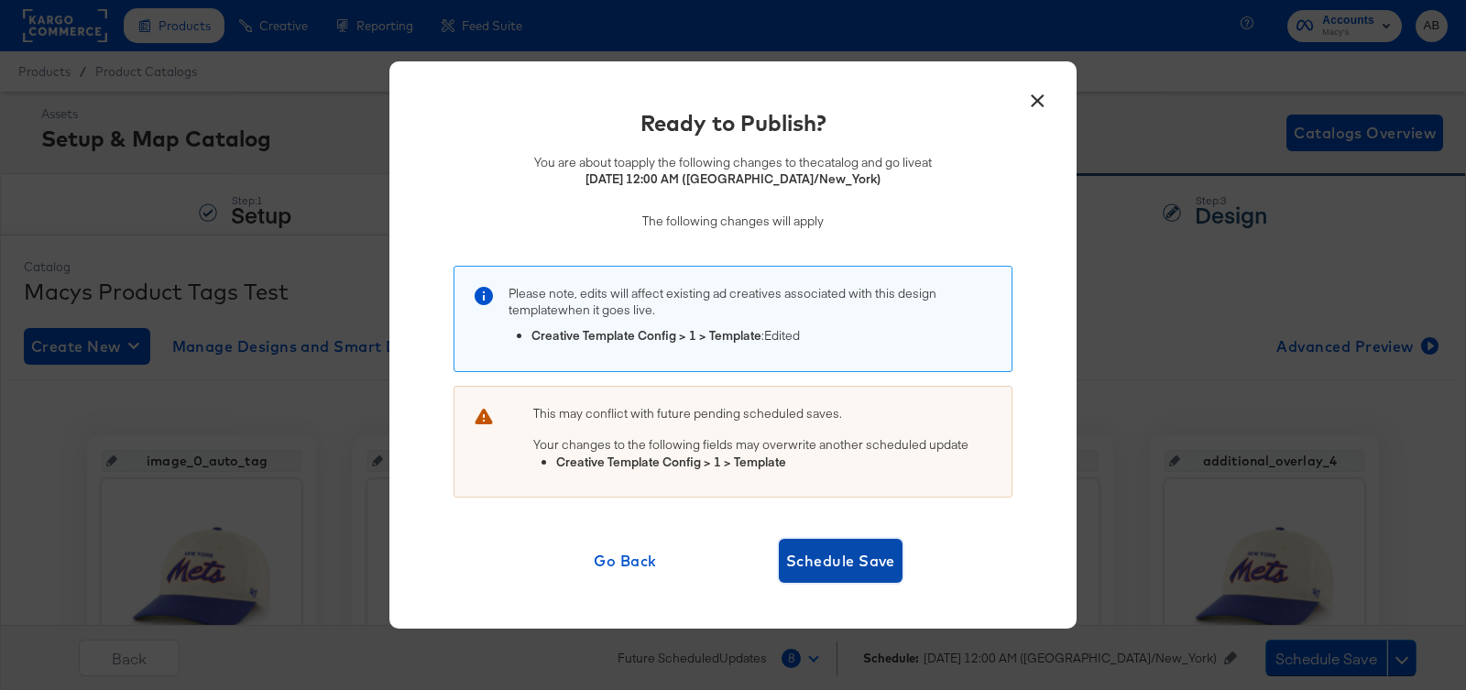
click at [845, 564] on span "Schedule Save" at bounding box center [840, 561] width 109 height 26
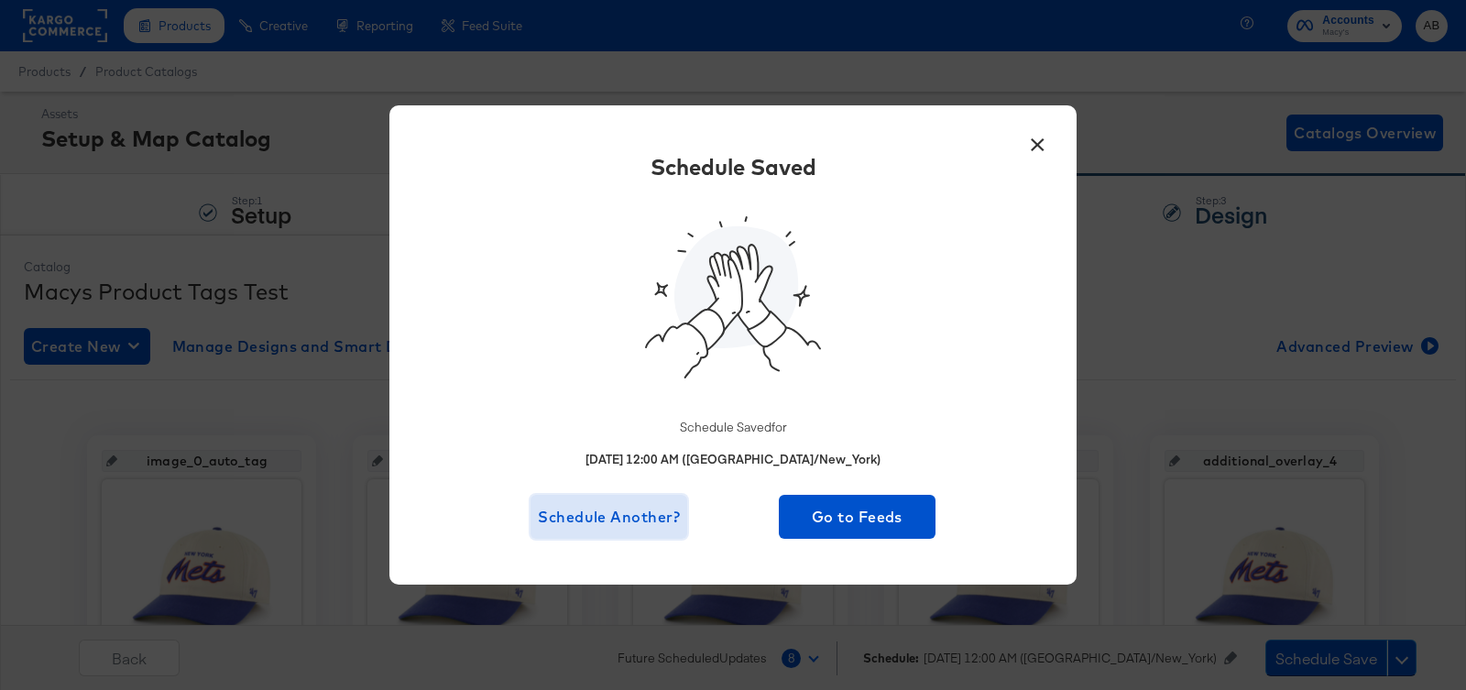
click at [639, 523] on span "Schedule Another?" at bounding box center [609, 517] width 142 height 26
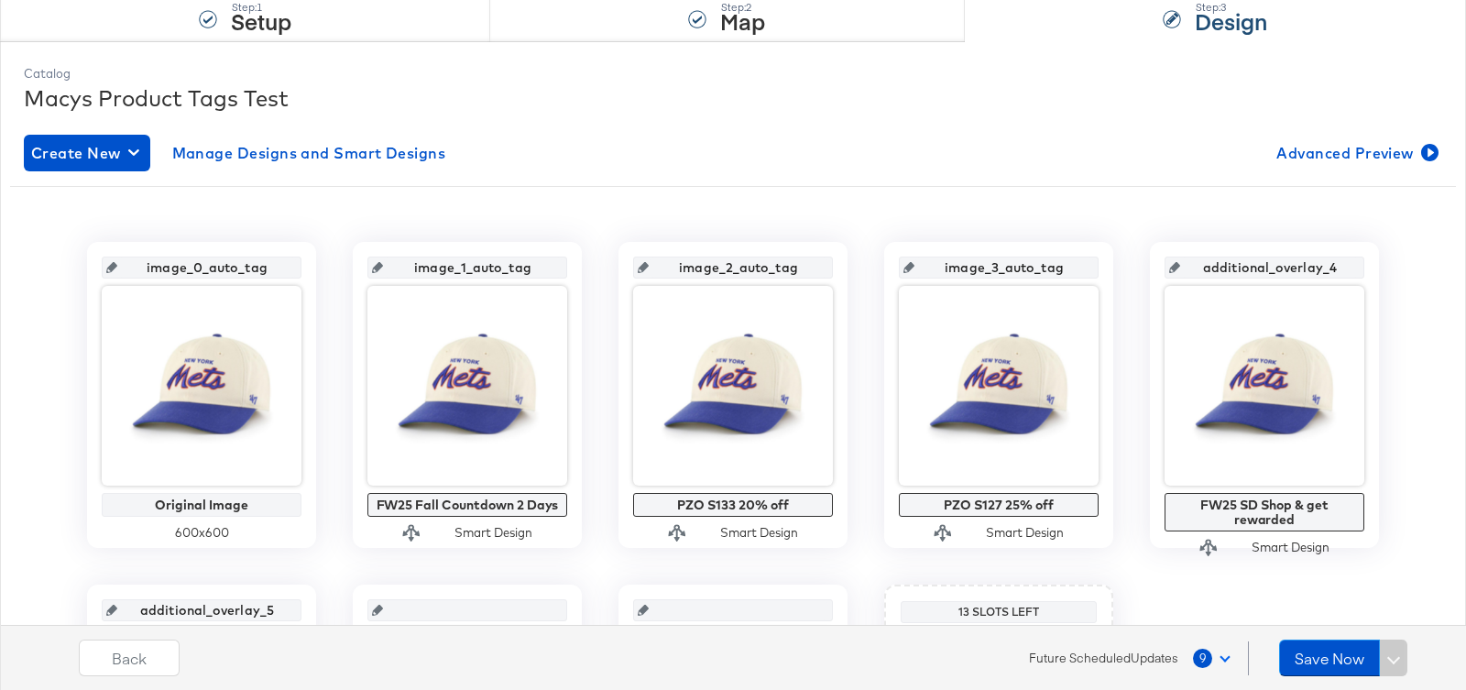
scroll to position [235, 0]
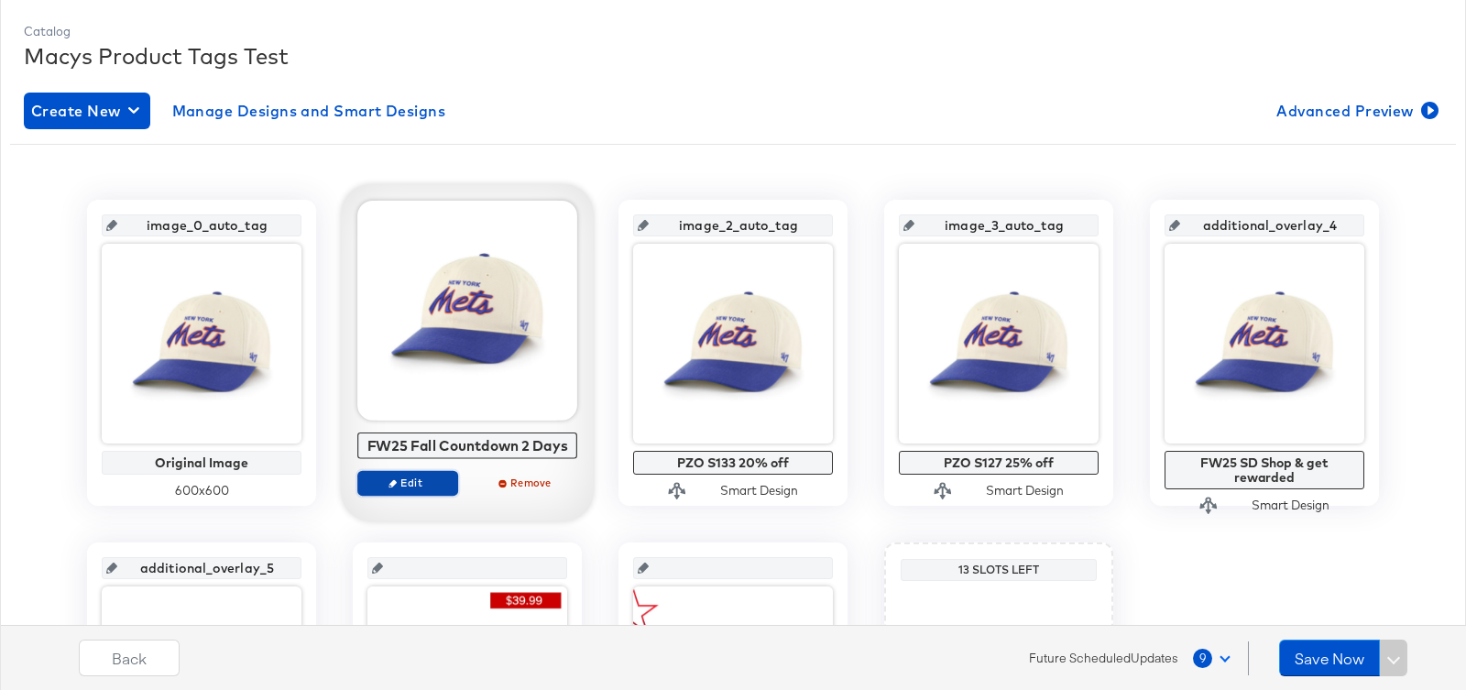
click at [409, 478] on span "Edit" at bounding box center [407, 482] width 84 height 14
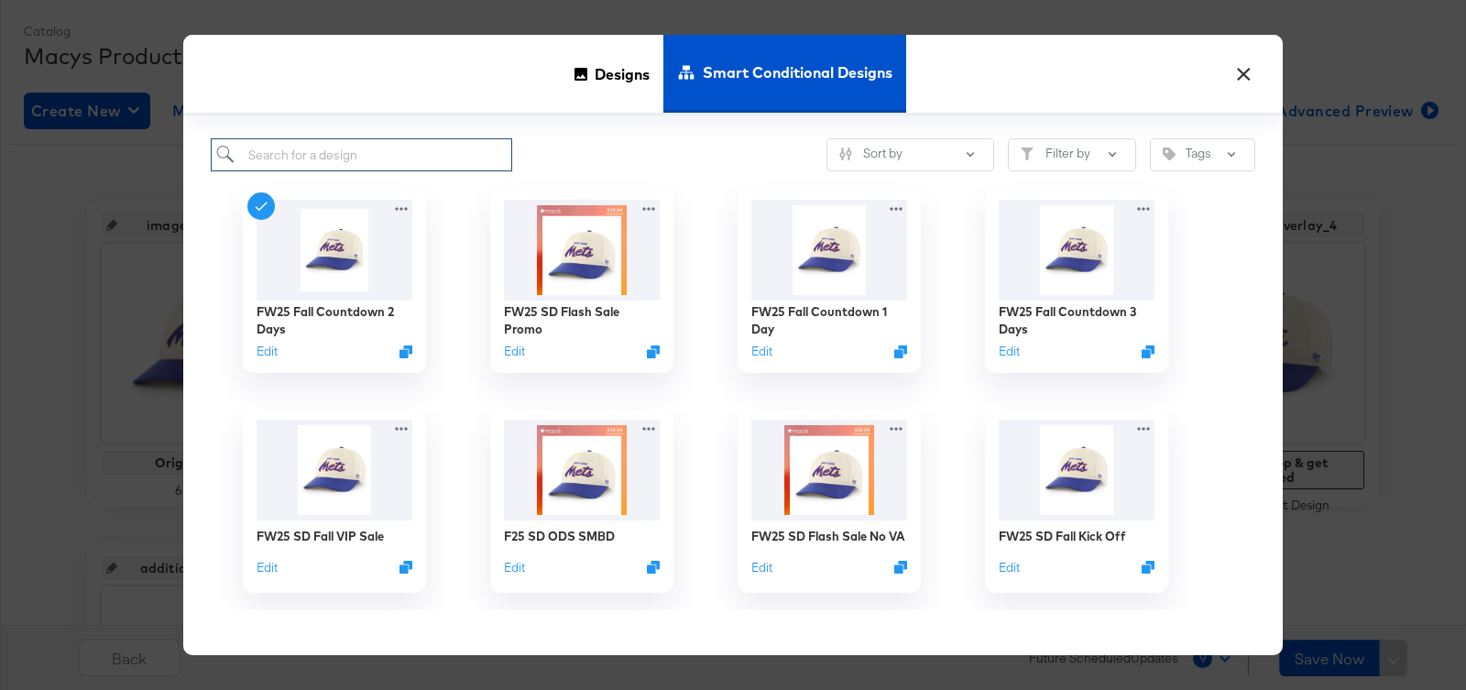
click at [374, 161] on input "search" at bounding box center [361, 155] width 301 height 34
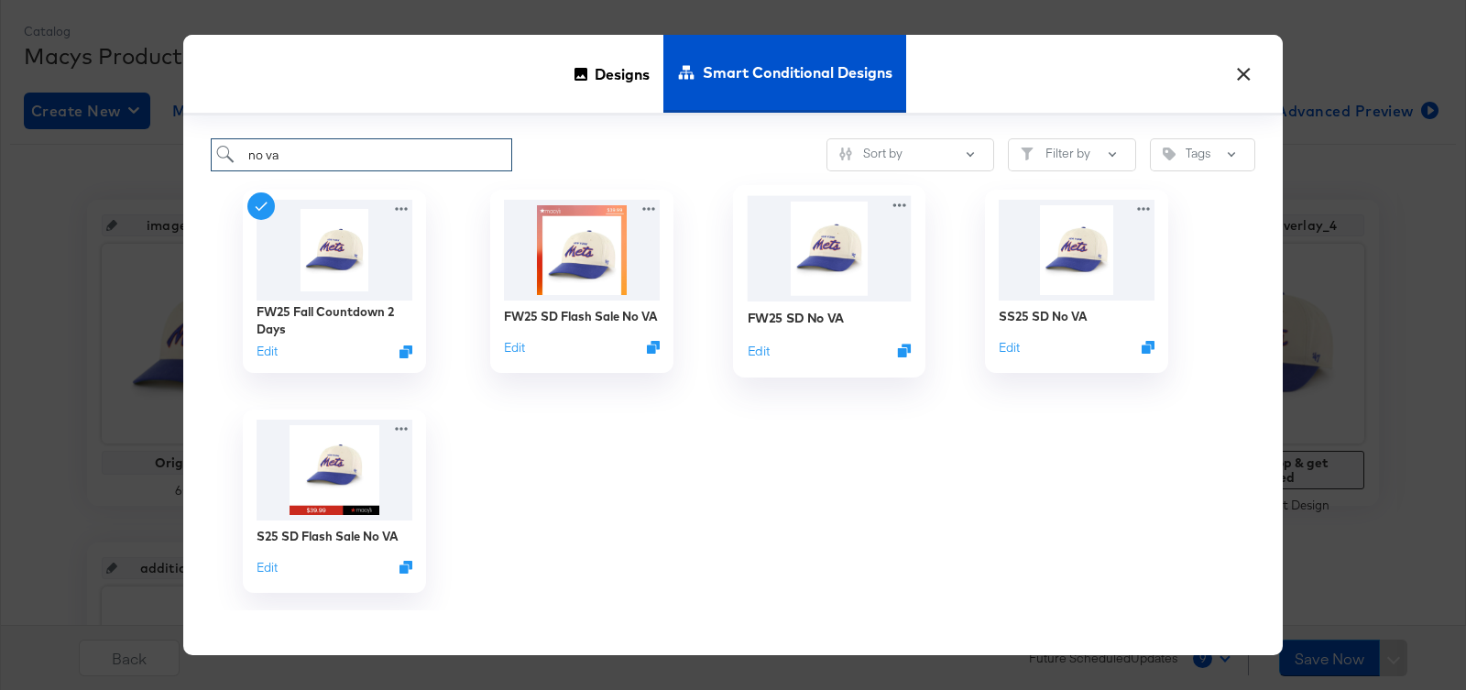
type input "no va"
click at [827, 224] on img at bounding box center [829, 248] width 164 height 105
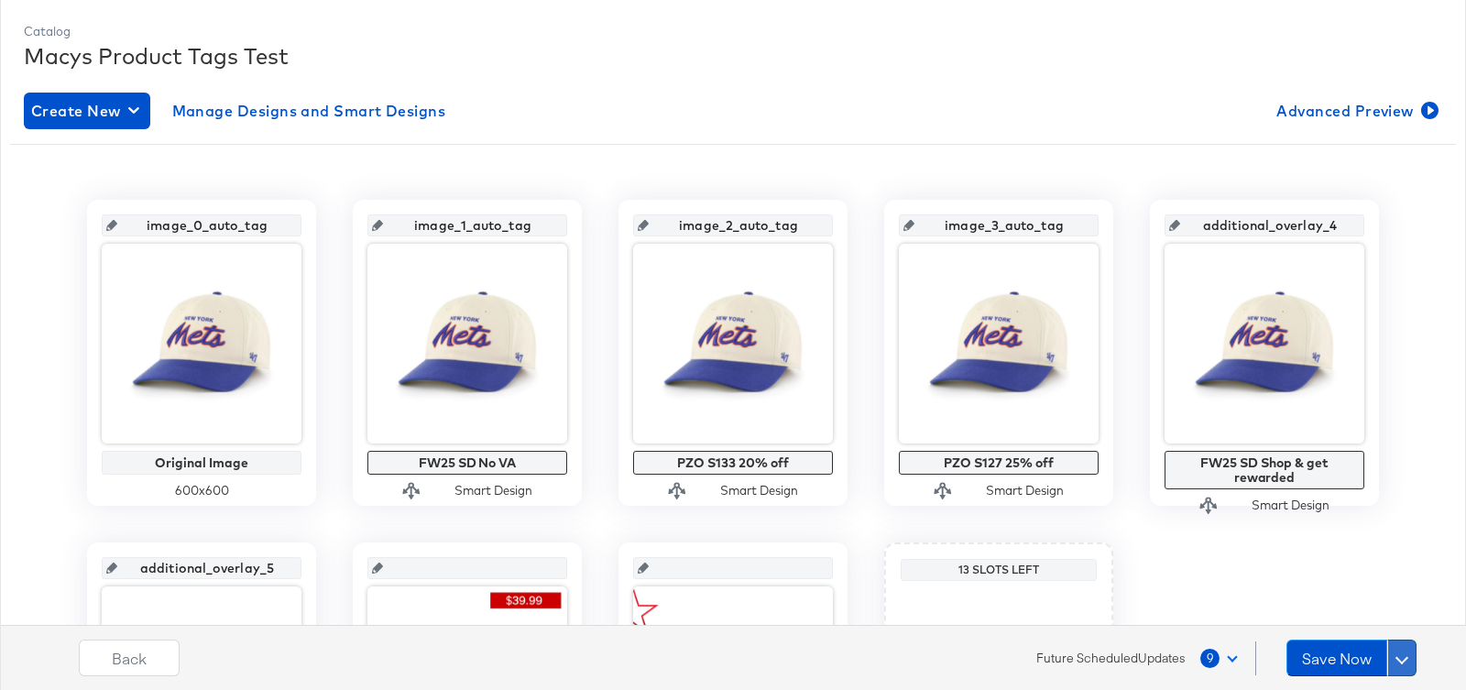
click at [1411, 652] on button at bounding box center [1401, 657] width 29 height 37
click at [1372, 623] on div "Schedule Save" at bounding box center [1357, 622] width 83 height 17
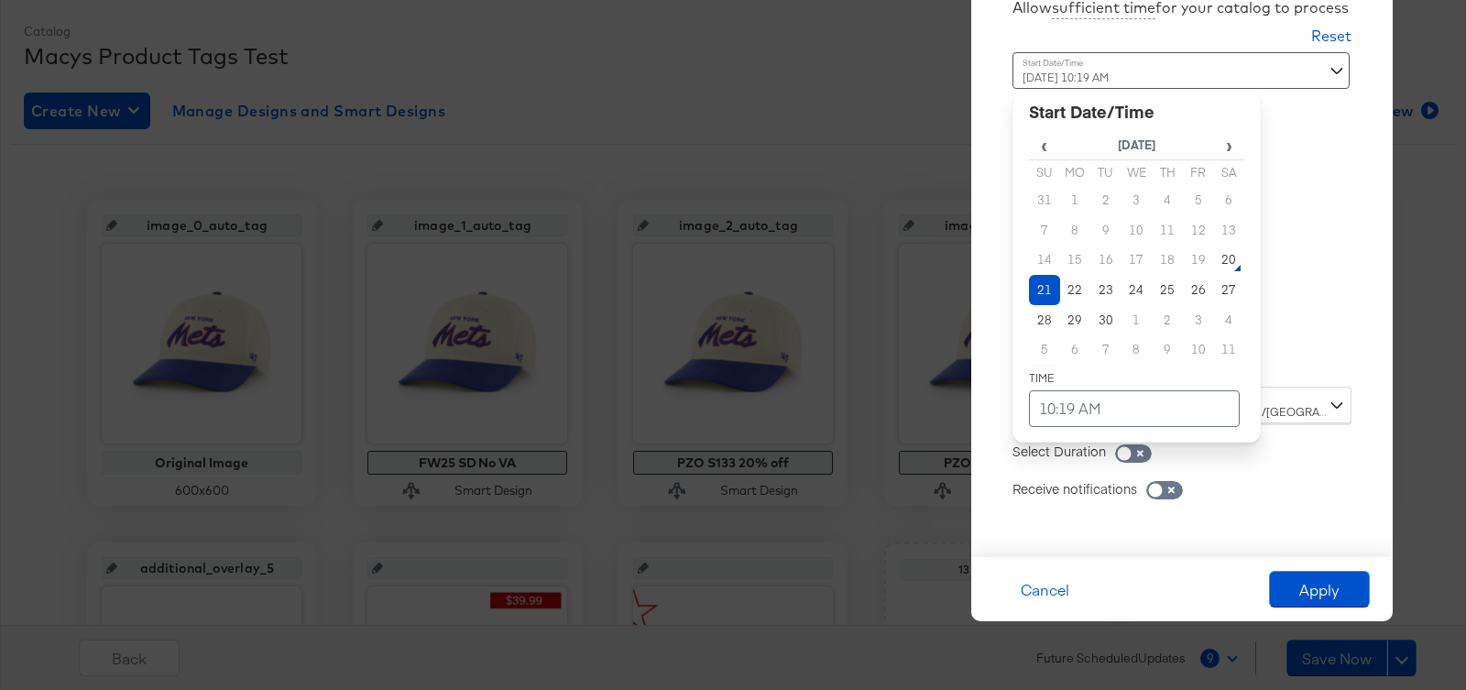
click at [1098, 367] on div "[DATE] 10:19 AM ‹ [DATE] › Su Mo Tu We Th Fr Sa 31 1 2 3 4 5 6 7 8 9 10 11 12 1…" at bounding box center [1136, 212] width 248 height 321
click at [1233, 144] on span "›" at bounding box center [1228, 144] width 29 height 27
click at [1107, 254] on td "14" at bounding box center [1105, 260] width 31 height 30
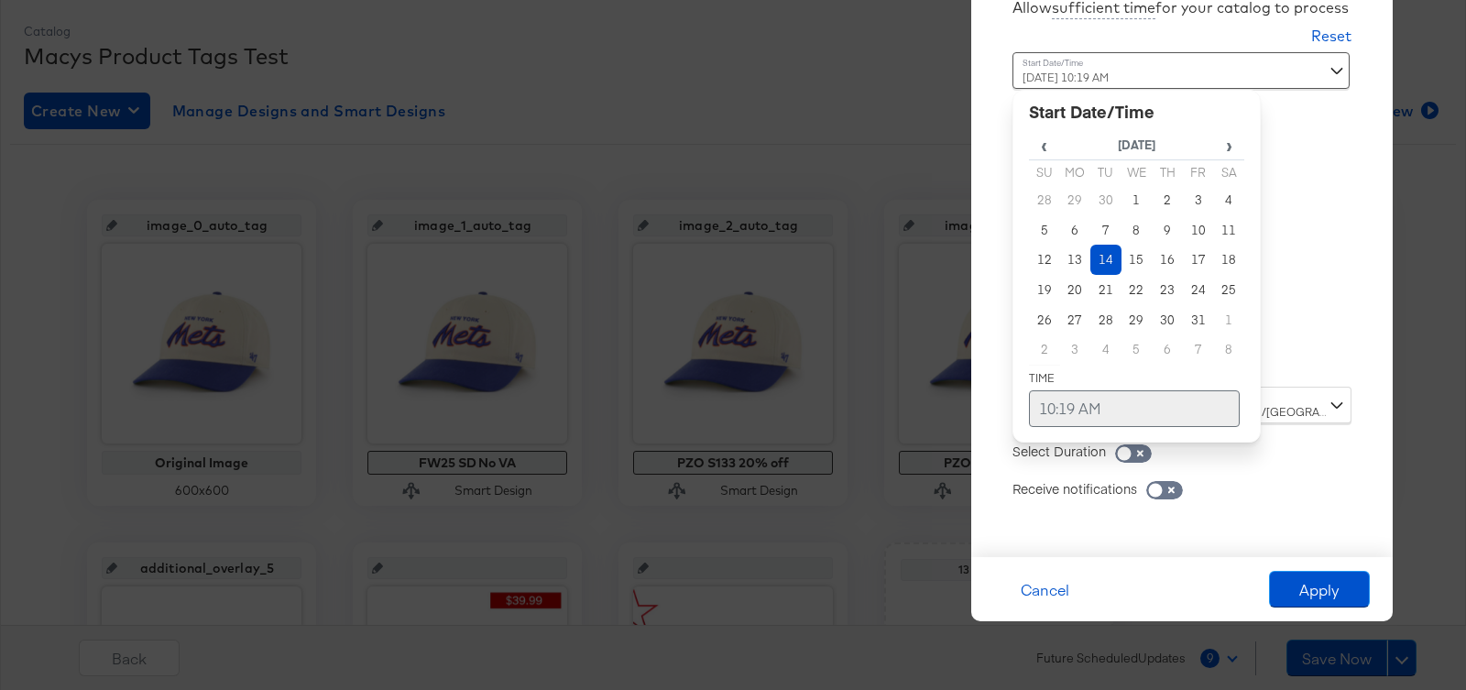
click at [1069, 401] on td "10:19 AM" at bounding box center [1134, 408] width 211 height 37
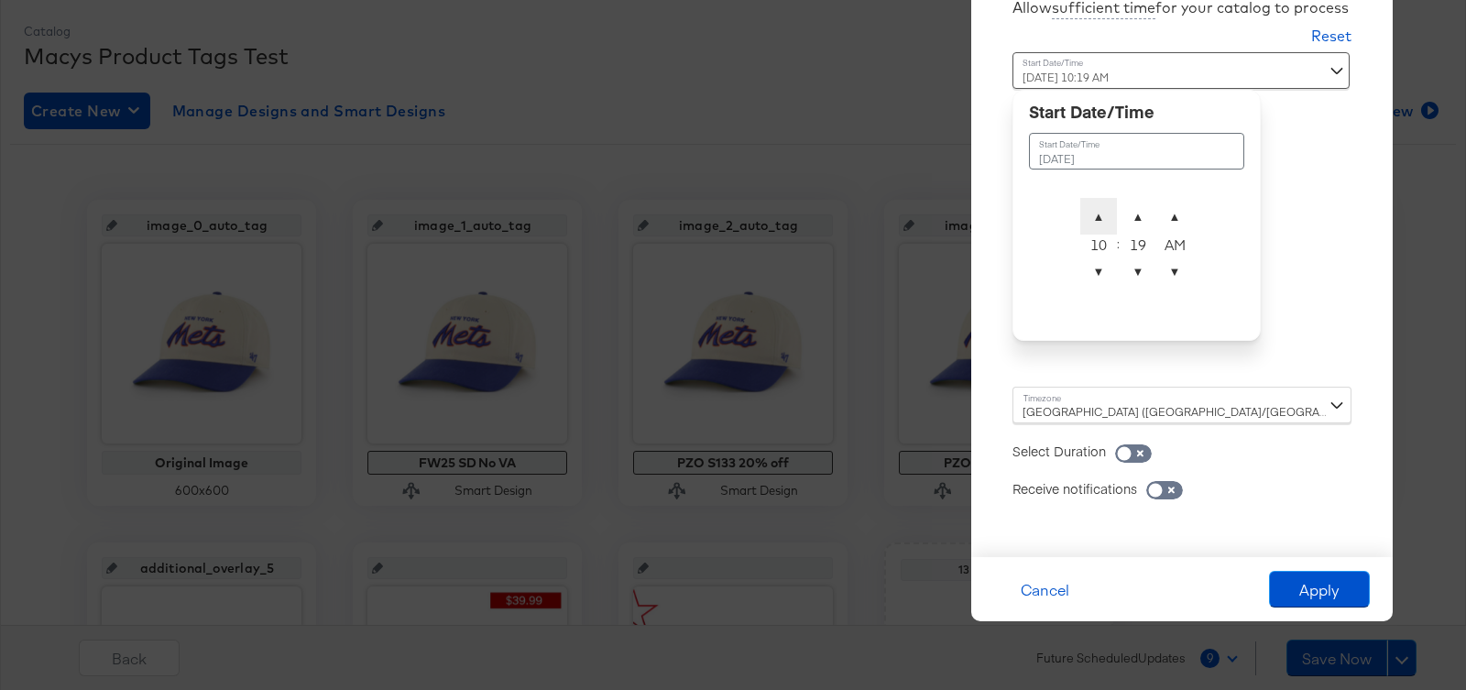
click at [1097, 214] on span "▲" at bounding box center [1098, 216] width 37 height 37
click at [1130, 276] on span "▼" at bounding box center [1137, 271] width 37 height 37
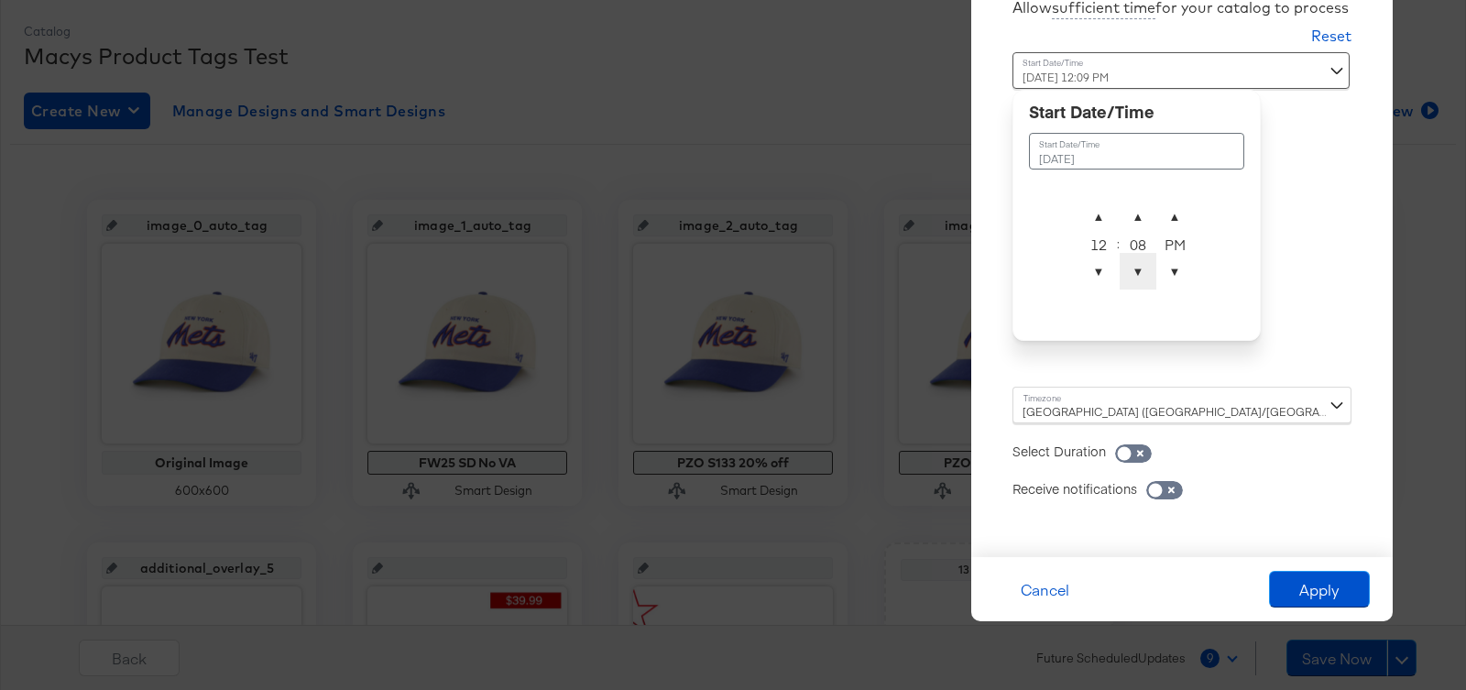
click at [1130, 276] on span "▼" at bounding box center [1137, 271] width 37 height 37
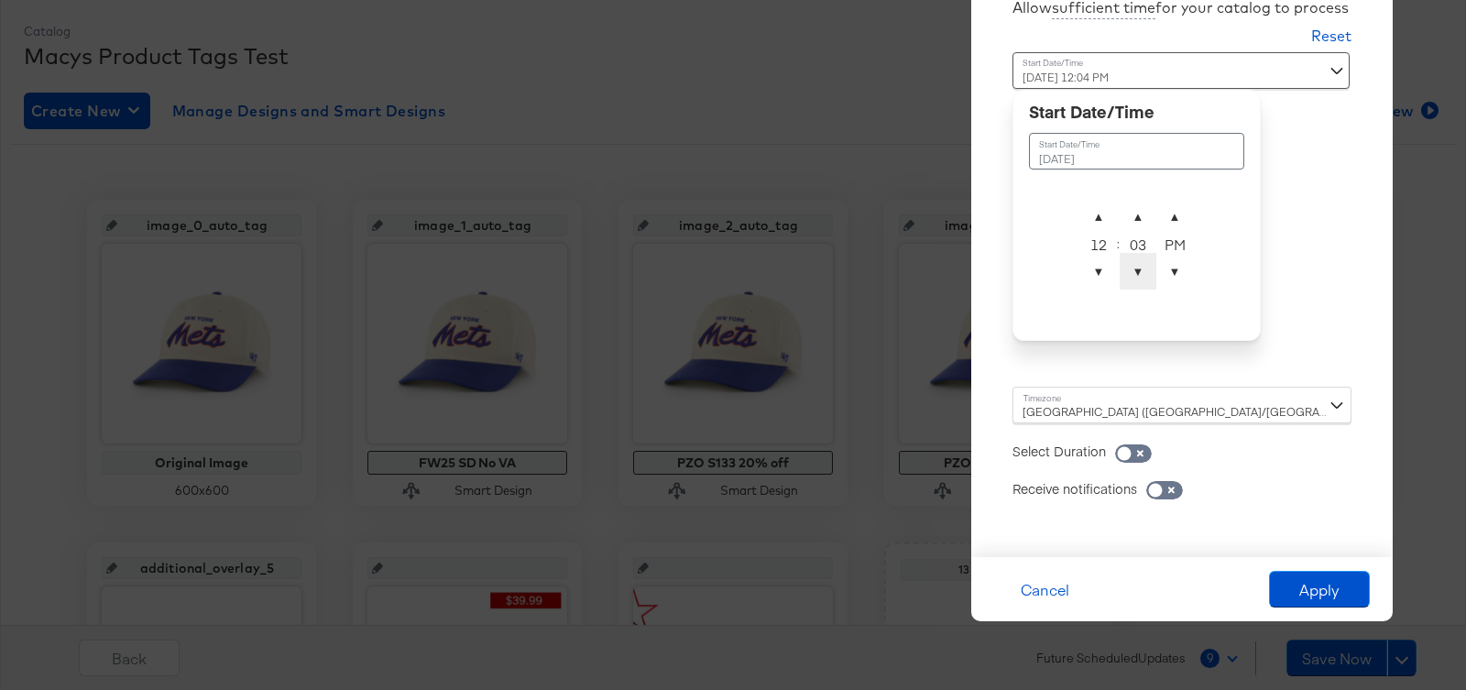
click at [1130, 276] on span "▼" at bounding box center [1137, 271] width 37 height 37
type input "[DATE] 12:00 AM"
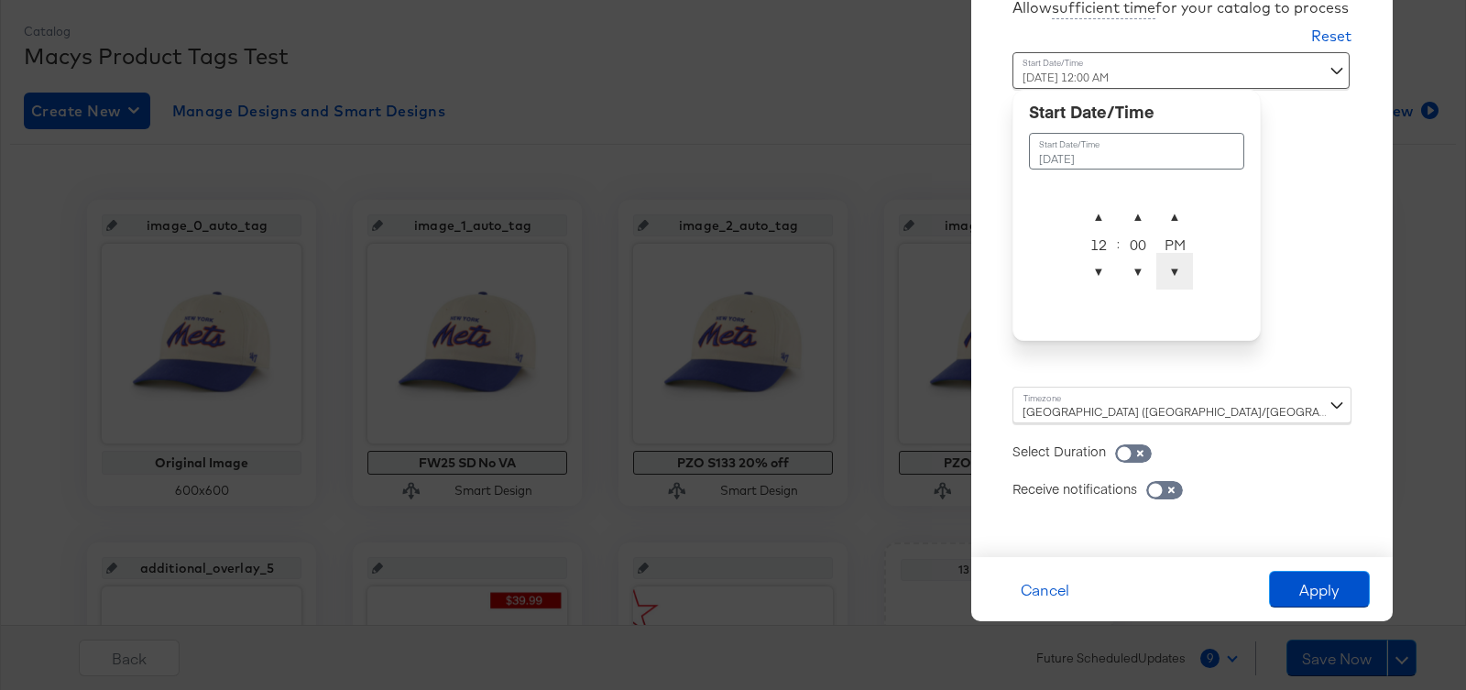
click at [1177, 278] on span "▼" at bounding box center [1174, 271] width 37 height 37
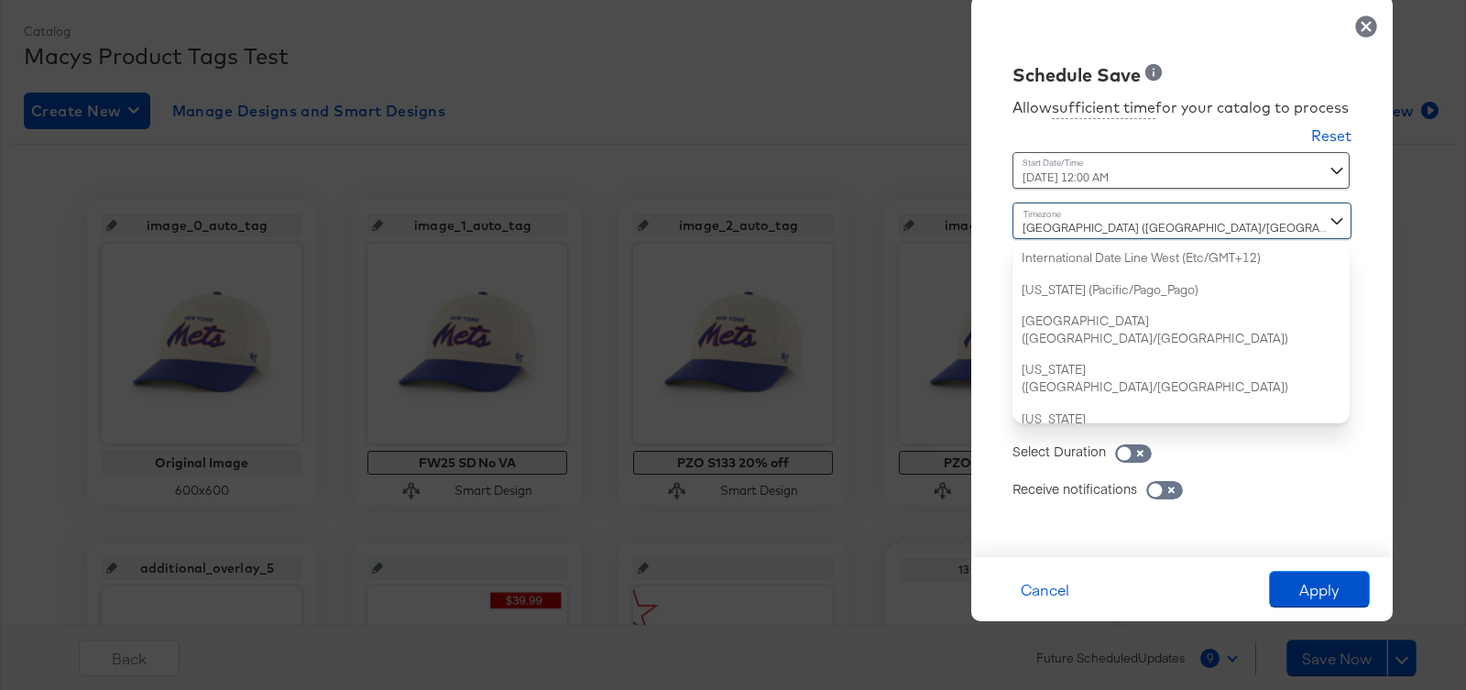
click at [1173, 411] on div "[GEOGRAPHIC_DATA] ([GEOGRAPHIC_DATA]/[GEOGRAPHIC_DATA]) International Date Line…" at bounding box center [1181, 312] width 339 height 221
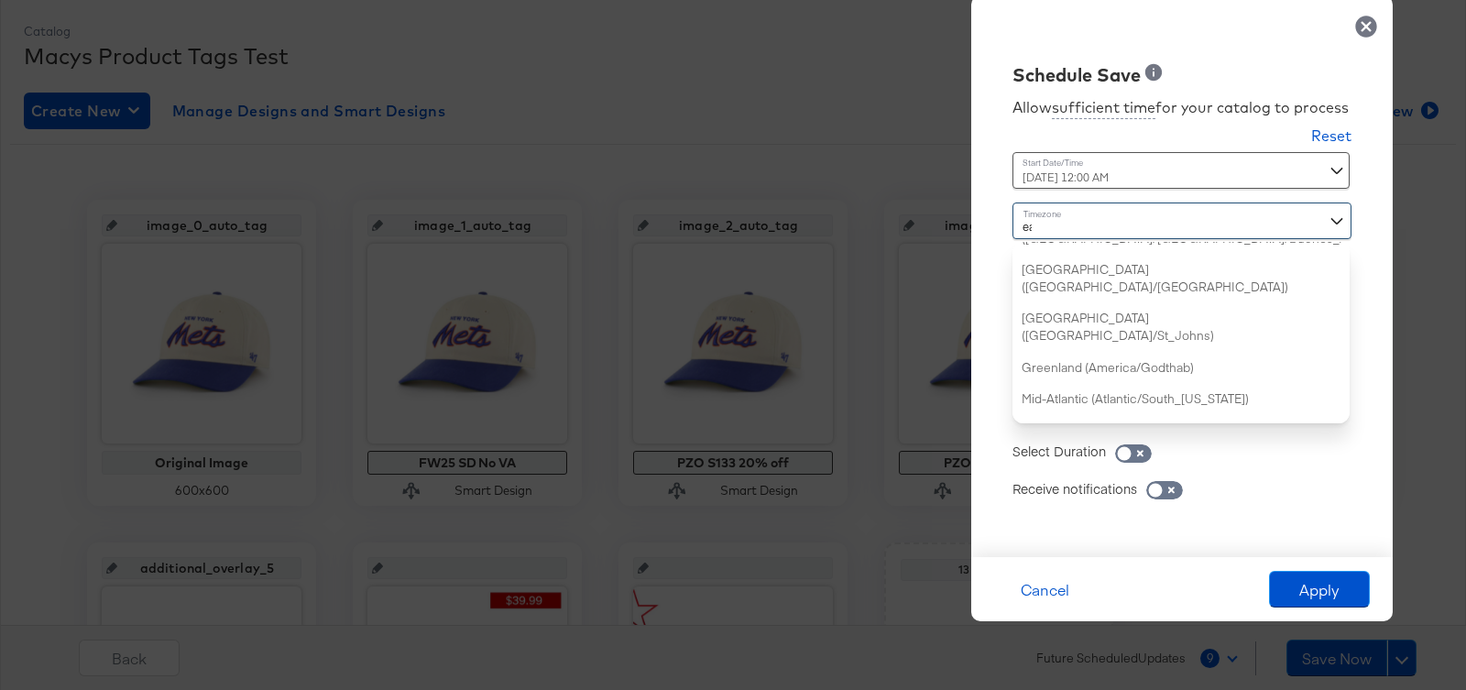
type input "eas"
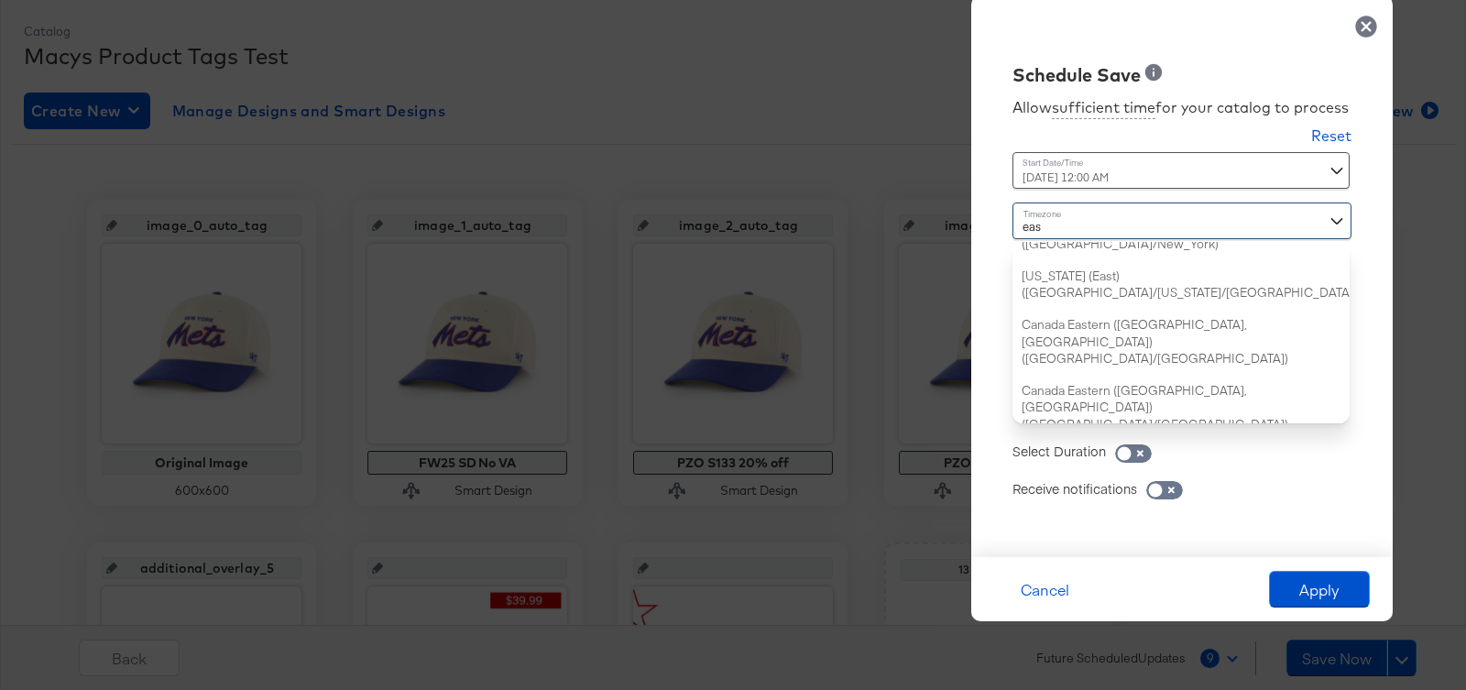
scroll to position [0, 0]
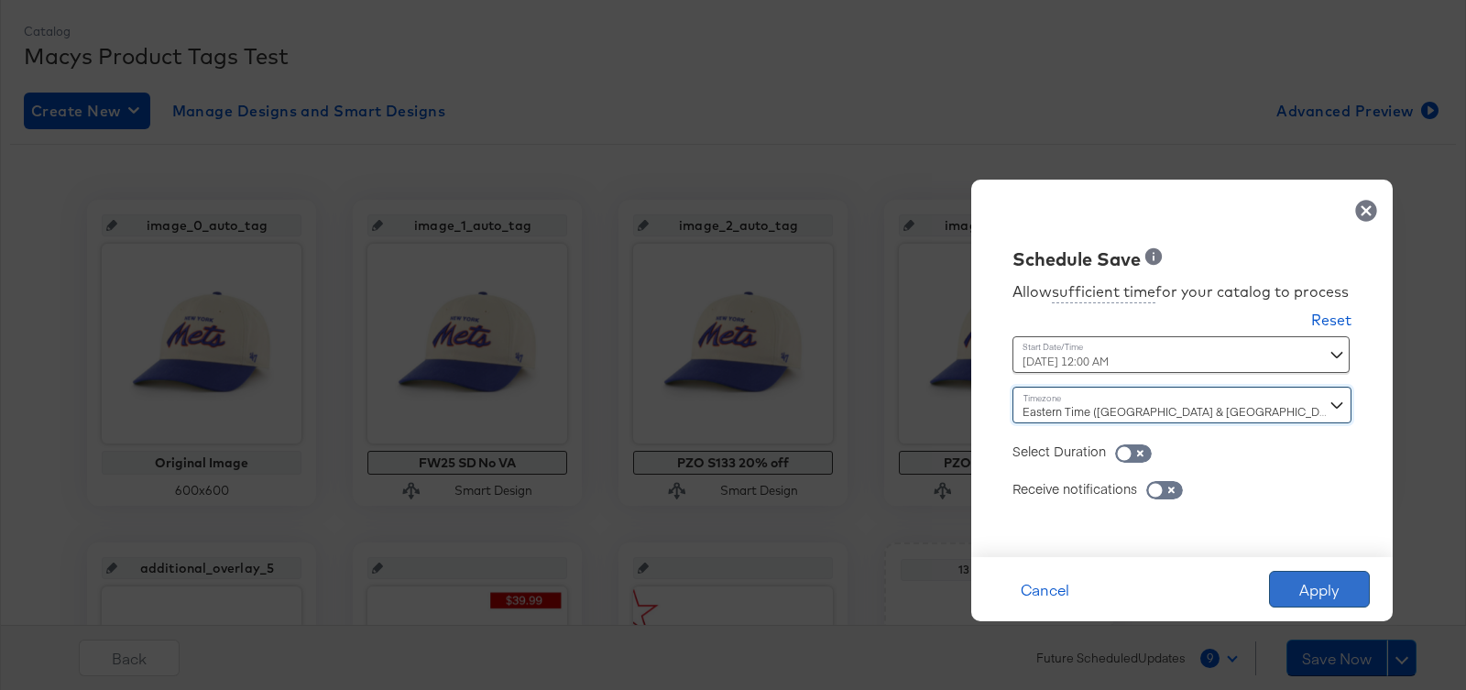
click at [1299, 583] on button "Apply" at bounding box center [1319, 589] width 101 height 37
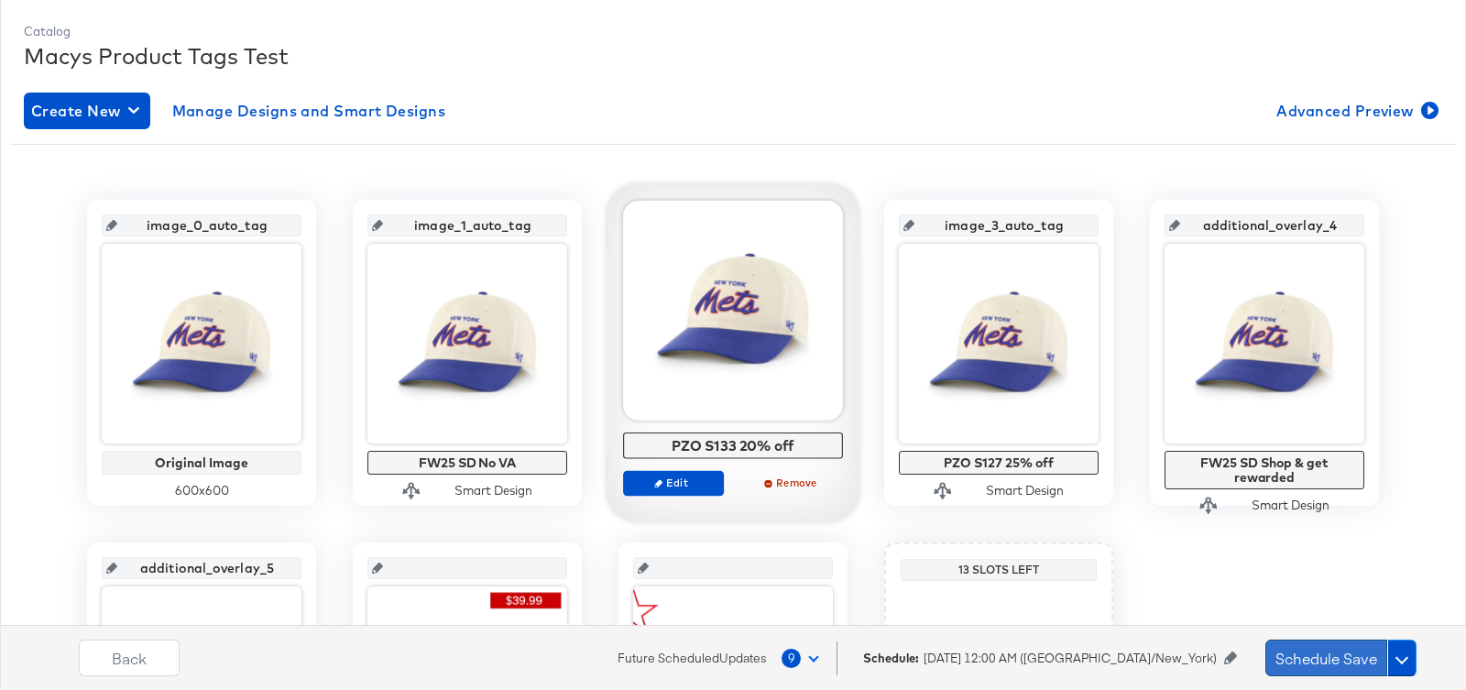
click at [1300, 654] on button "Schedule Save" at bounding box center [1326, 657] width 122 height 37
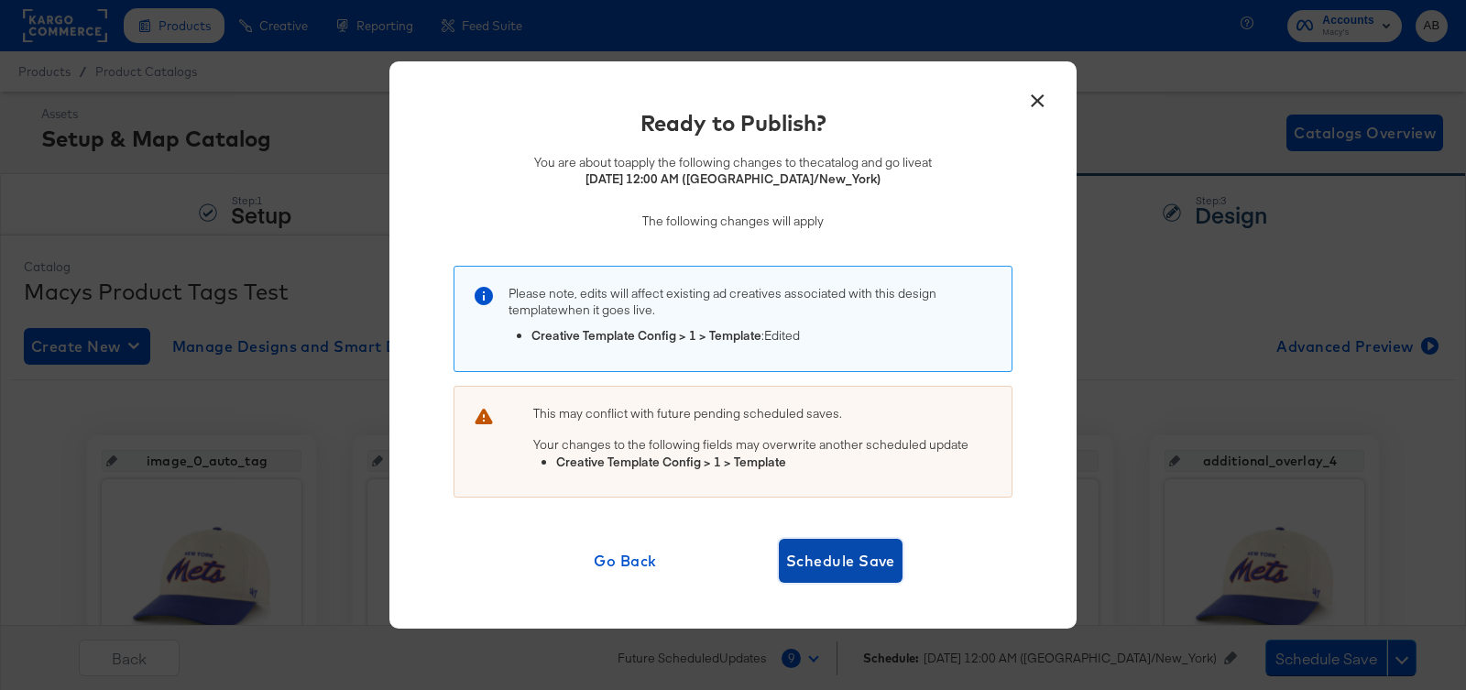
click at [826, 561] on span "Schedule Save" at bounding box center [840, 561] width 109 height 26
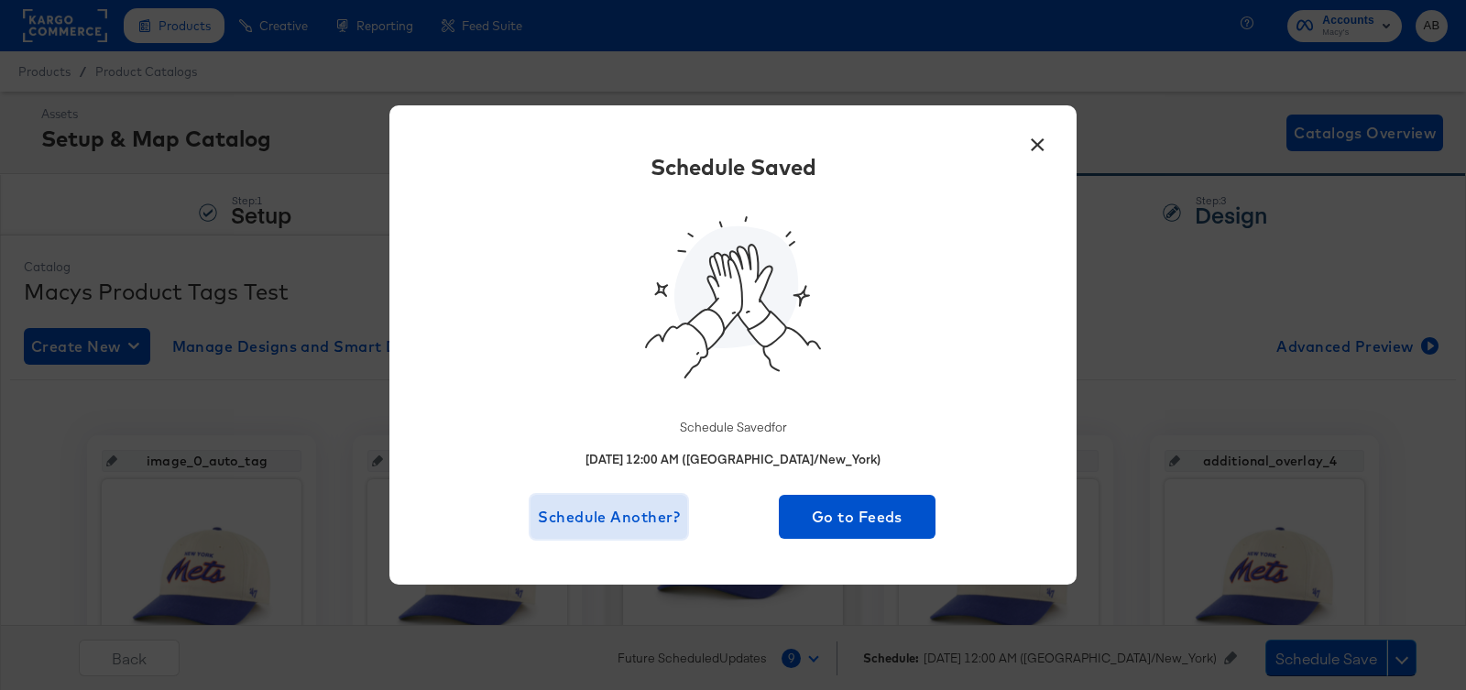
click at [653, 519] on span "Schedule Another?" at bounding box center [609, 517] width 142 height 26
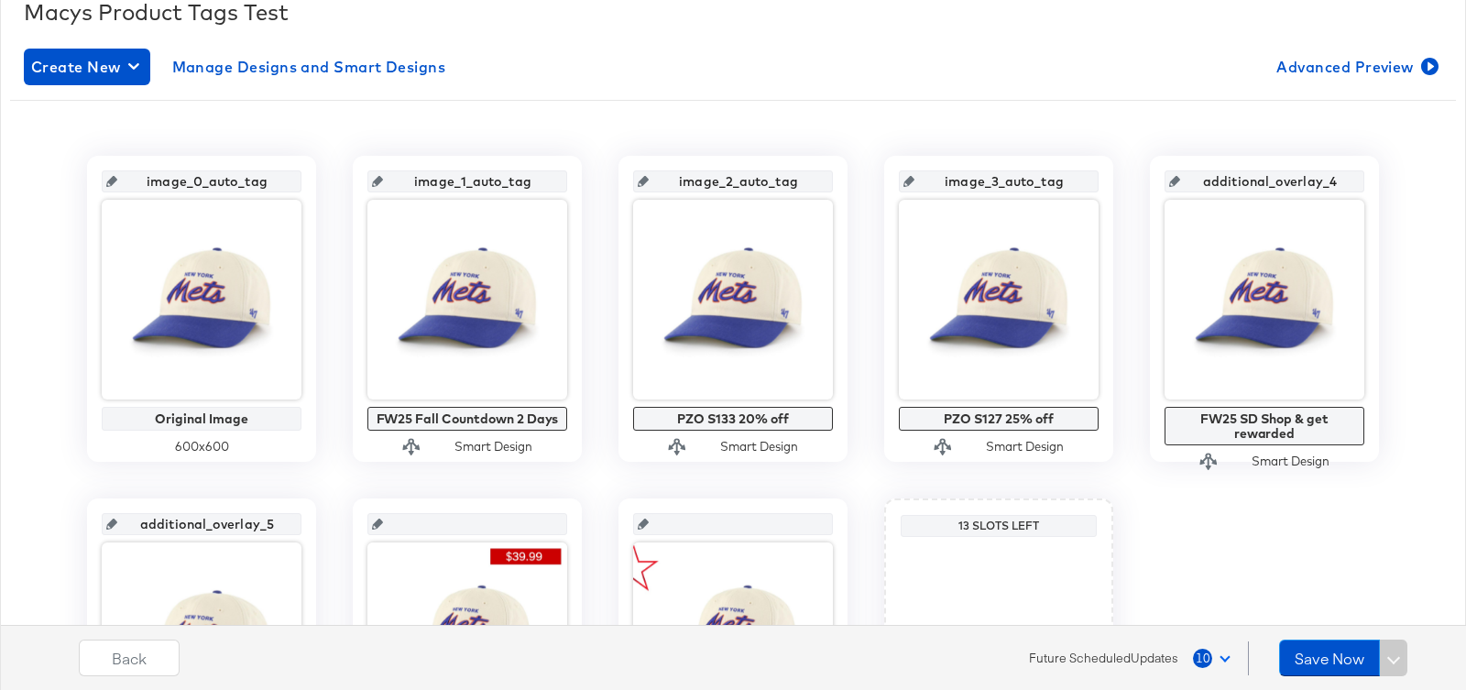
scroll to position [296, 0]
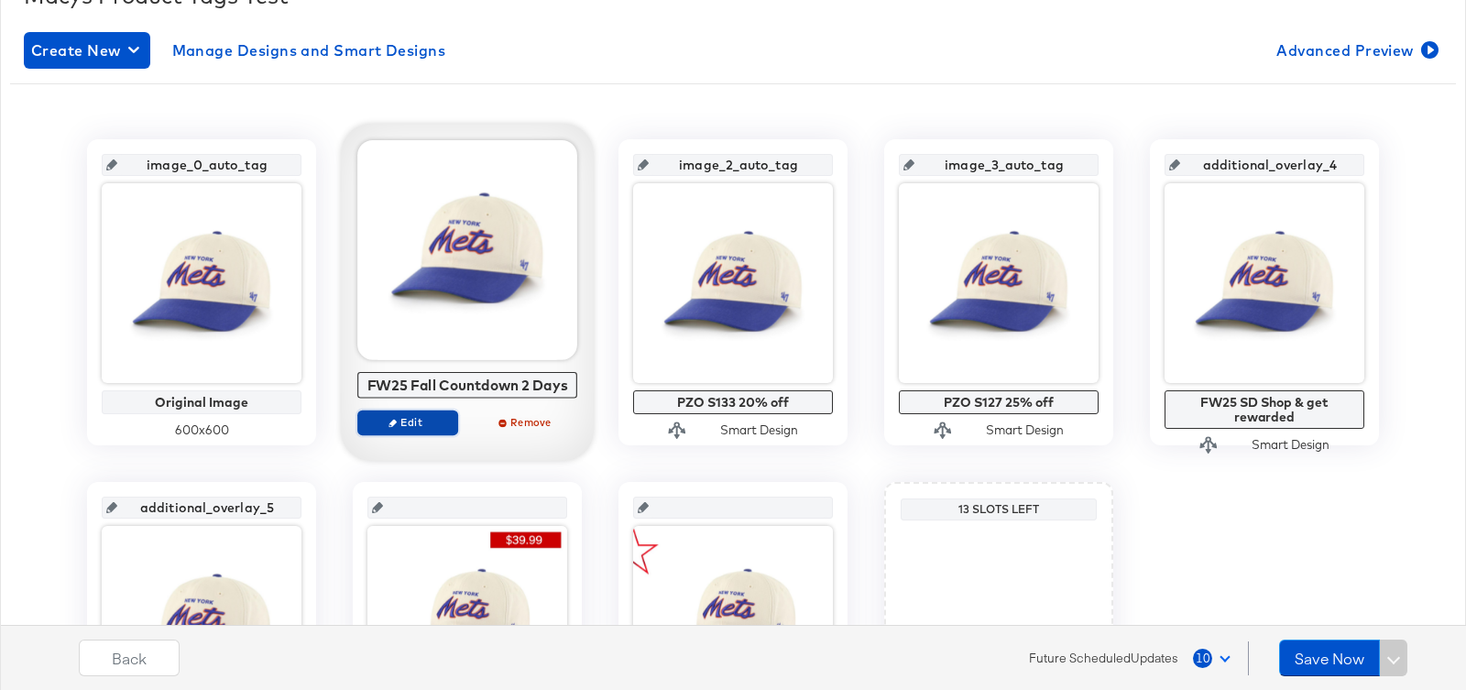
click at [429, 420] on span "Edit" at bounding box center [407, 422] width 84 height 14
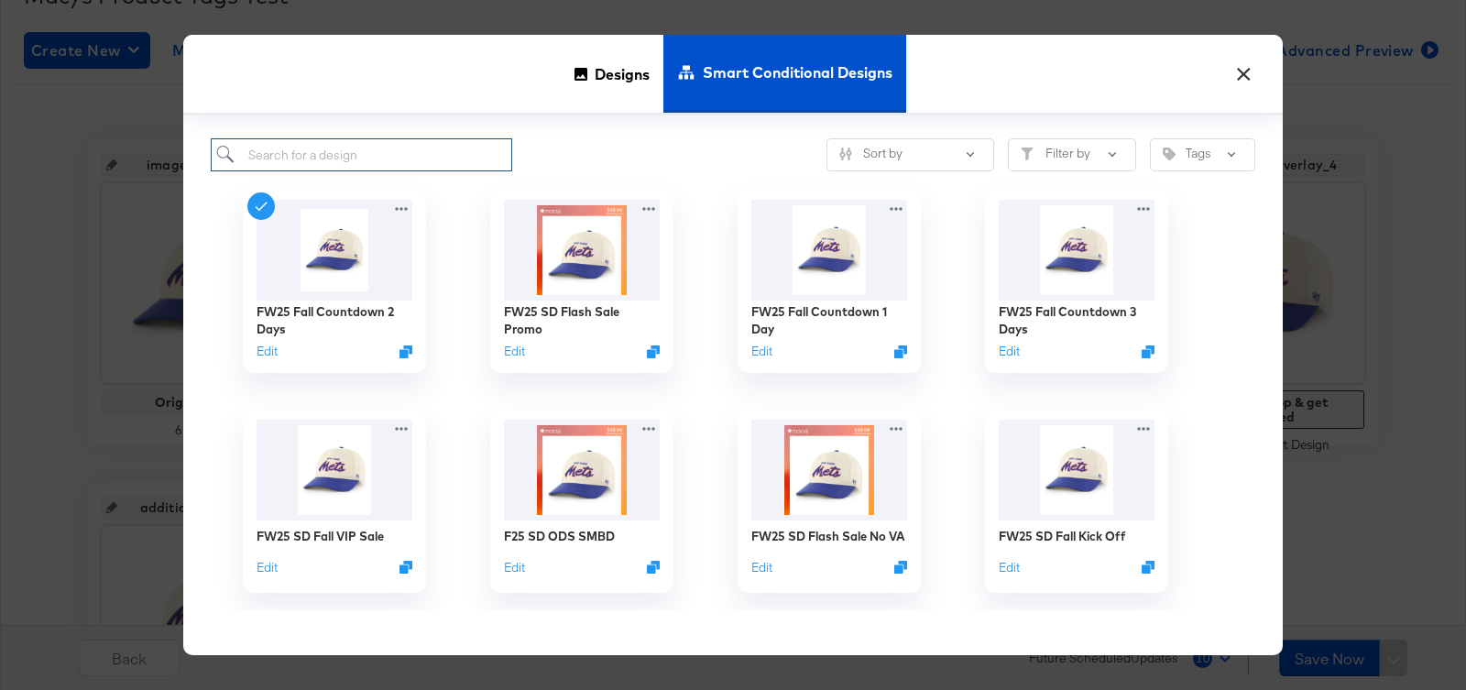
click at [345, 167] on input "search" at bounding box center [361, 155] width 301 height 34
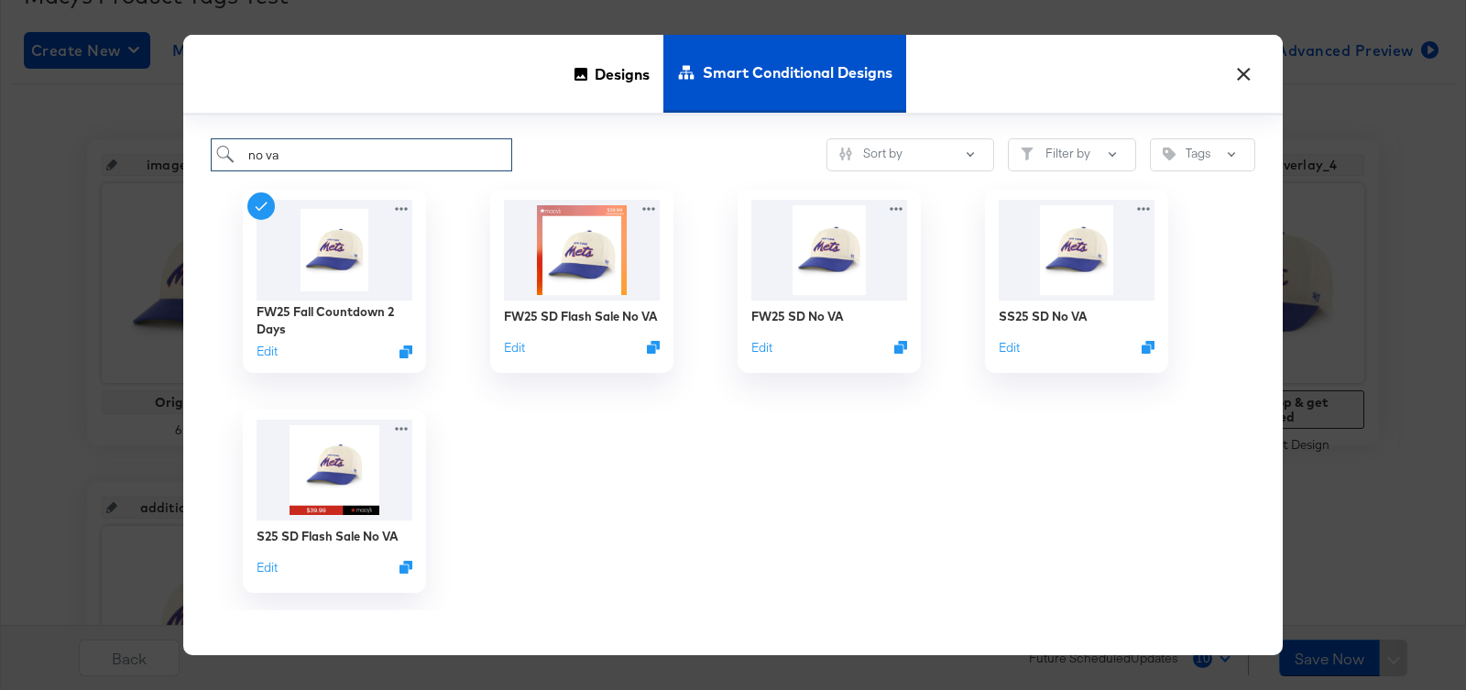
type input "no va"
click at [572, 242] on img at bounding box center [582, 248] width 164 height 105
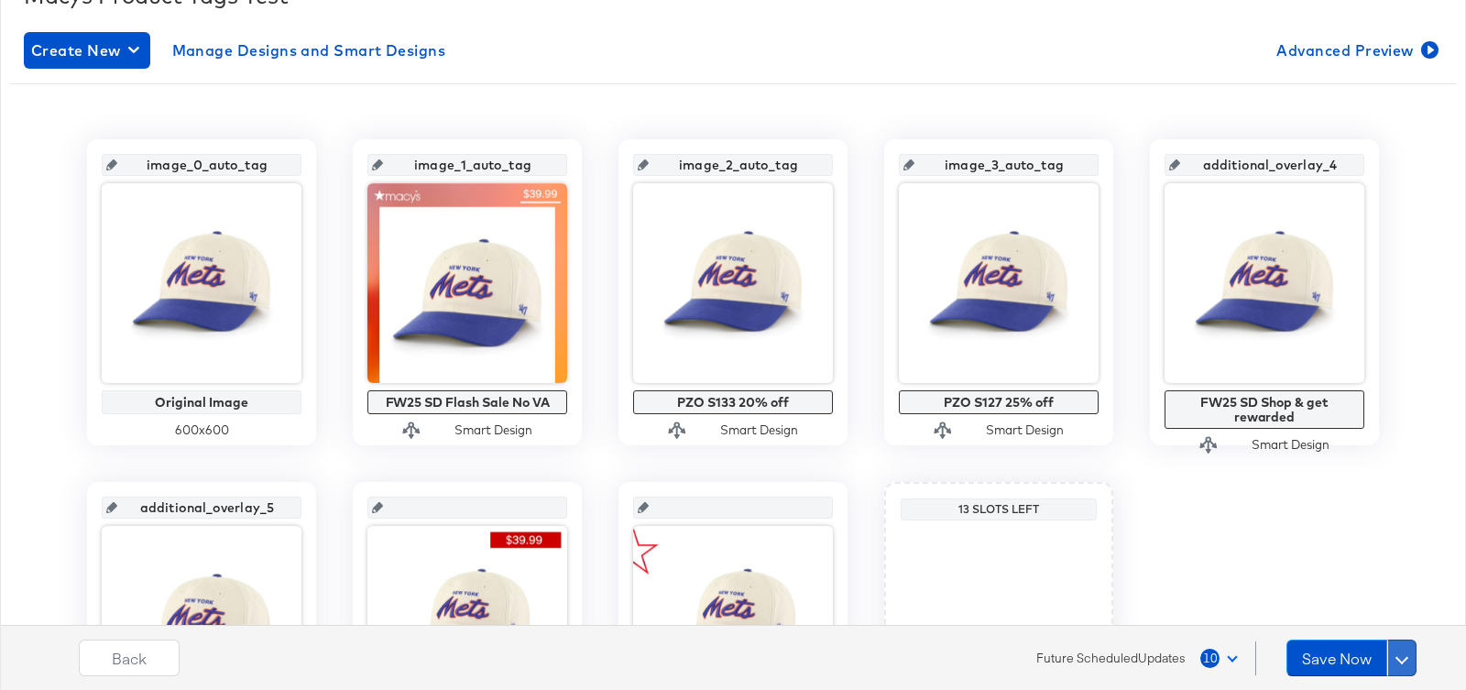
click at [1407, 657] on span at bounding box center [1401, 657] width 13 height 13
click at [1385, 621] on div "Schedule Save" at bounding box center [1357, 622] width 83 height 17
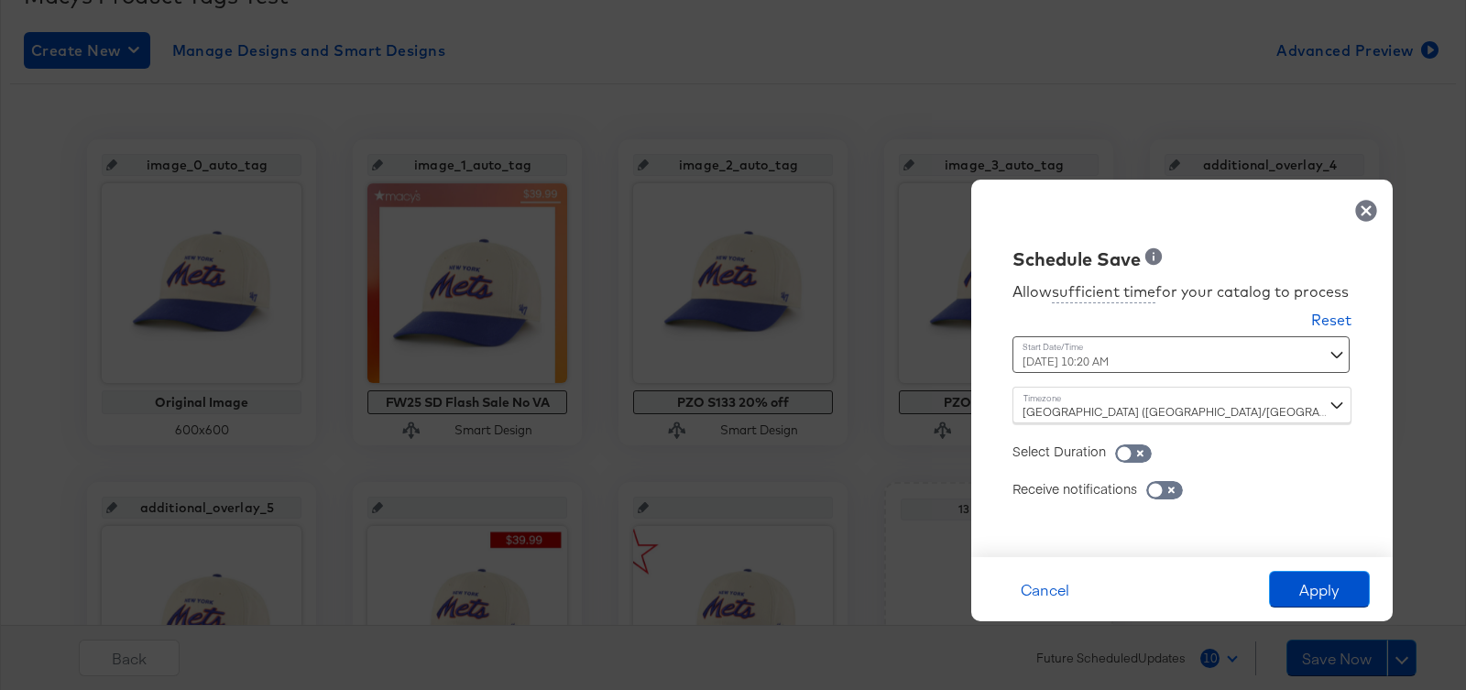
click at [1127, 368] on div "[DATE] 10:20 AM ‹ [DATE] › Su Mo Tu We Th Fr Sa 31 1 2 3 4 5 6 7 8 9 10 11 12 1…" at bounding box center [1136, 354] width 248 height 37
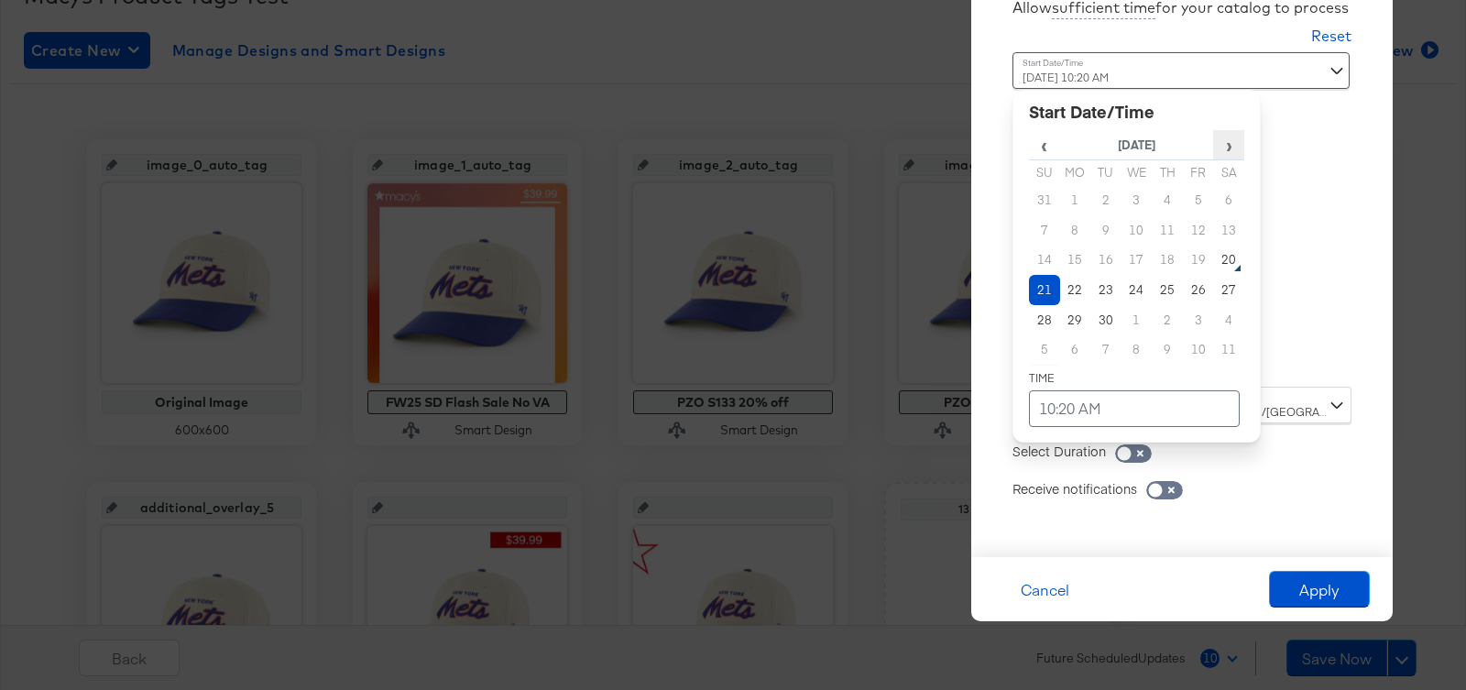
click at [1236, 139] on span "›" at bounding box center [1228, 144] width 29 height 27
click at [1140, 252] on td "15" at bounding box center [1136, 260] width 31 height 30
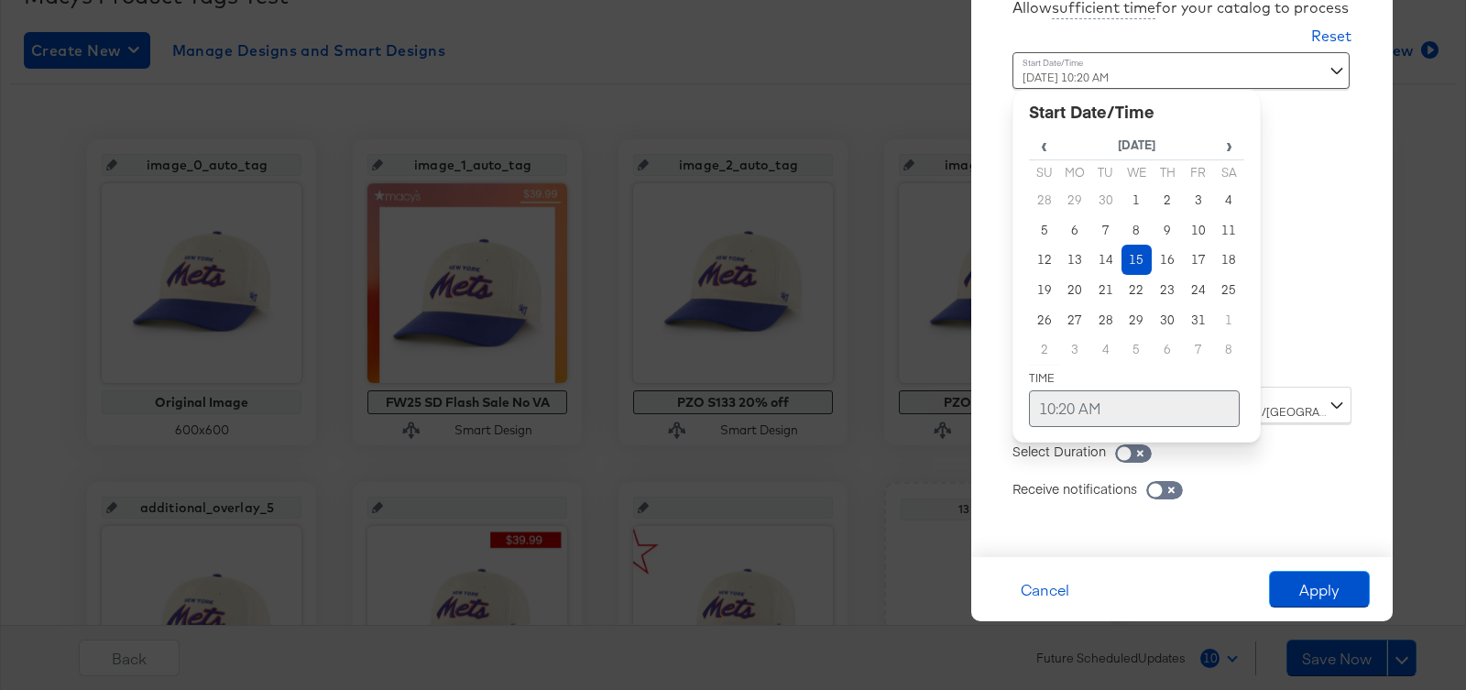
click at [1097, 402] on td "10:20 AM" at bounding box center [1134, 408] width 211 height 37
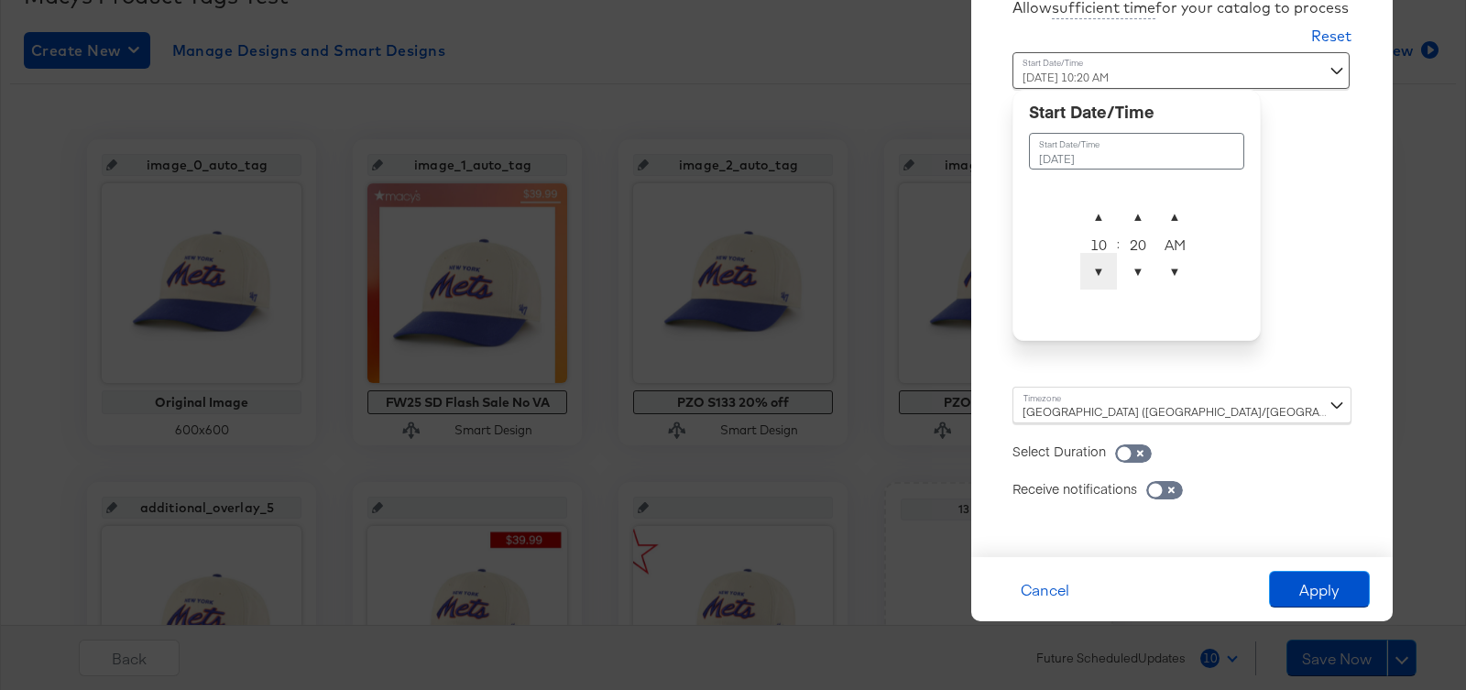
click at [1101, 269] on span "▼" at bounding box center [1098, 271] width 37 height 37
click at [1099, 217] on span "▲" at bounding box center [1098, 216] width 37 height 37
click at [1139, 265] on span "▼" at bounding box center [1137, 271] width 37 height 37
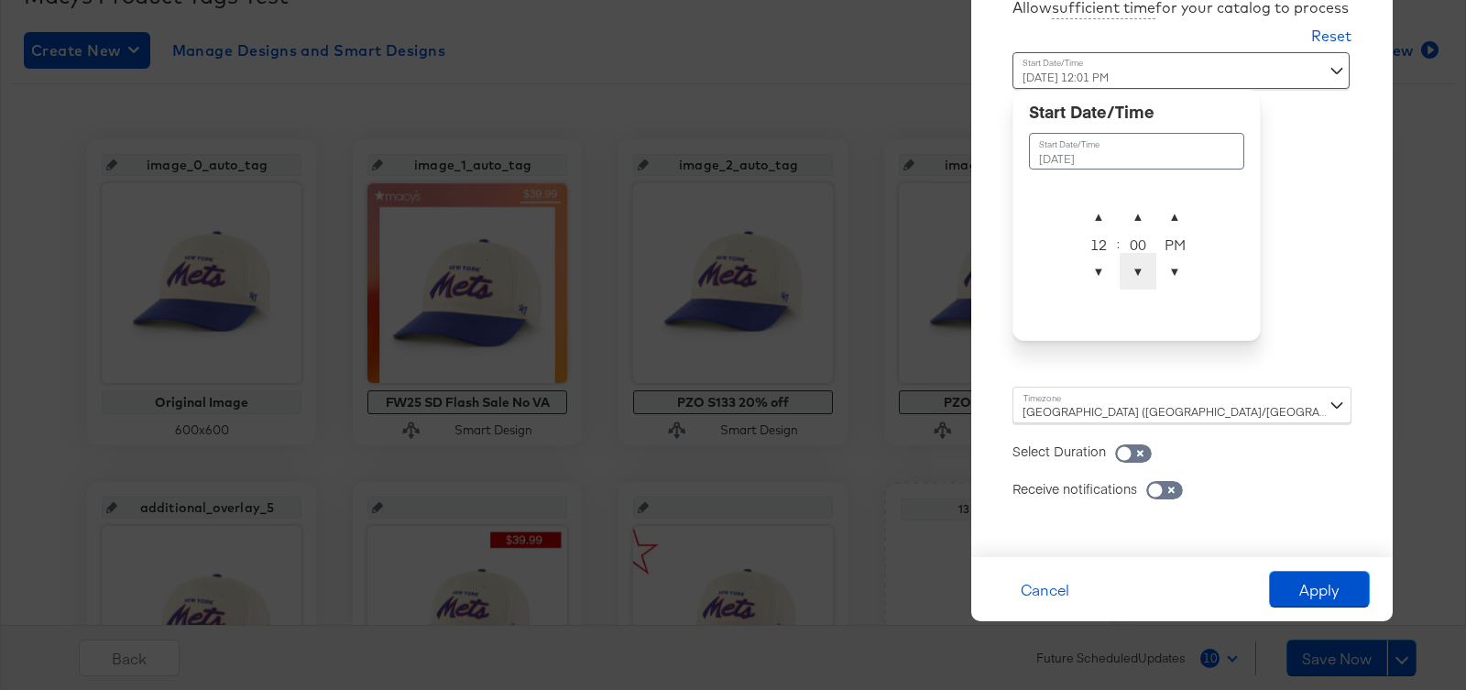
click at [1139, 265] on span "▼" at bounding box center [1137, 271] width 37 height 37
type input "[DATE] 12:00 AM"
click at [1166, 265] on span "▼" at bounding box center [1174, 271] width 37 height 37
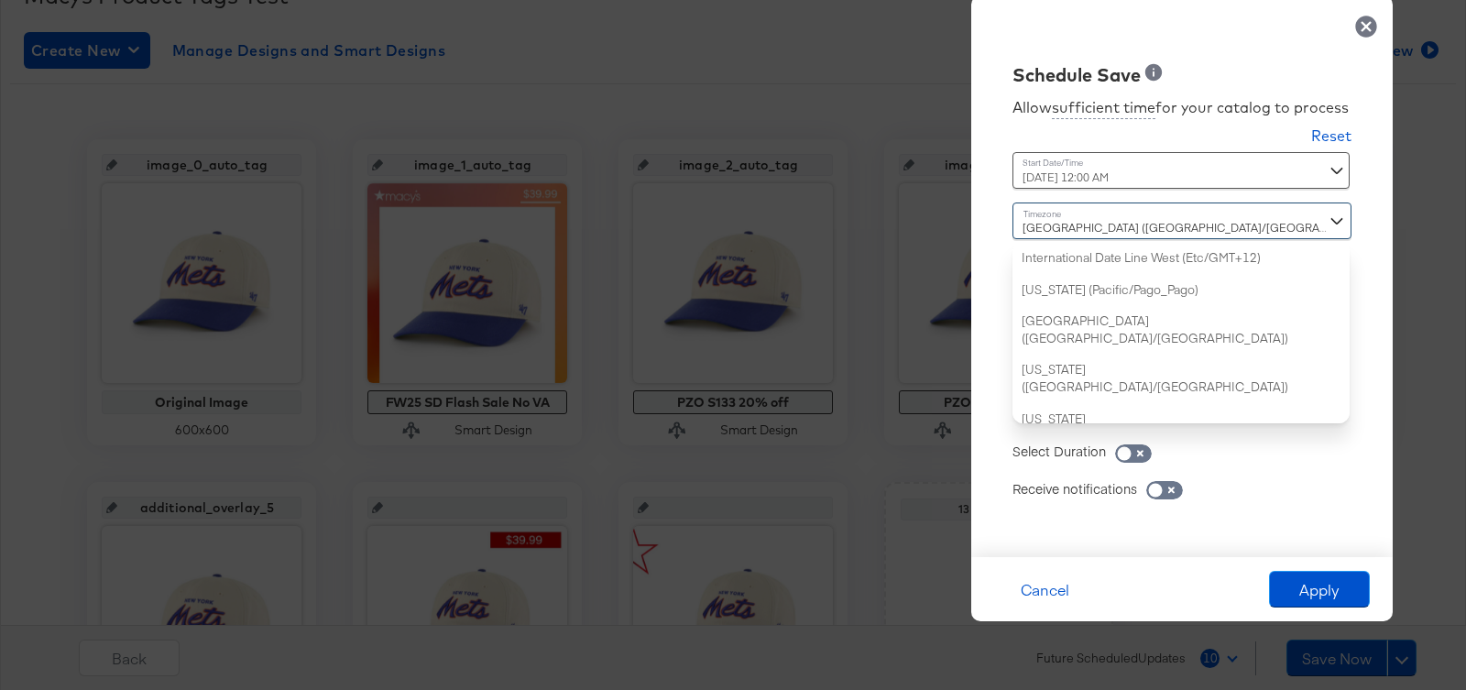
click at [1168, 404] on div "[GEOGRAPHIC_DATA] ([GEOGRAPHIC_DATA]/[GEOGRAPHIC_DATA]) International Date Line…" at bounding box center [1181, 312] width 339 height 221
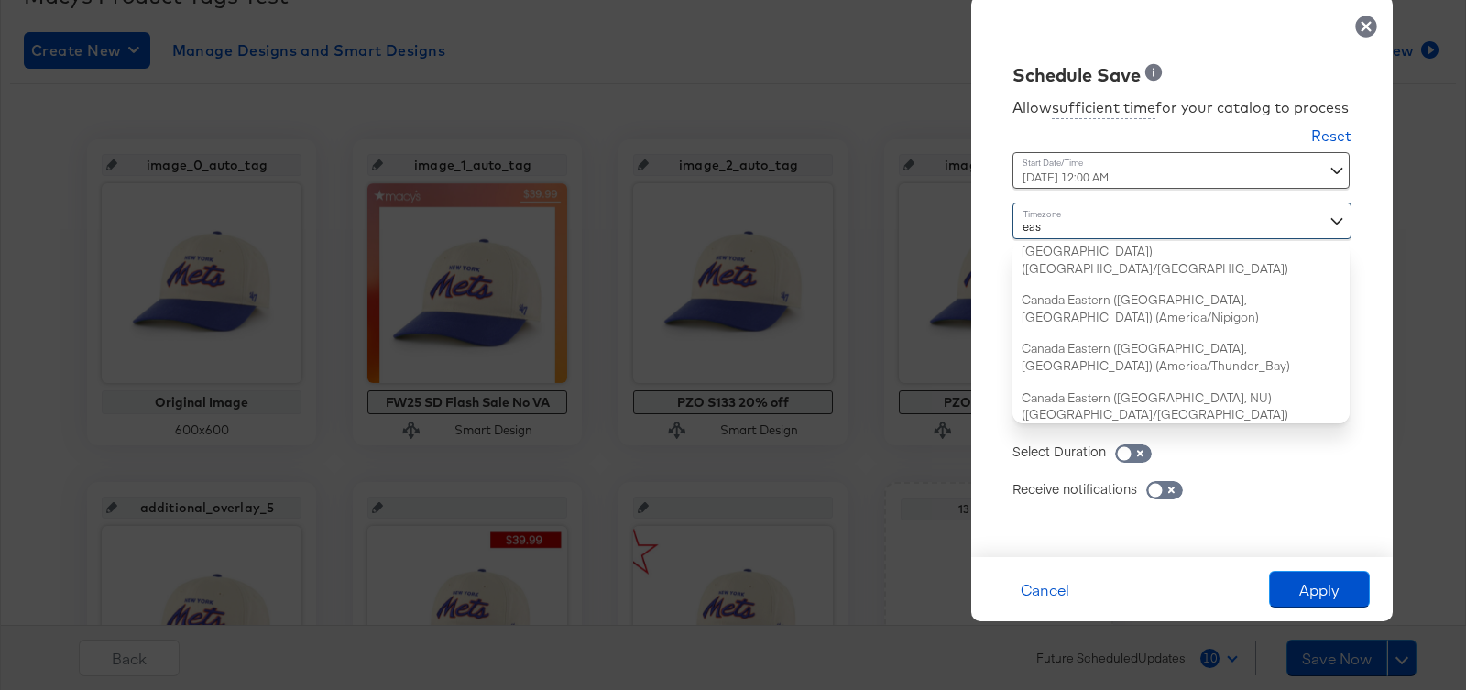
type input "east"
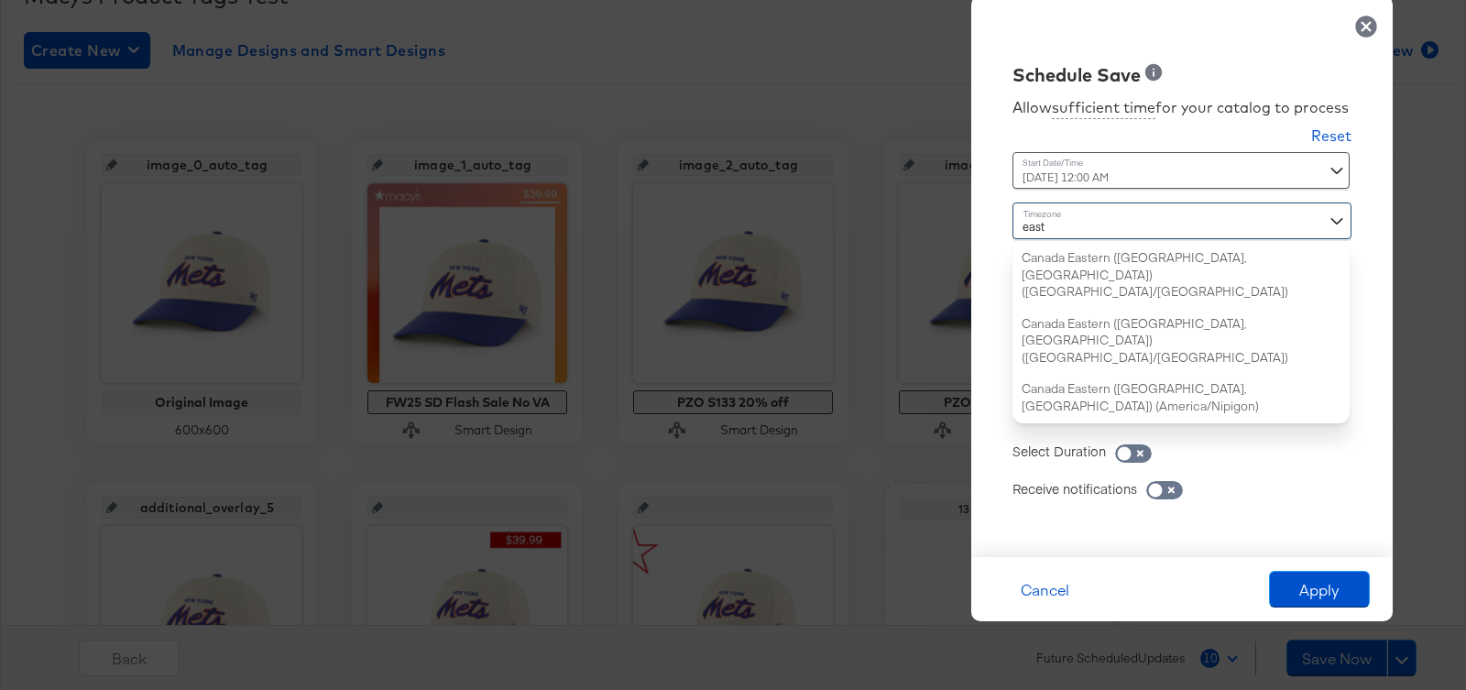
scroll to position [0, 0]
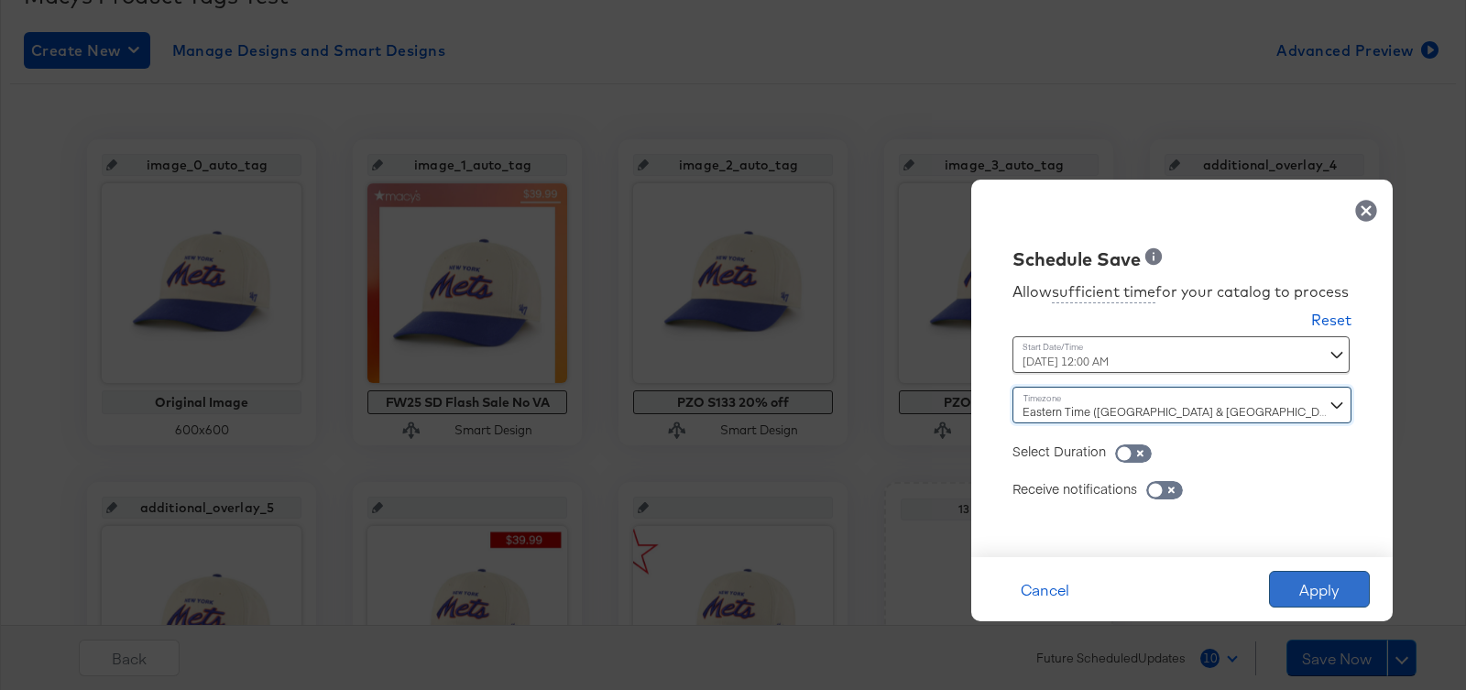
click at [1312, 587] on button "Apply" at bounding box center [1319, 589] width 101 height 37
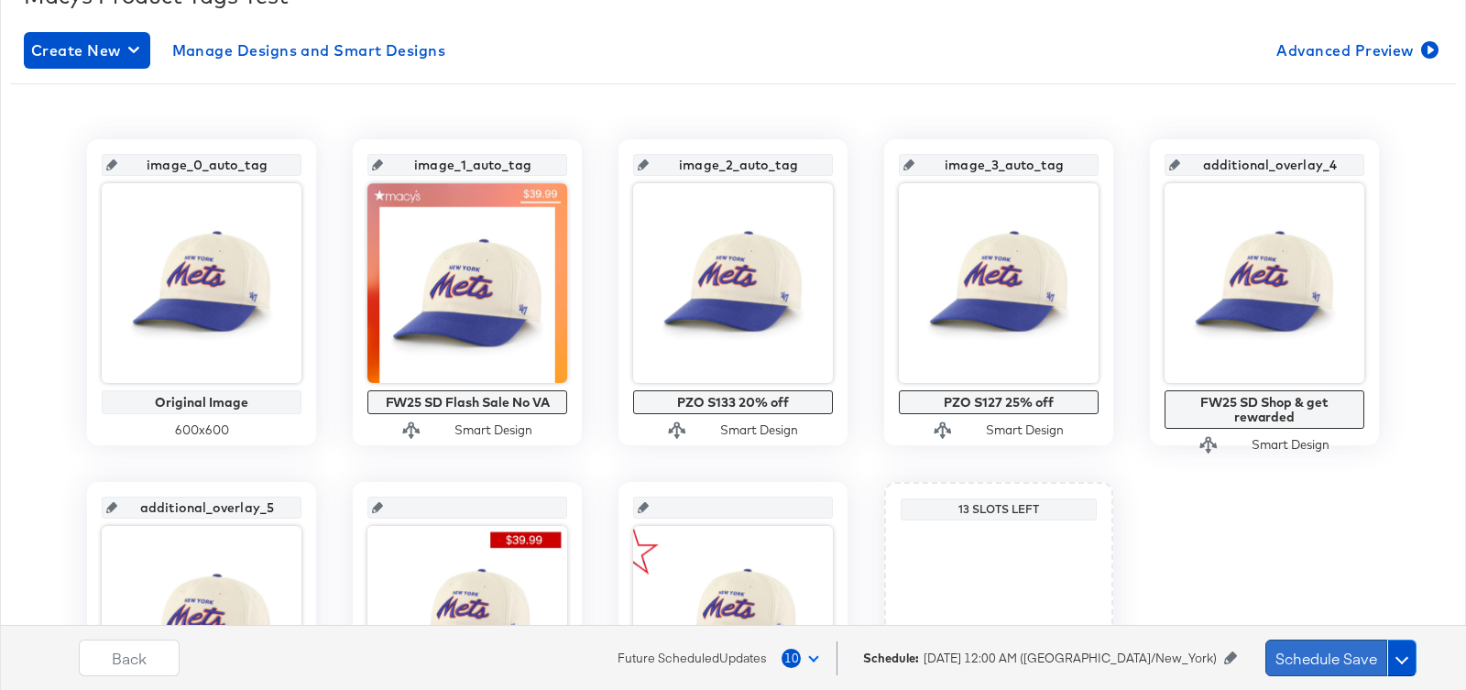
click at [1313, 641] on button "Schedule Save" at bounding box center [1326, 657] width 122 height 37
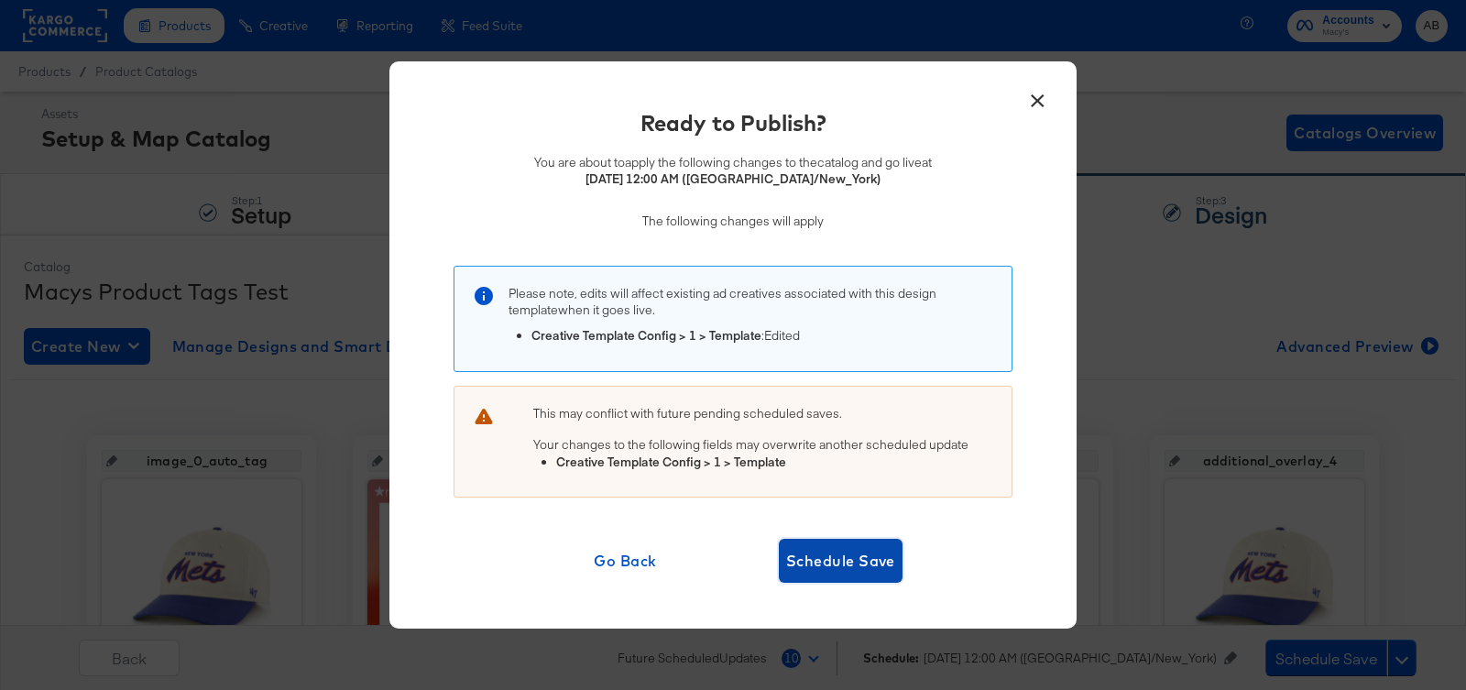
click at [847, 541] on button "Schedule Save" at bounding box center [841, 561] width 124 height 44
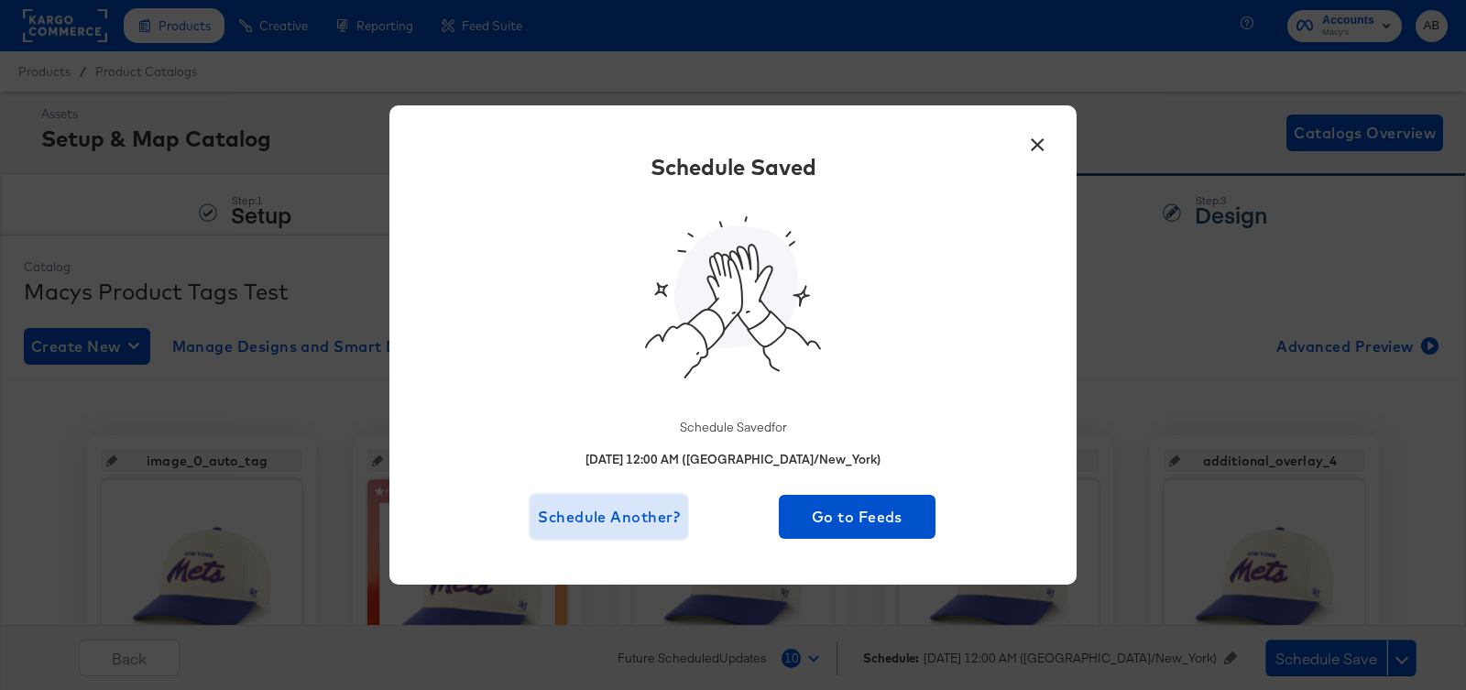
click at [605, 522] on span "Schedule Another?" at bounding box center [609, 517] width 142 height 26
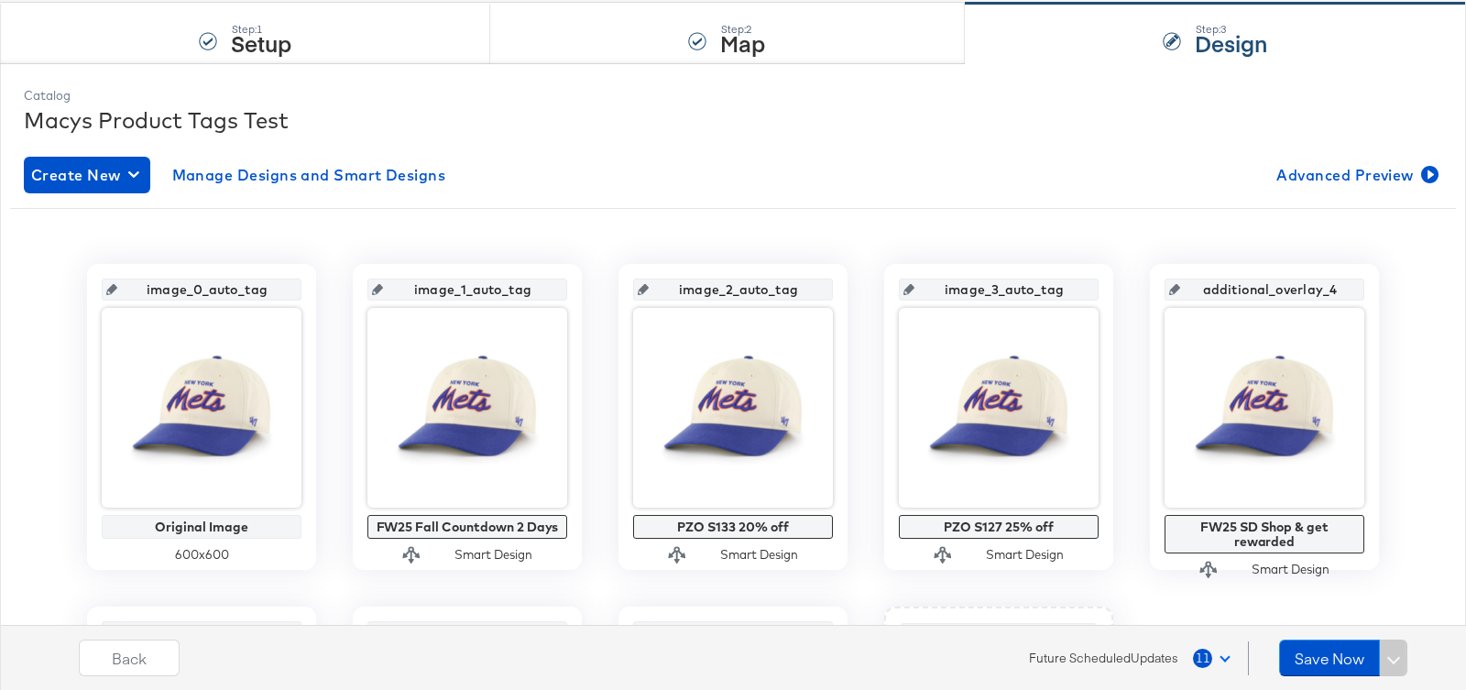
scroll to position [236, 0]
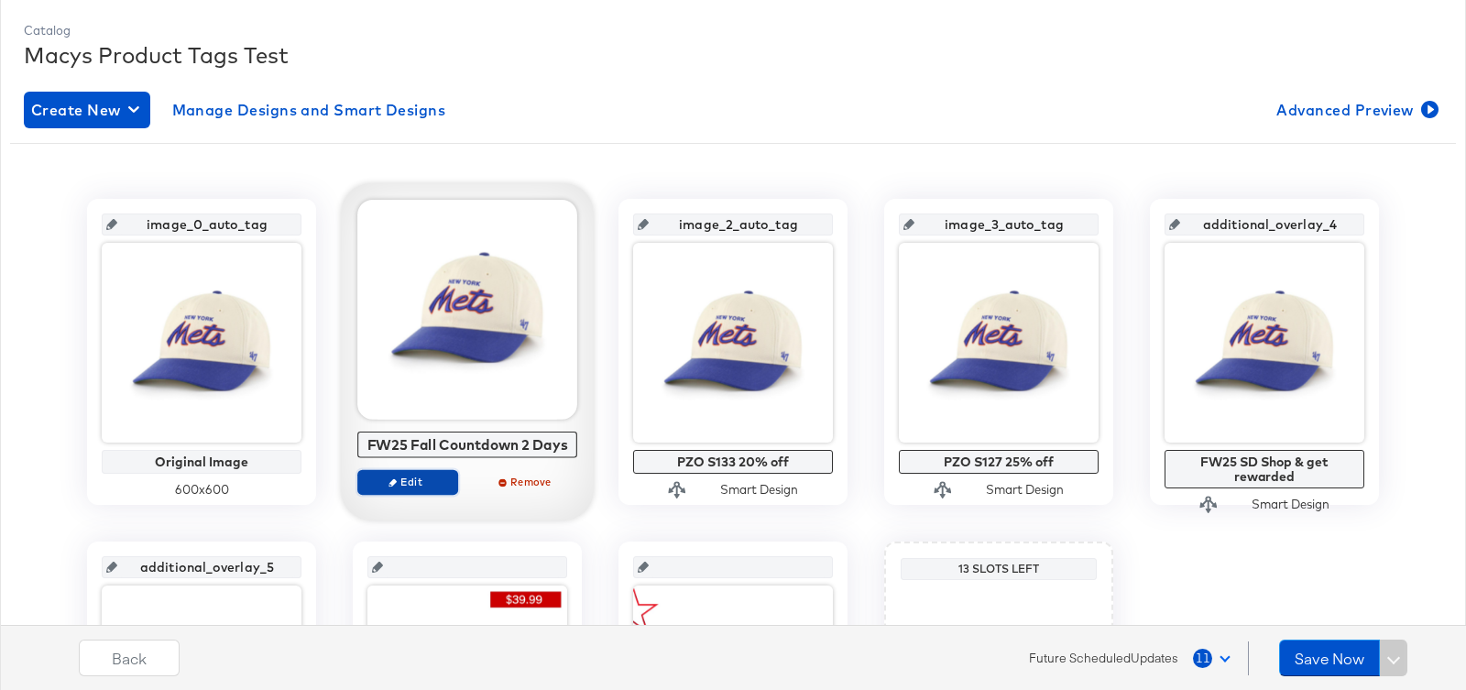
click at [424, 477] on span "Edit" at bounding box center [407, 481] width 84 height 14
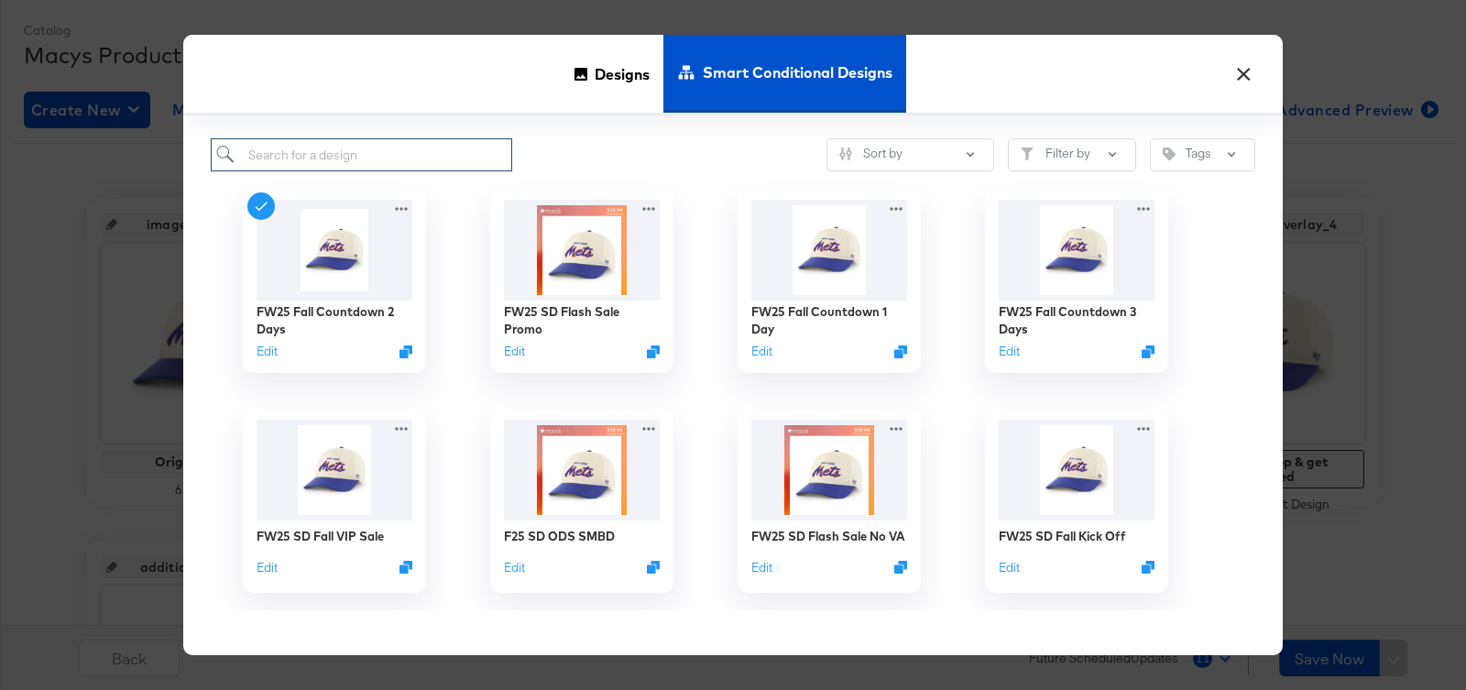
click at [405, 155] on input "search" at bounding box center [361, 155] width 301 height 34
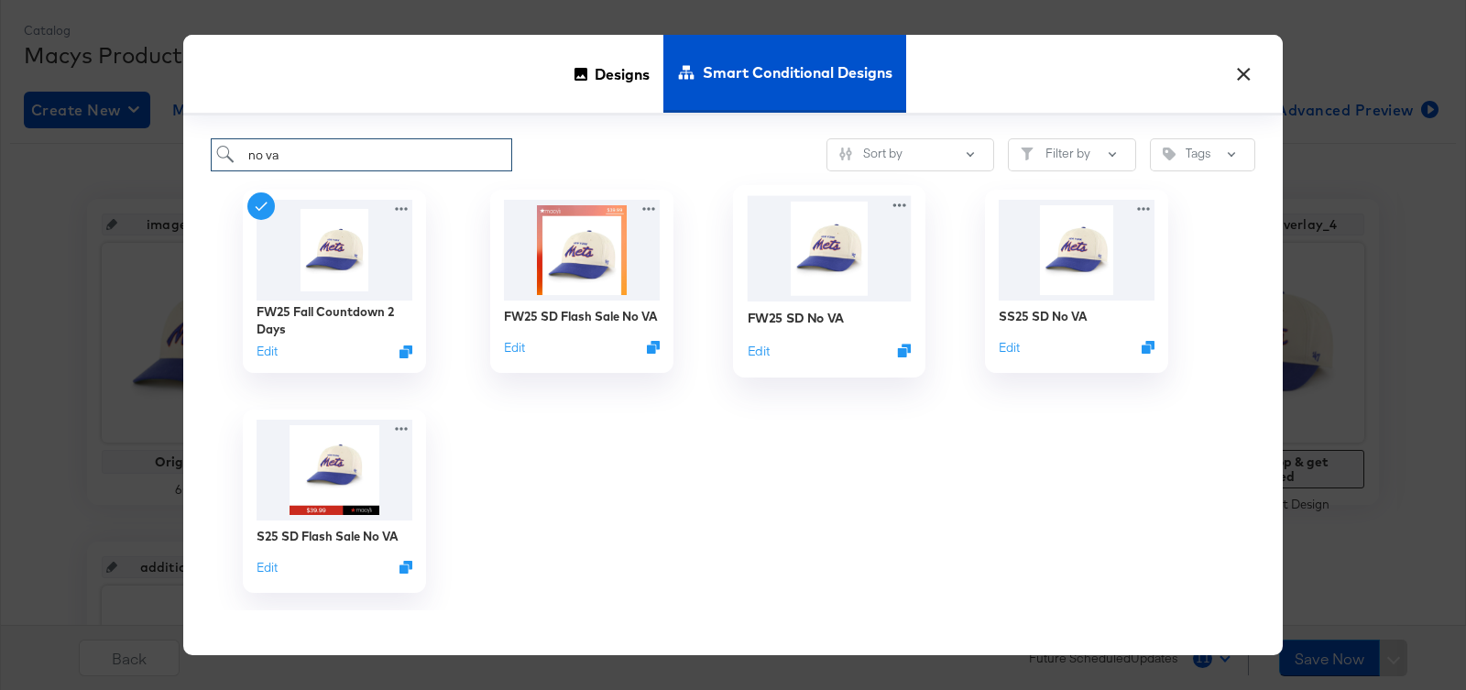
type input "no va"
click at [803, 247] on img at bounding box center [829, 248] width 164 height 105
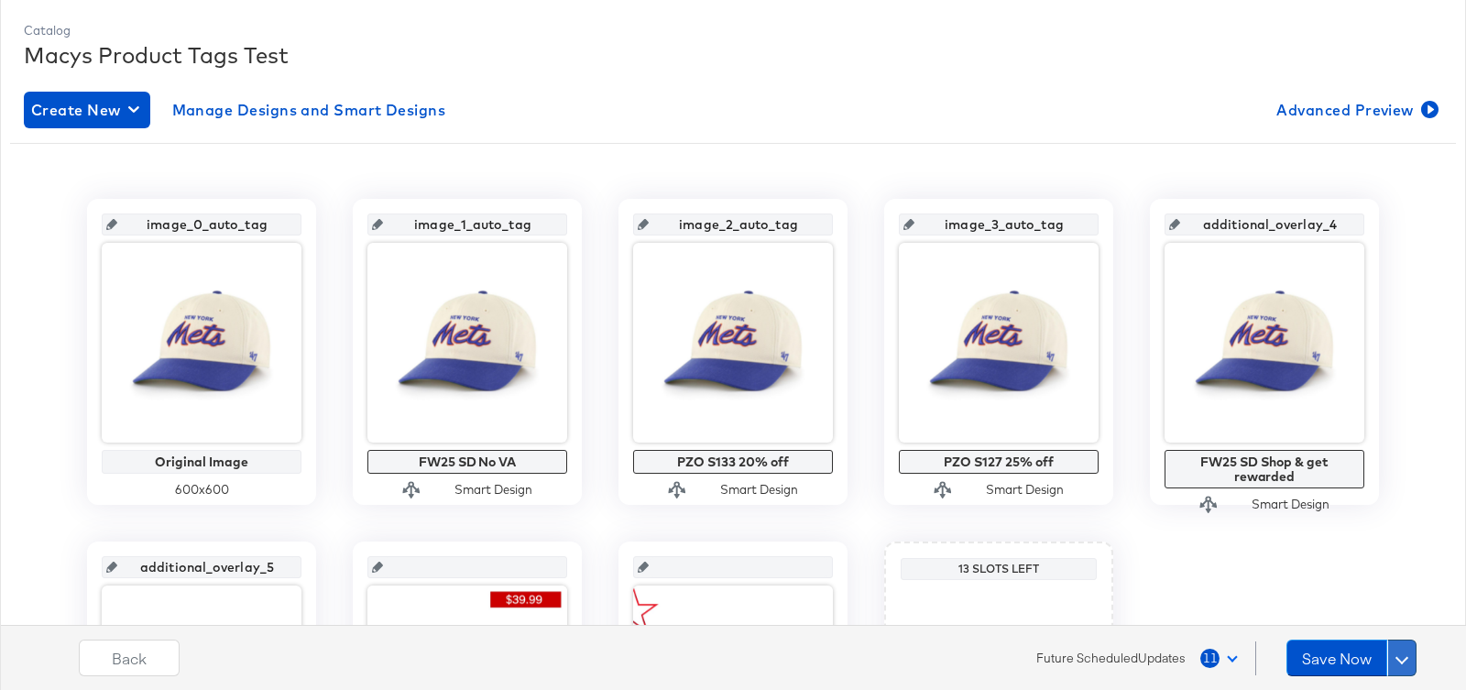
click at [1410, 654] on button at bounding box center [1401, 657] width 29 height 37
click at [1375, 620] on div "Schedule Save" at bounding box center [1357, 622] width 83 height 17
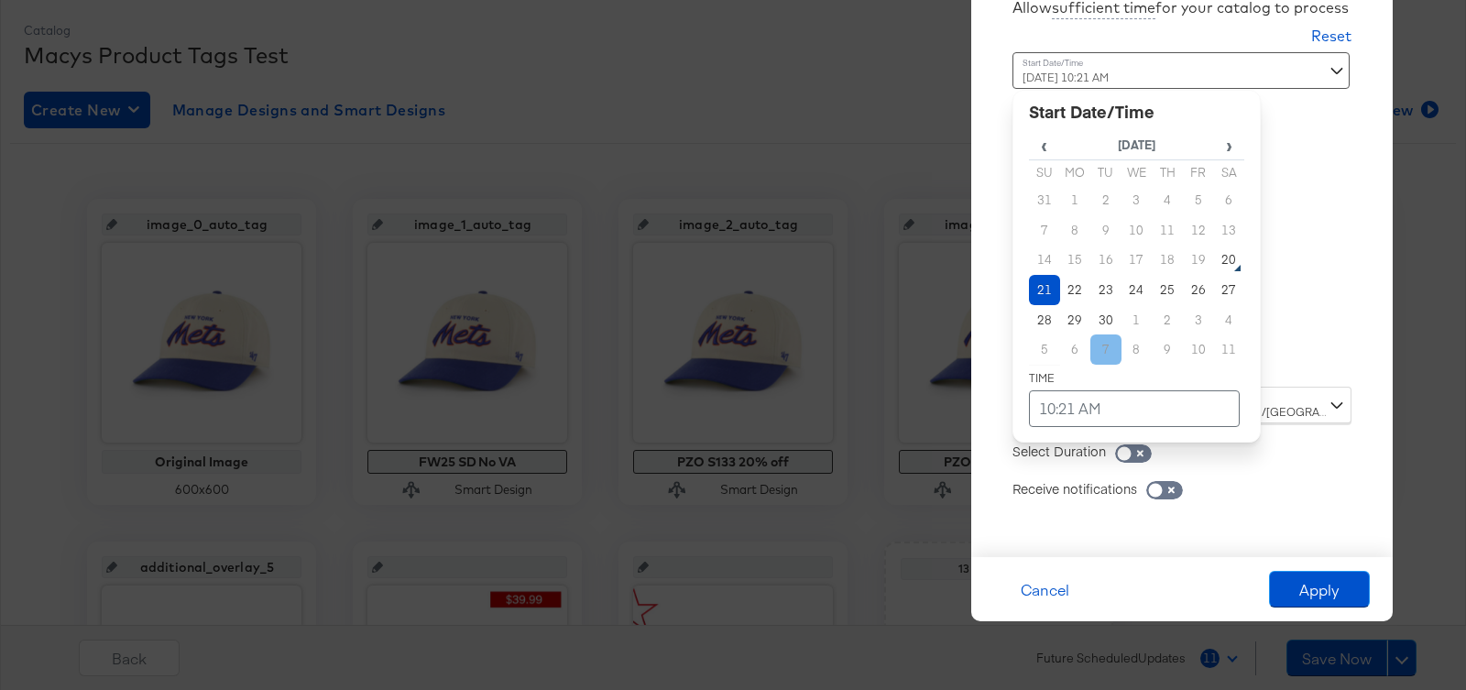
click at [1114, 355] on div "[DATE] 10:21 AM ‹ [DATE] › Su Mo Tu We Th Fr Sa 31 1 2 3 4 5 6 7 8 9 10 11 12 1…" at bounding box center [1136, 212] width 248 height 321
click at [1246, 142] on div "‹ [DATE] › Su Mo Tu We Th Fr Sa 31 1 2 3 4 5 6 7 8 9 10 11 12 13 14 15 16 17 18…" at bounding box center [1136, 266] width 248 height 353
click at [1242, 144] on span "›" at bounding box center [1228, 144] width 29 height 27
click at [1165, 260] on td "16" at bounding box center [1166, 260] width 31 height 30
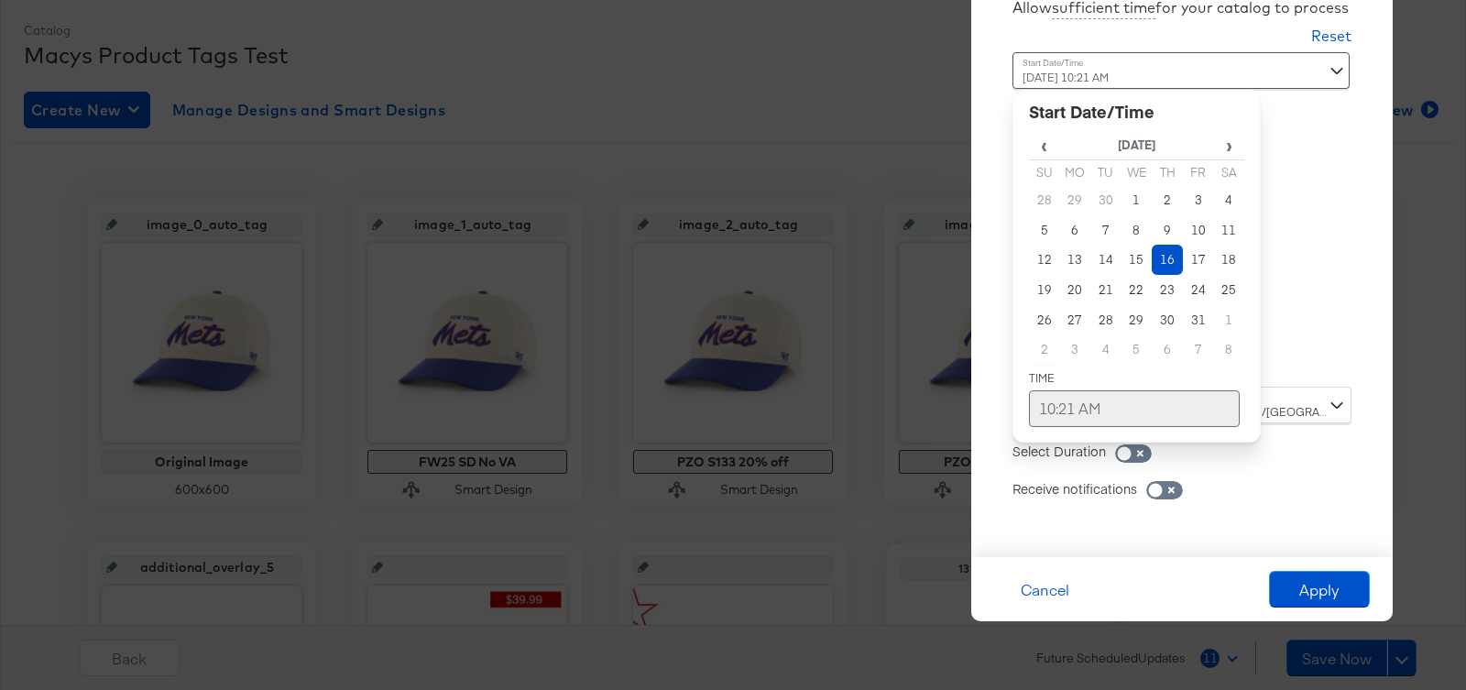
click at [1081, 403] on td "10:21 AM" at bounding box center [1134, 408] width 211 height 37
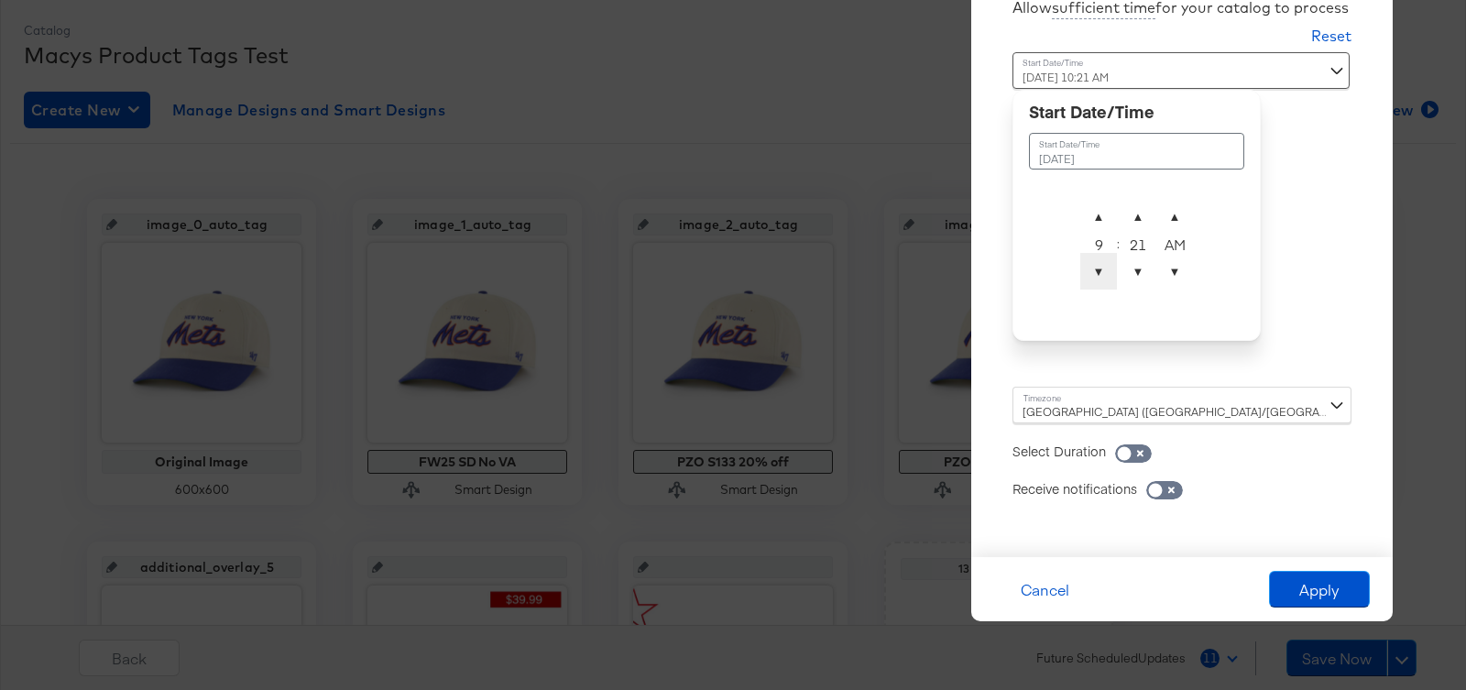
click at [1096, 269] on span "▼" at bounding box center [1098, 271] width 37 height 37
click at [1098, 220] on span "▲" at bounding box center [1098, 216] width 37 height 37
click at [1146, 275] on span "▼" at bounding box center [1137, 271] width 37 height 37
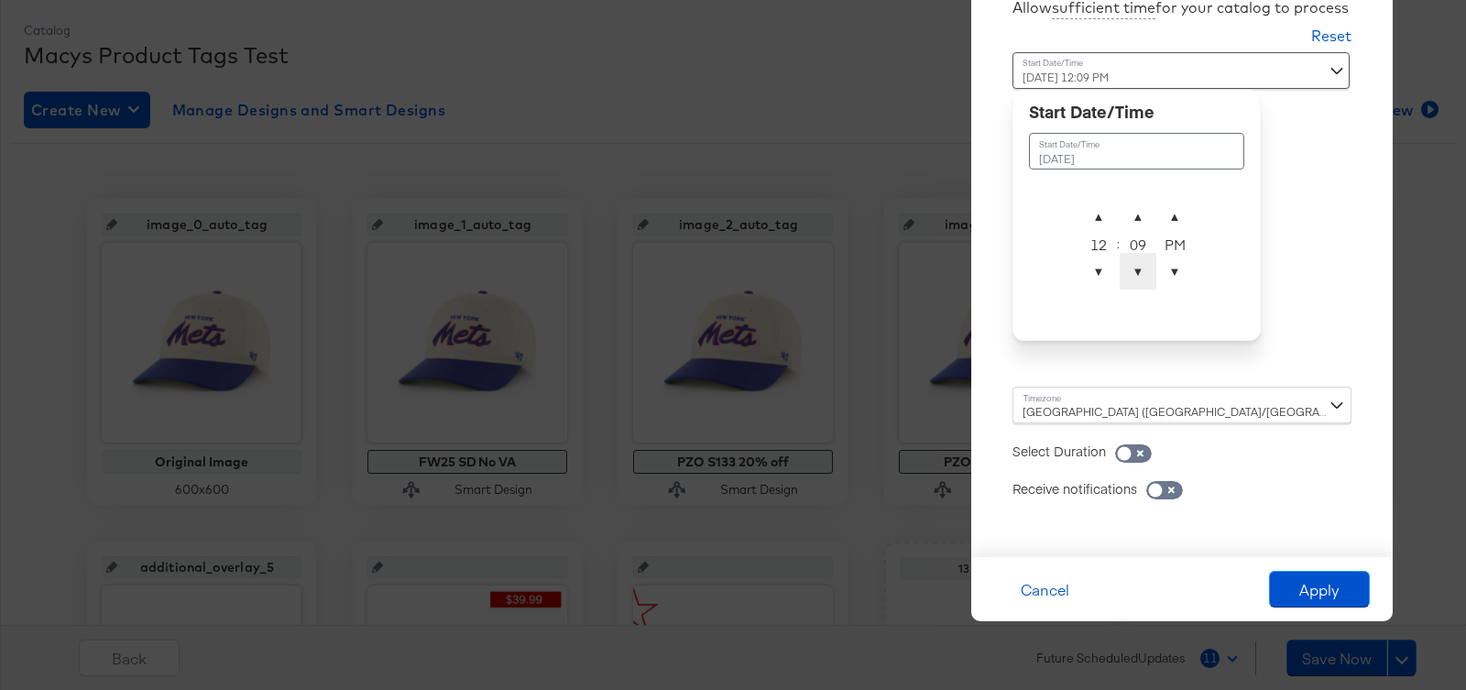
click at [1146, 275] on span "▼" at bounding box center [1137, 271] width 37 height 37
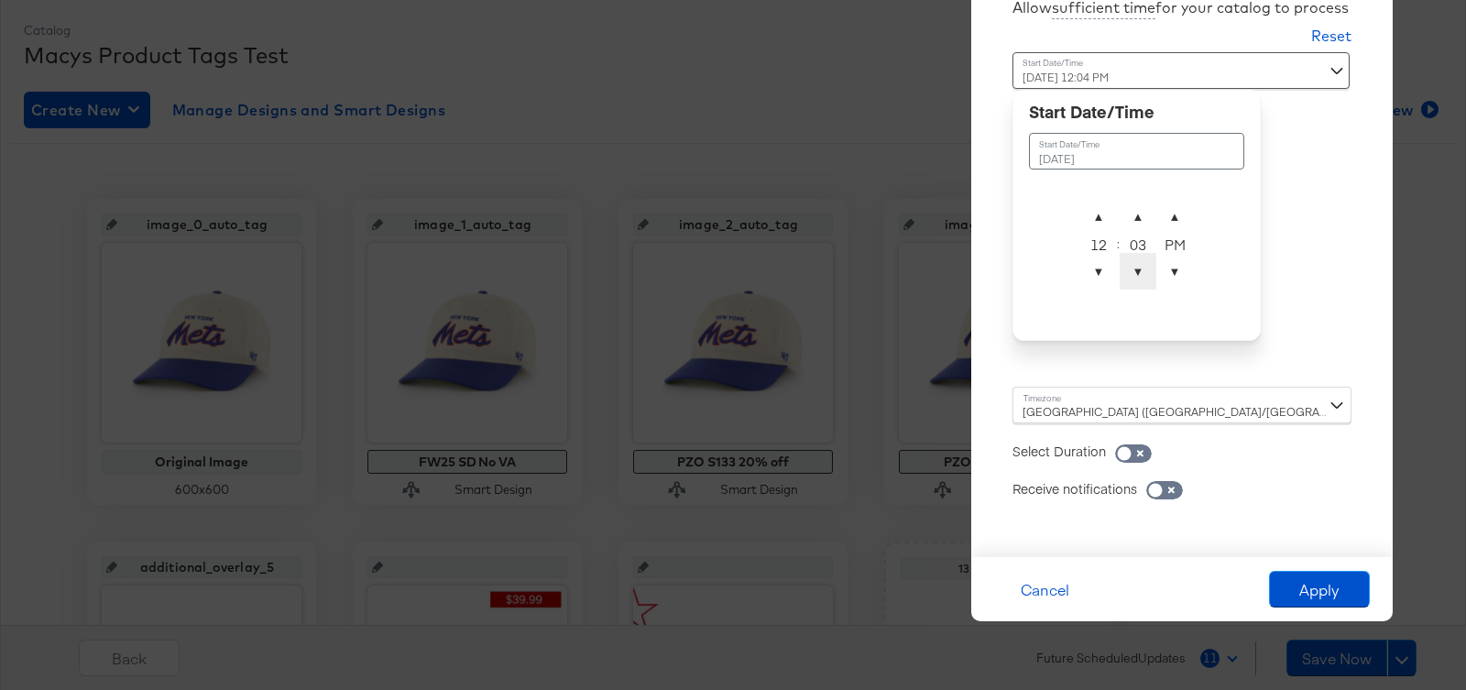
click at [1146, 275] on span "▼" at bounding box center [1137, 271] width 37 height 37
type input "[DATE] 12:00 AM"
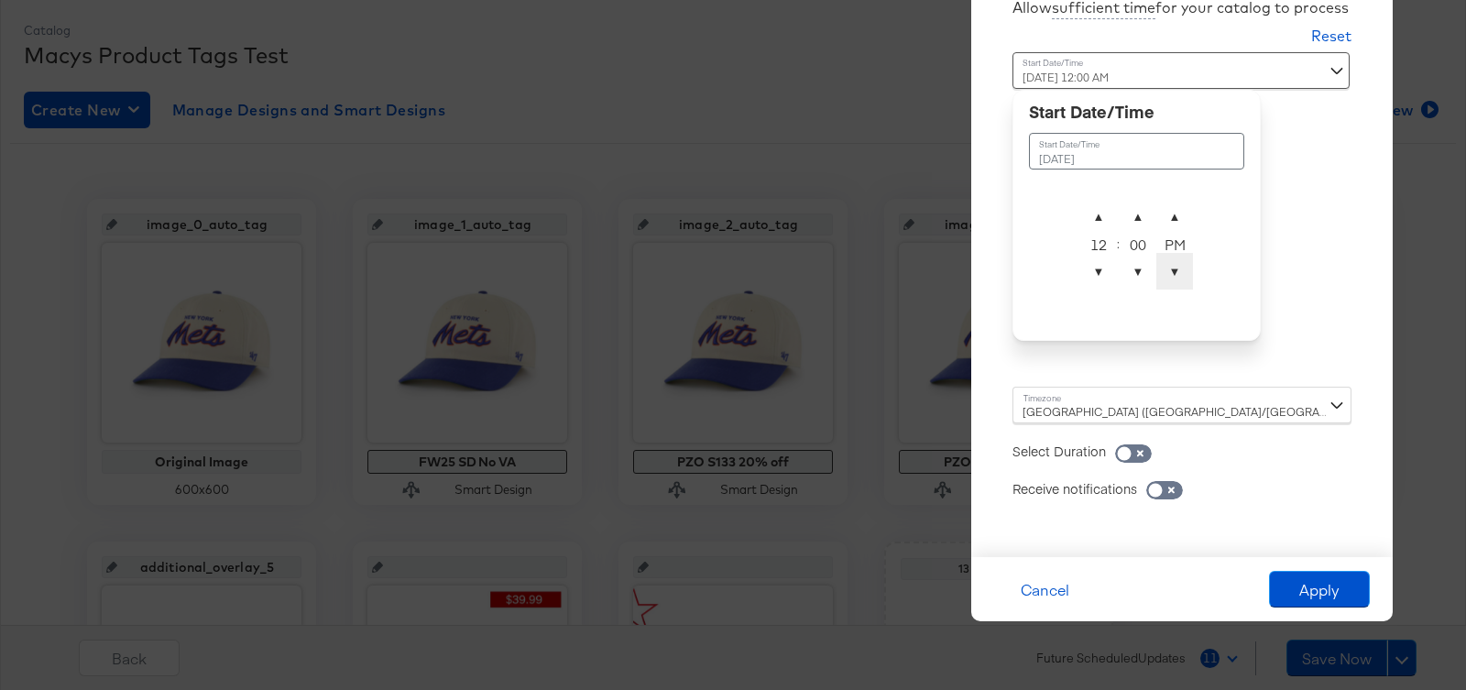
click at [1173, 275] on span "▼" at bounding box center [1174, 271] width 37 height 37
click at [1175, 405] on div "[GEOGRAPHIC_DATA] ([GEOGRAPHIC_DATA]/[GEOGRAPHIC_DATA])" at bounding box center [1181, 405] width 339 height 37
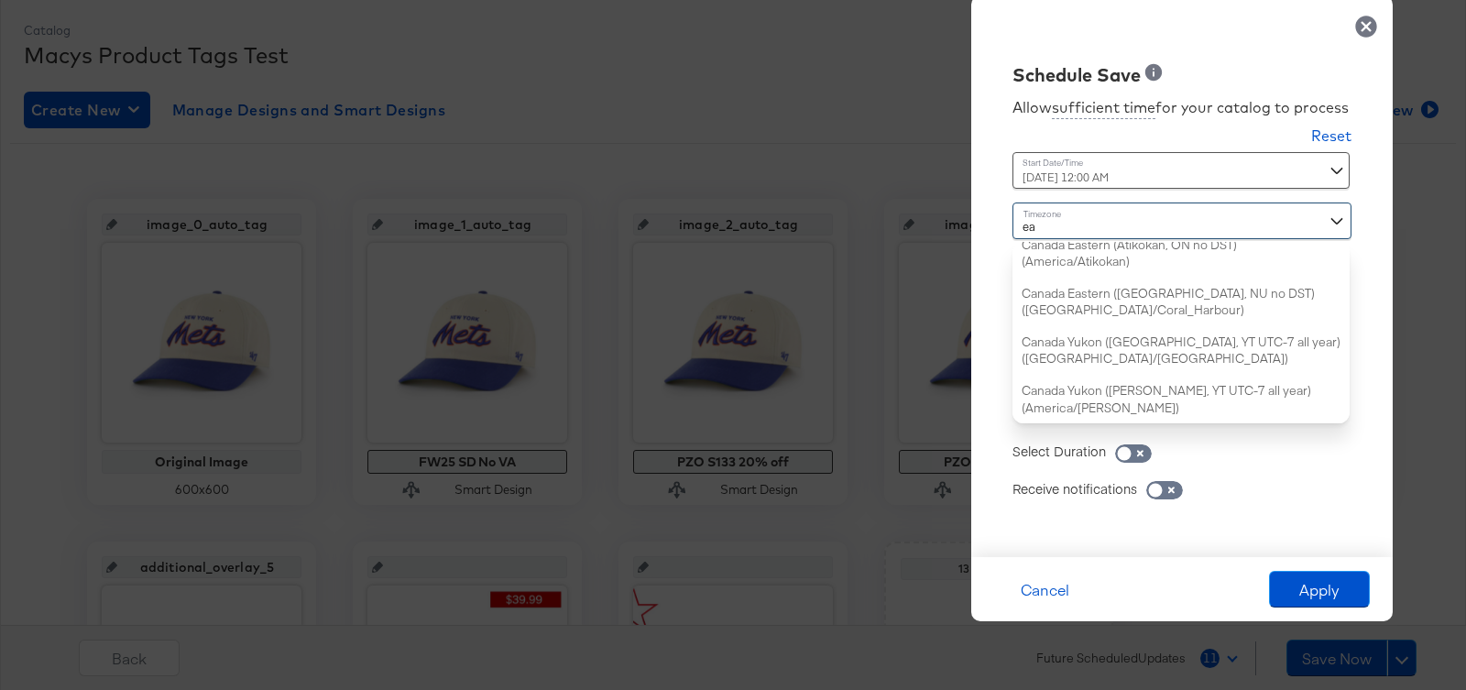
scroll to position [203, 0]
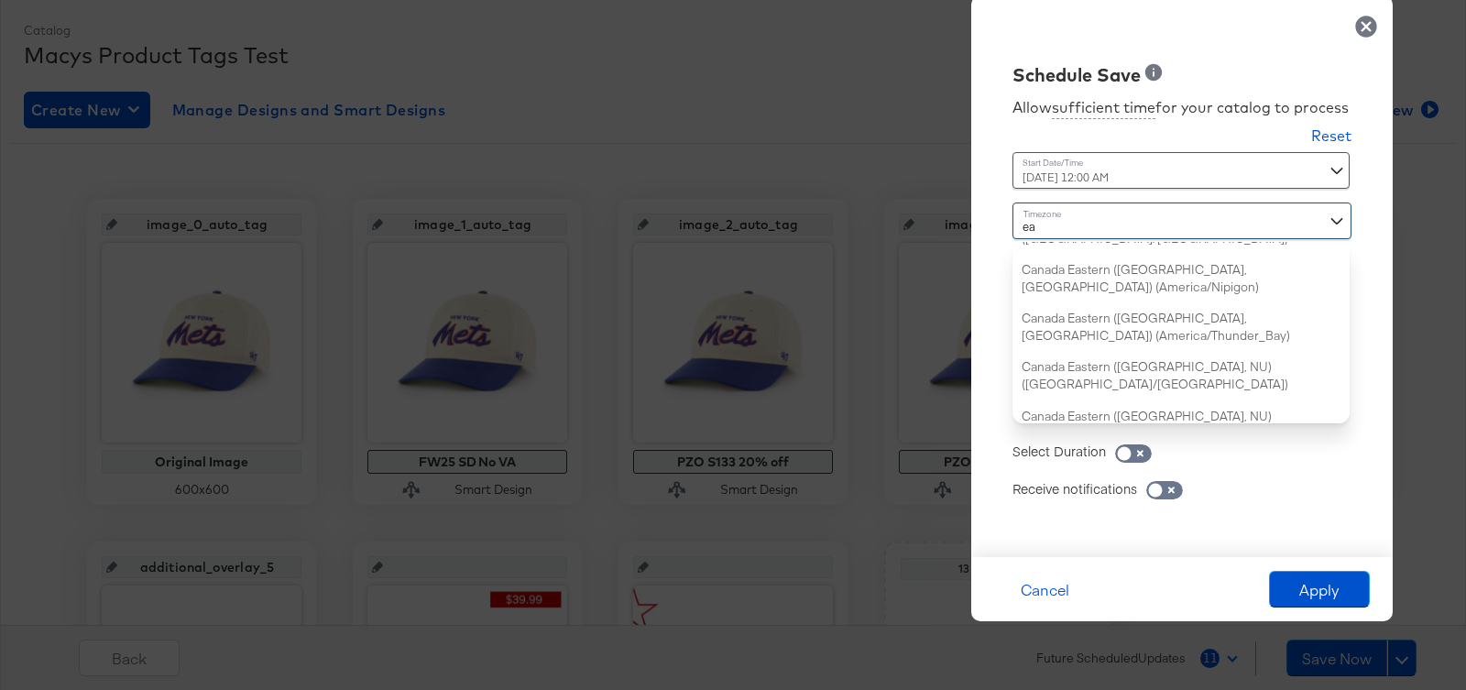
type input "eas"
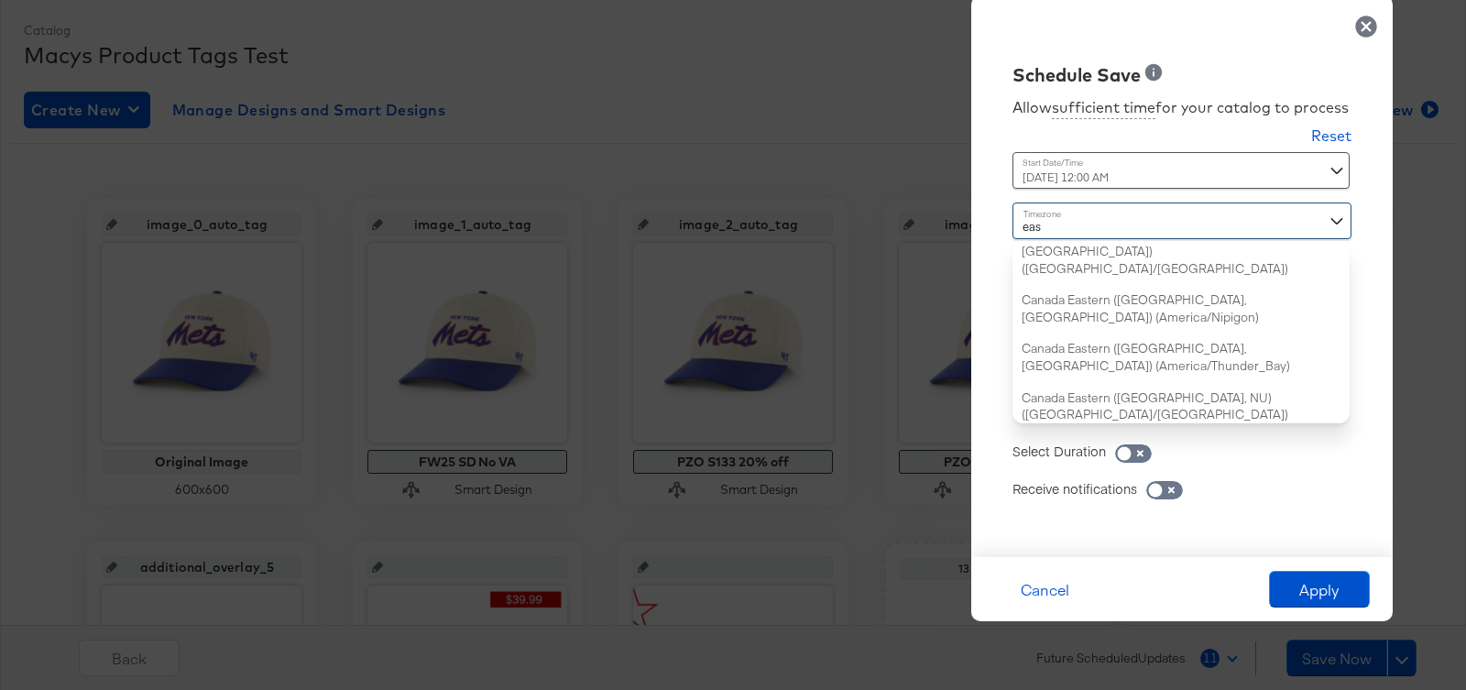
scroll to position [0, 0]
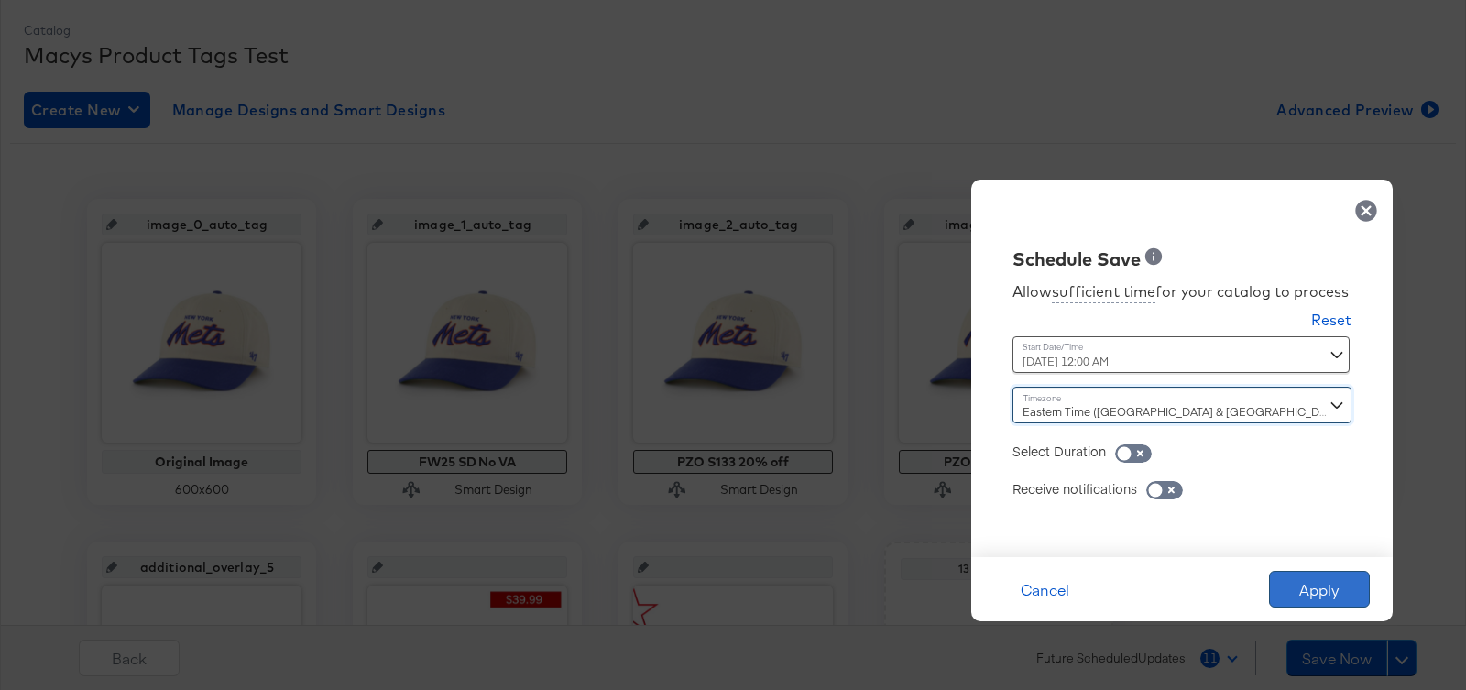
click at [1312, 587] on button "Apply" at bounding box center [1319, 589] width 101 height 37
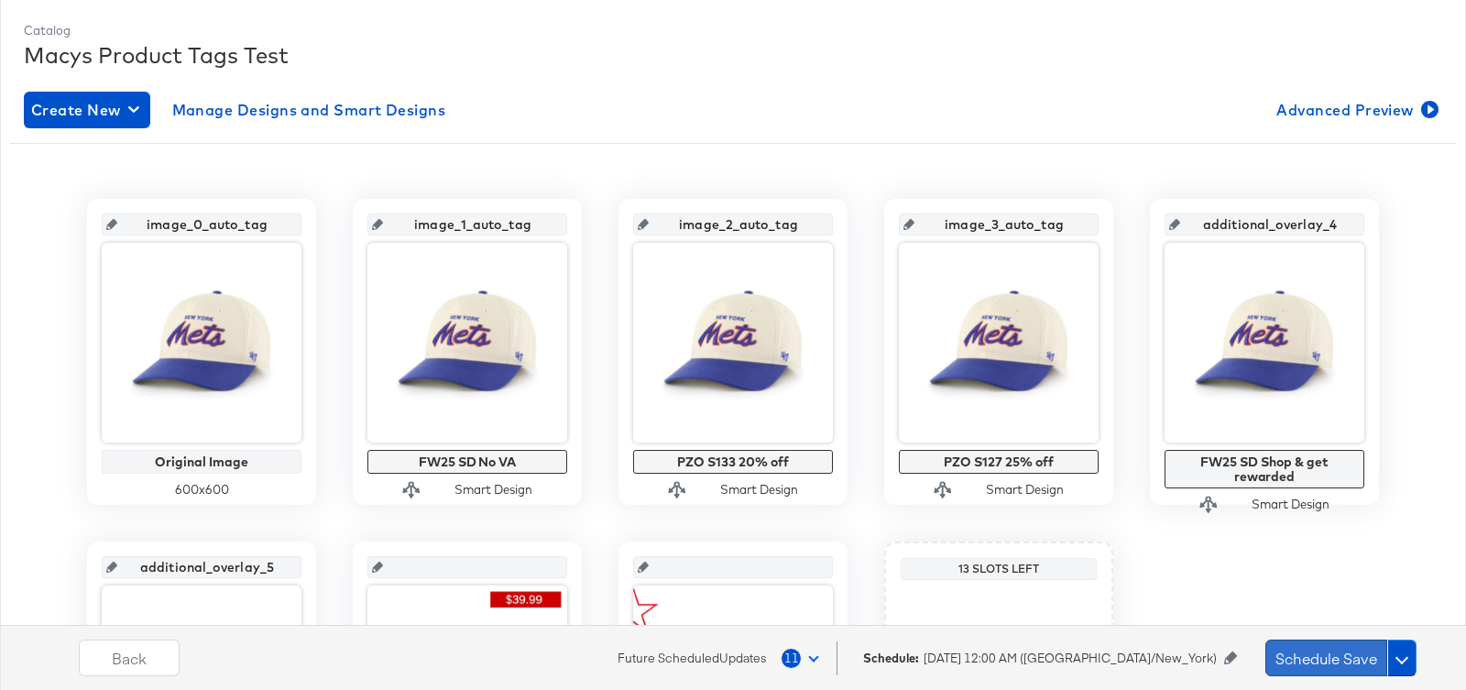
click at [1339, 671] on button "Schedule Save" at bounding box center [1326, 657] width 122 height 37
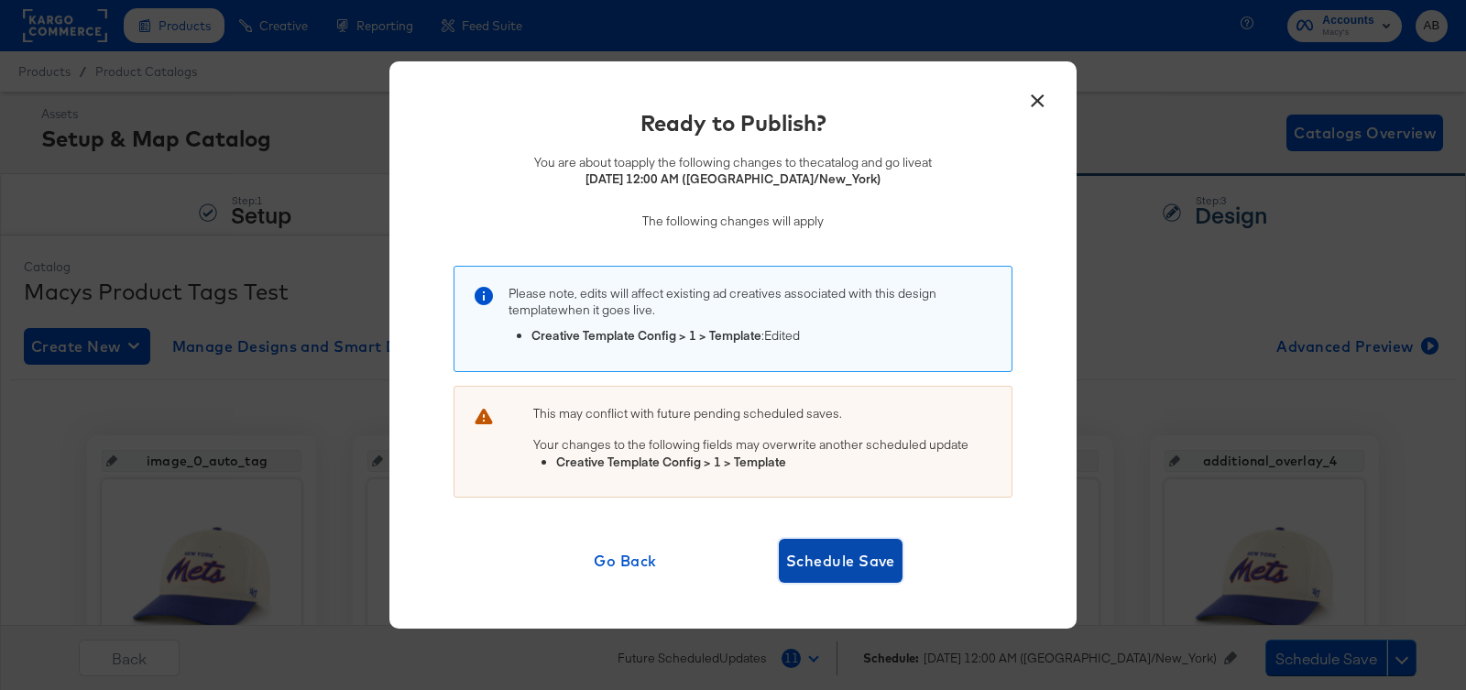
click at [898, 557] on button "Schedule Save" at bounding box center [841, 561] width 124 height 44
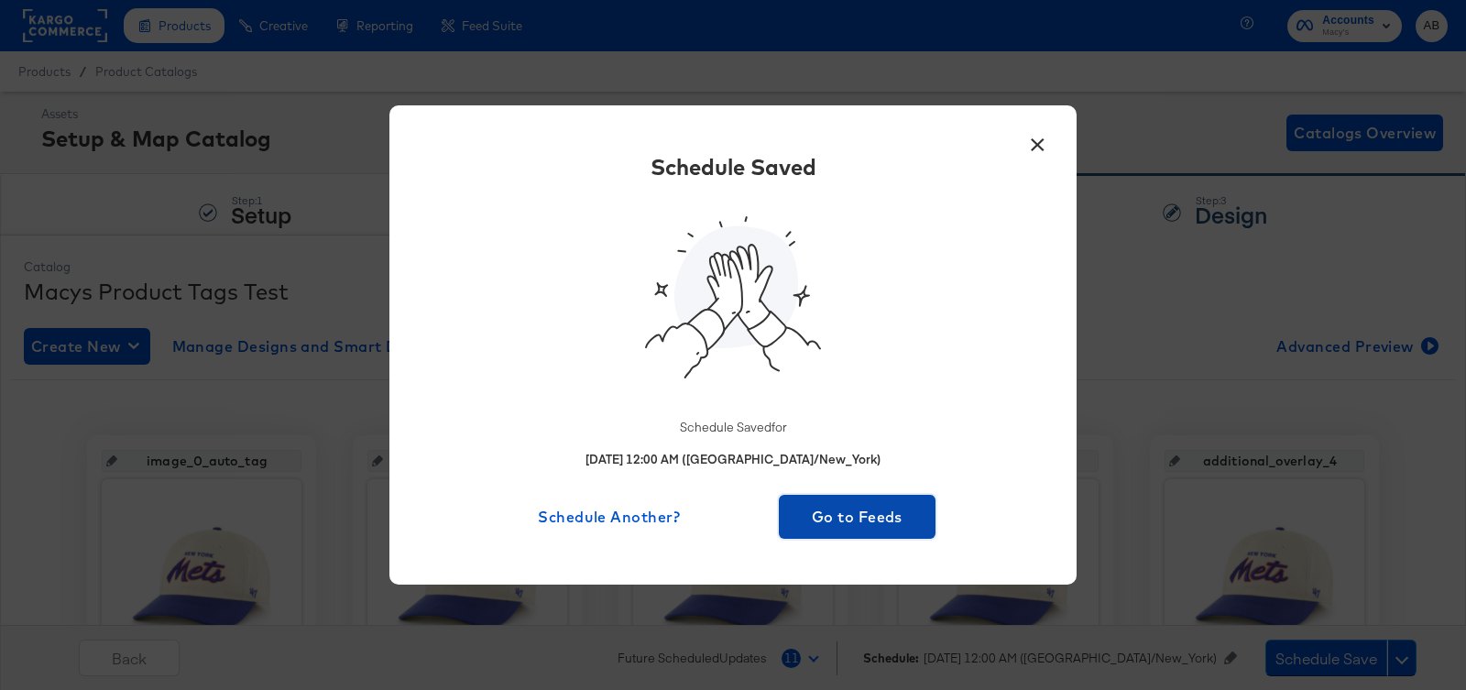
click at [867, 522] on span "Go to Feeds" at bounding box center [857, 517] width 142 height 26
